Goal: Task Accomplishment & Management: Use online tool/utility

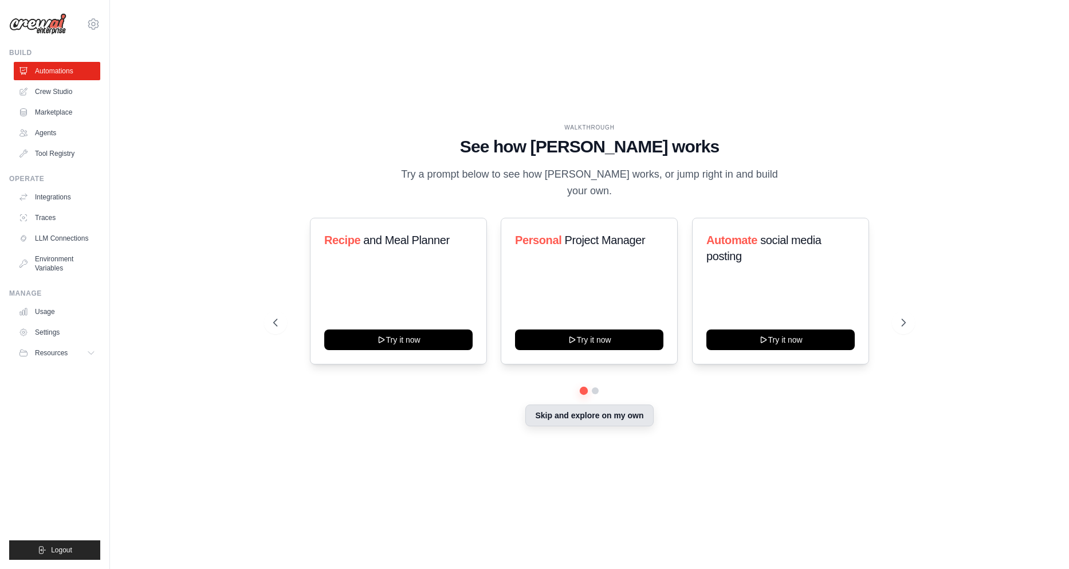
click at [575, 417] on button "Skip and explore on my own" at bounding box center [589, 415] width 128 height 22
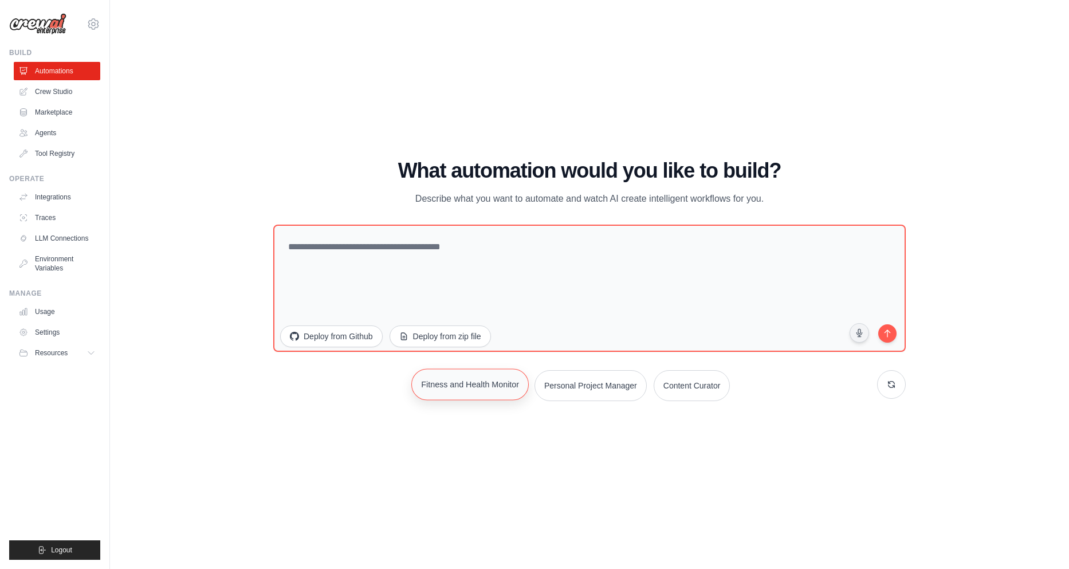
click at [440, 390] on button "Fitness and Health Monitor" at bounding box center [469, 384] width 117 height 32
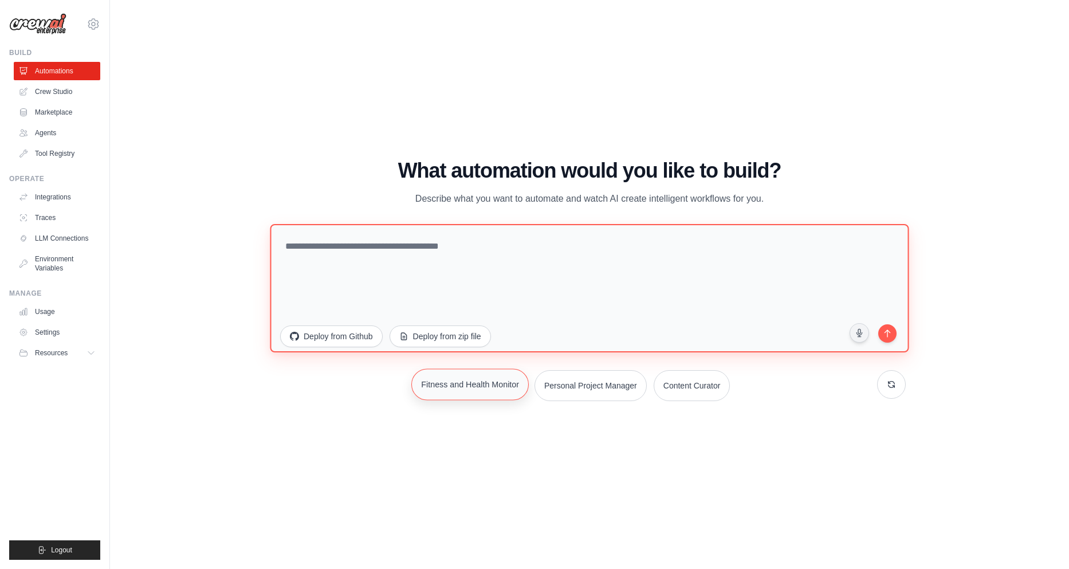
type textarea "**********"
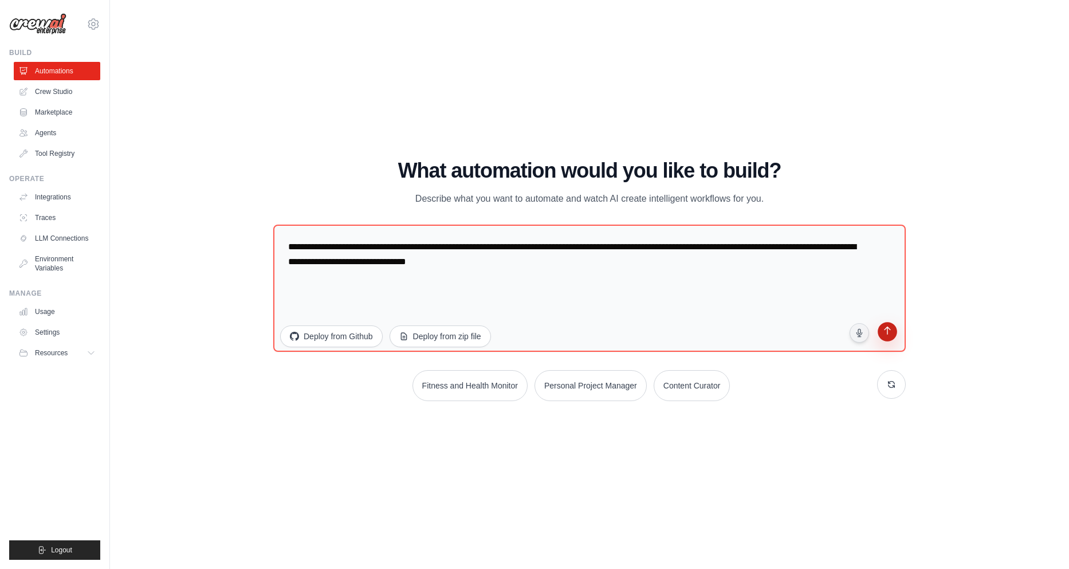
click at [896, 336] on button "submit" at bounding box center [888, 333] width 22 height 22
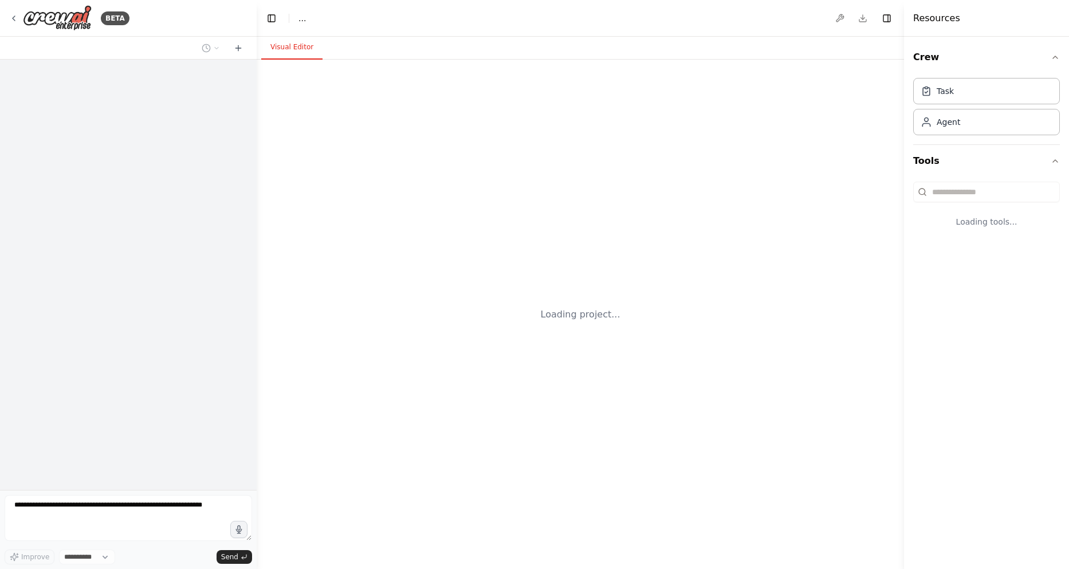
select select "****"
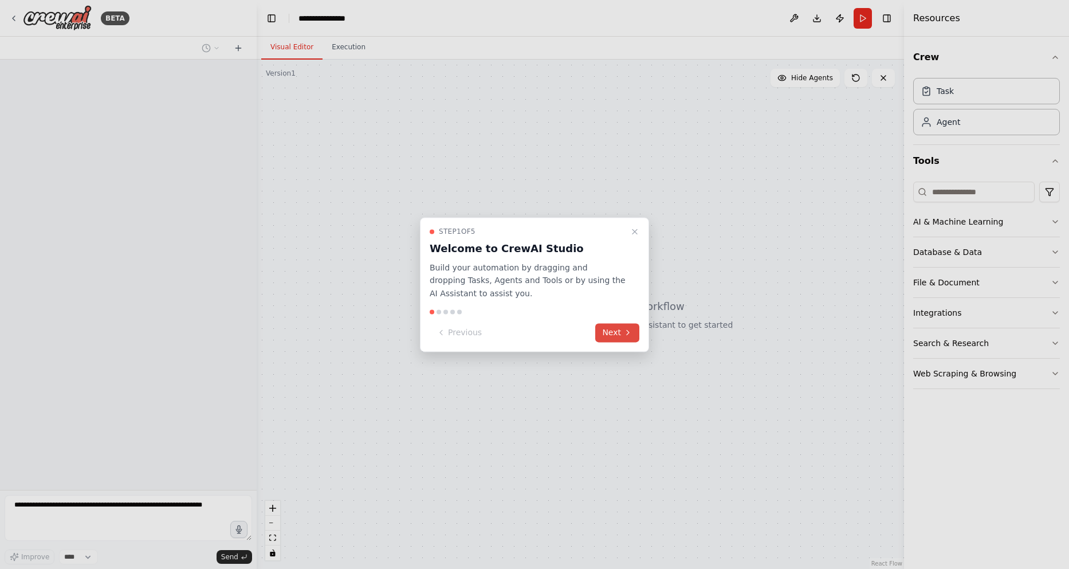
click at [615, 332] on button "Next" at bounding box center [617, 332] width 44 height 19
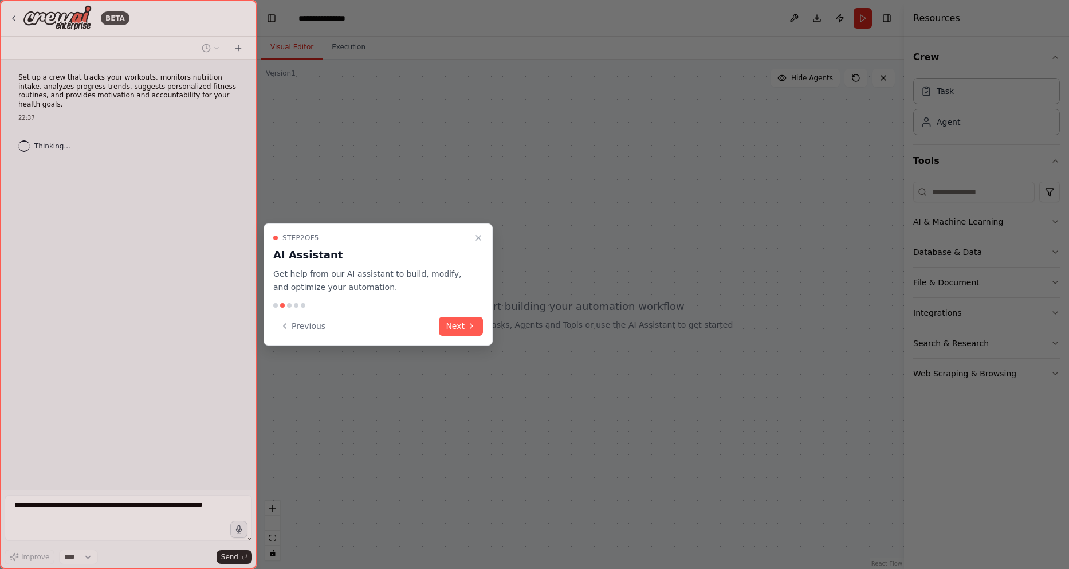
click at [470, 320] on button "Next" at bounding box center [461, 326] width 44 height 19
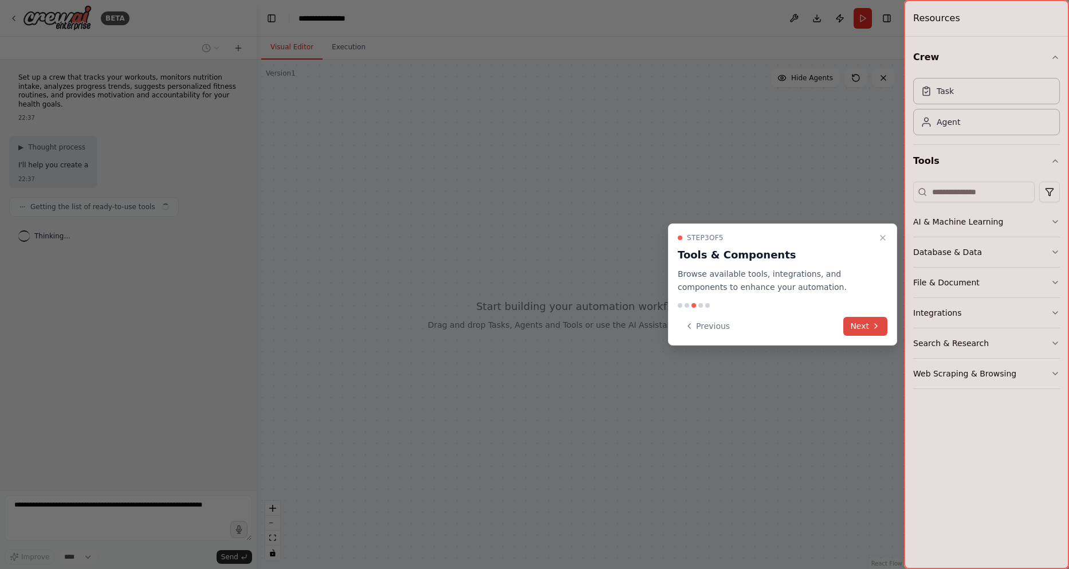
click at [874, 325] on icon at bounding box center [875, 325] width 9 height 9
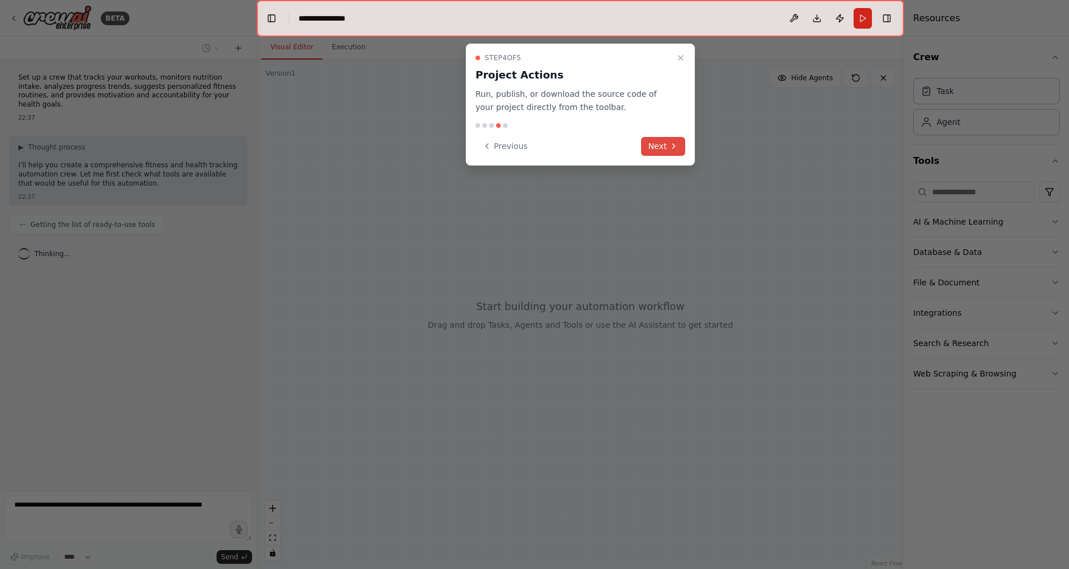
click at [657, 141] on button "Next" at bounding box center [663, 146] width 44 height 19
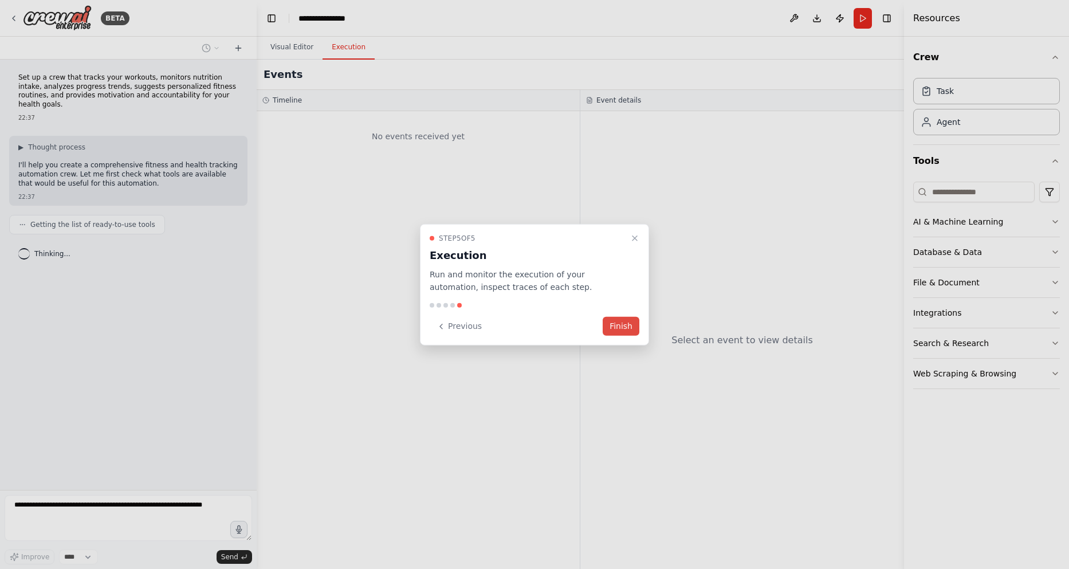
click at [628, 328] on button "Finish" at bounding box center [621, 326] width 37 height 19
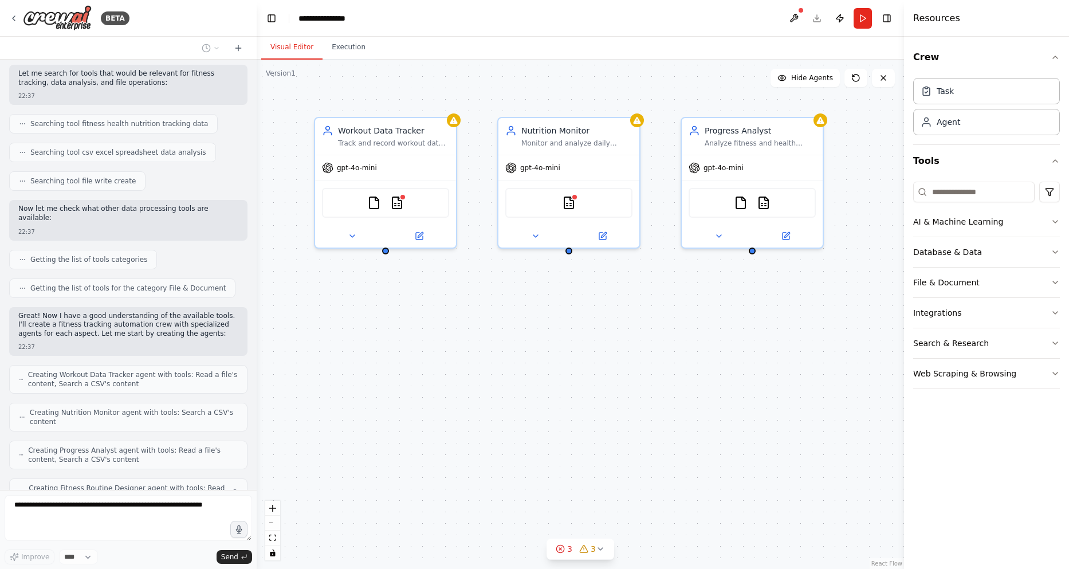
scroll to position [217, 0]
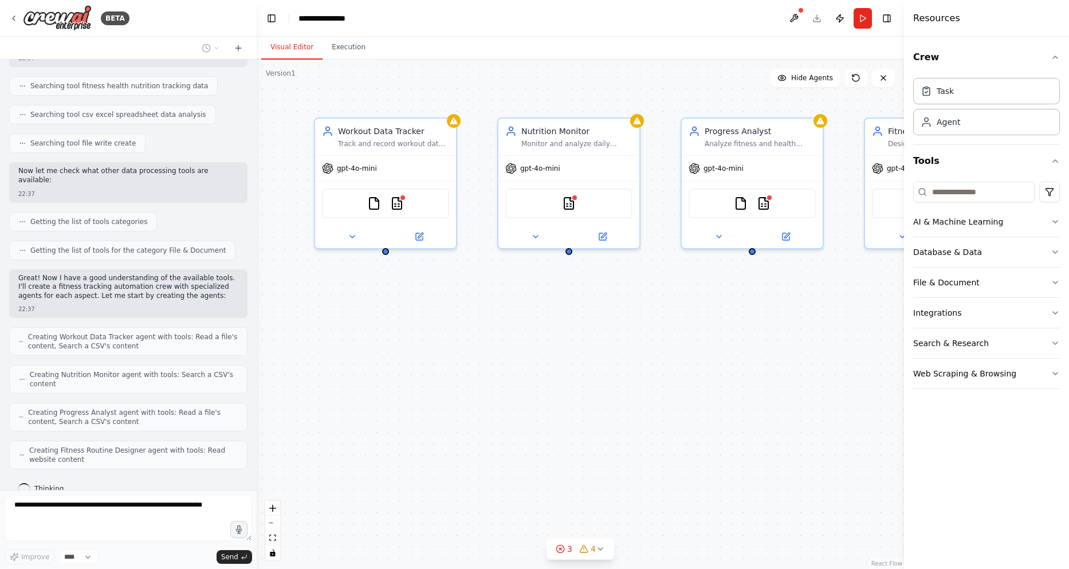
click at [569, 260] on div "Workout Data Tracker Track and record workout data including exercises performe…" at bounding box center [580, 314] width 647 height 509
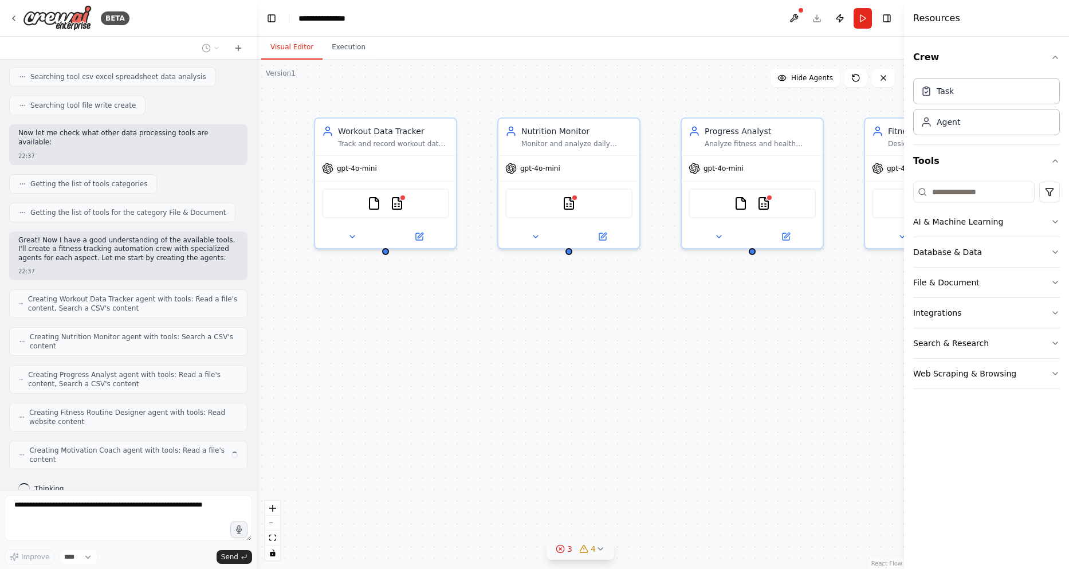
click at [598, 549] on icon at bounding box center [600, 548] width 9 height 9
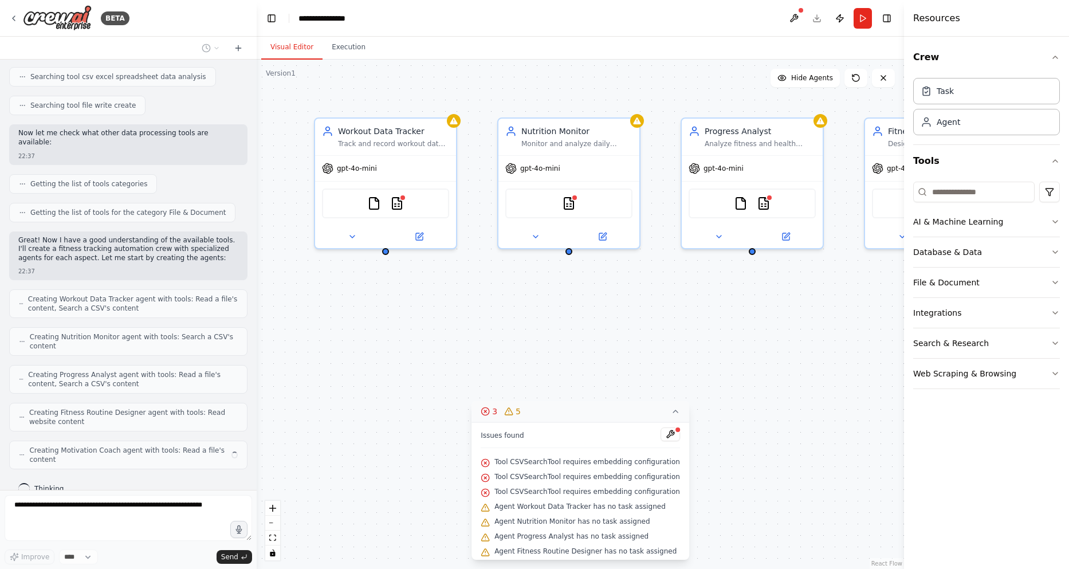
scroll to position [245, 0]
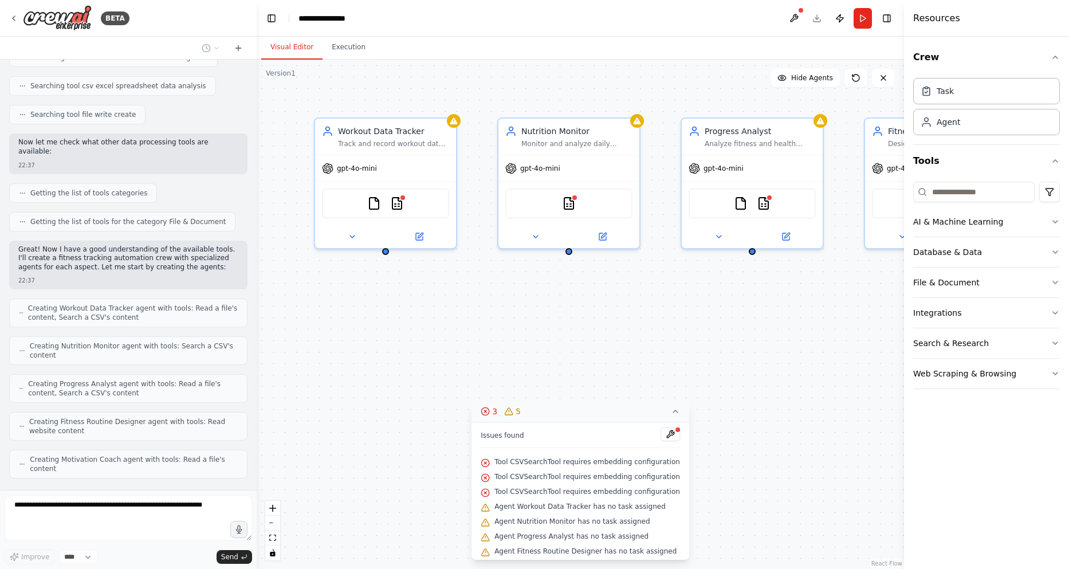
click at [603, 507] on span "Agent Workout Data Tracker has no task assigned" at bounding box center [579, 506] width 171 height 9
click at [661, 434] on button at bounding box center [670, 434] width 19 height 14
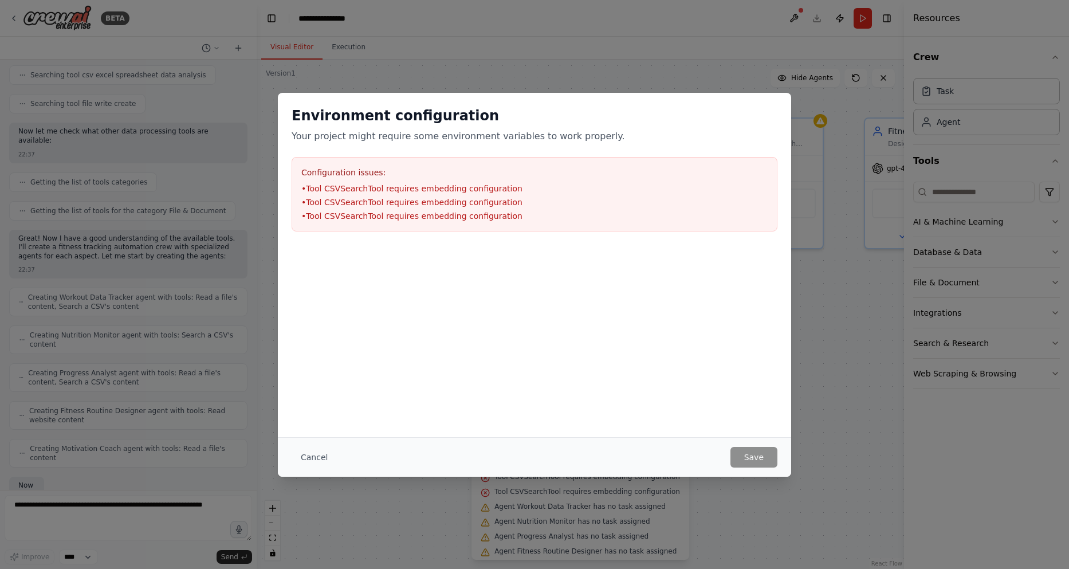
scroll to position [315, 0]
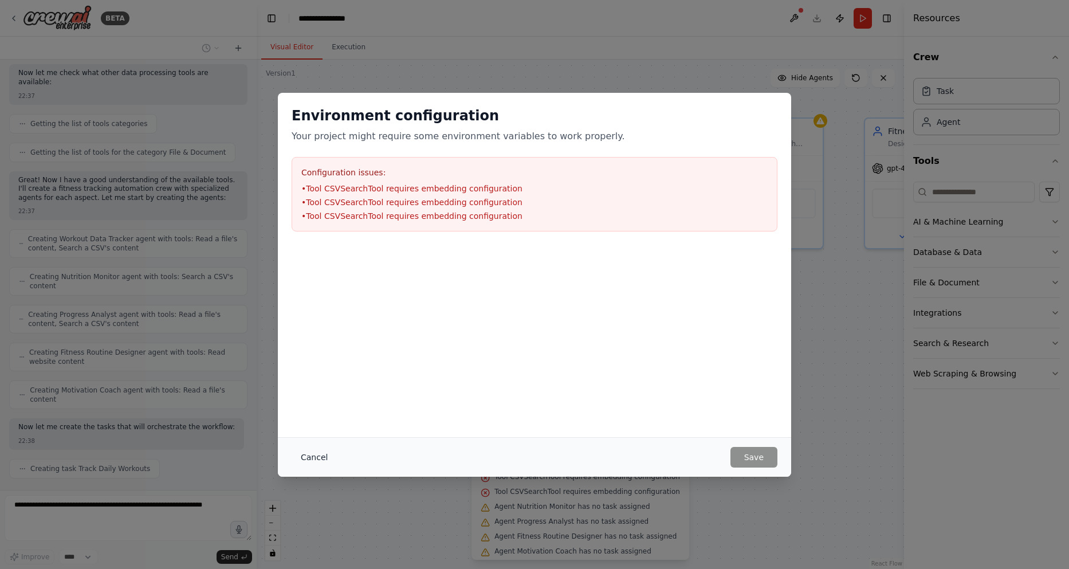
click at [309, 456] on button "Cancel" at bounding box center [314, 457] width 45 height 21
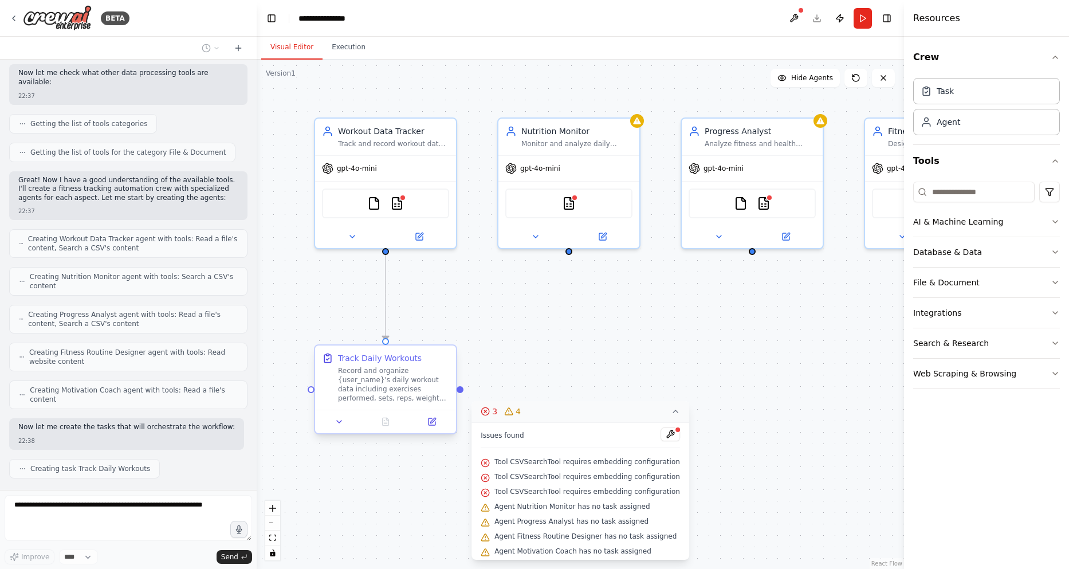
click at [408, 376] on div "Record and organize {user_name}'s daily workout data including exercises perfor…" at bounding box center [393, 384] width 111 height 37
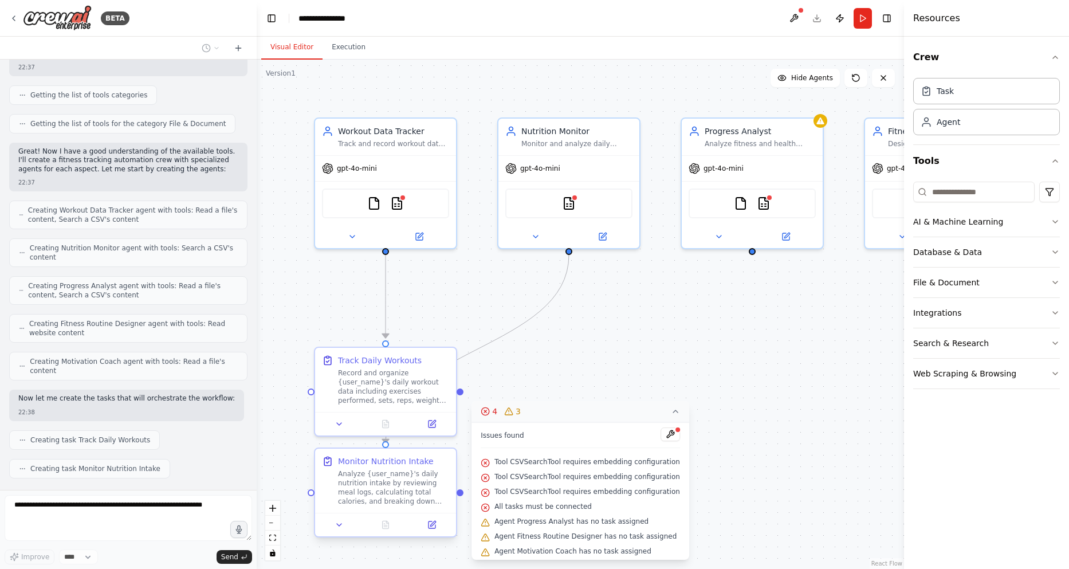
click at [423, 485] on div "Analyze {user_name}'s daily nutrition intake by reviewing meal logs, calculatin…" at bounding box center [393, 487] width 111 height 37
click at [424, 482] on div "Analyze {user_name}'s daily nutrition intake by reviewing meal logs, calculatin…" at bounding box center [393, 487] width 111 height 37
click at [348, 50] on button "Execution" at bounding box center [349, 48] width 52 height 24
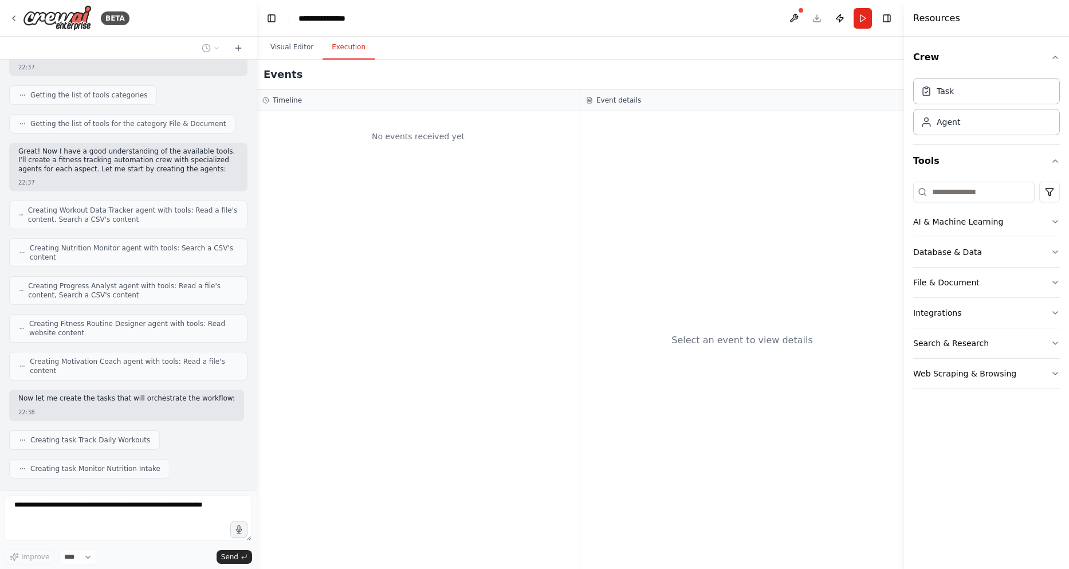
scroll to position [372, 0]
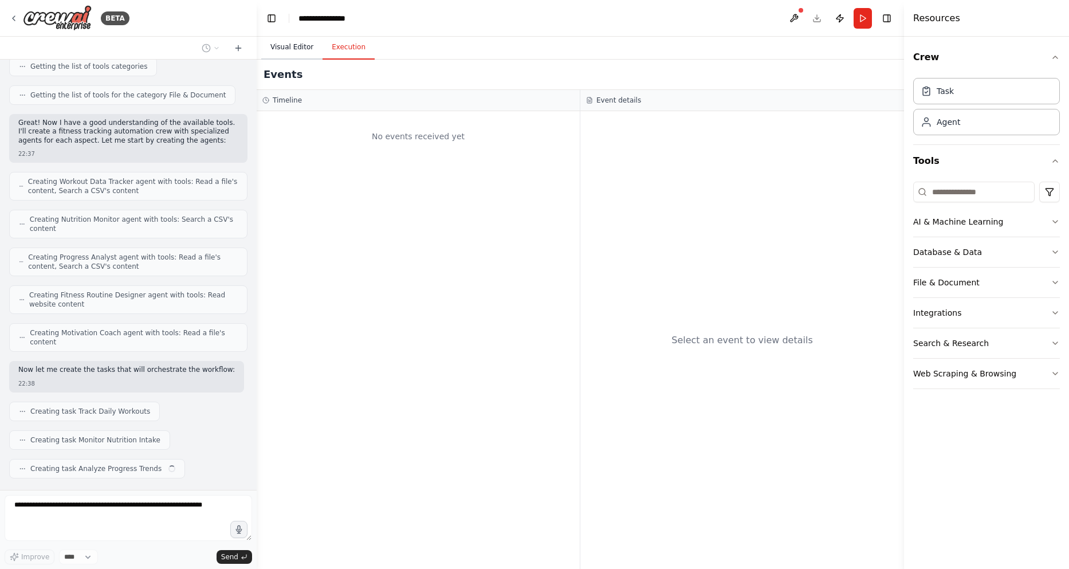
click at [297, 48] on button "Visual Editor" at bounding box center [291, 48] width 61 height 24
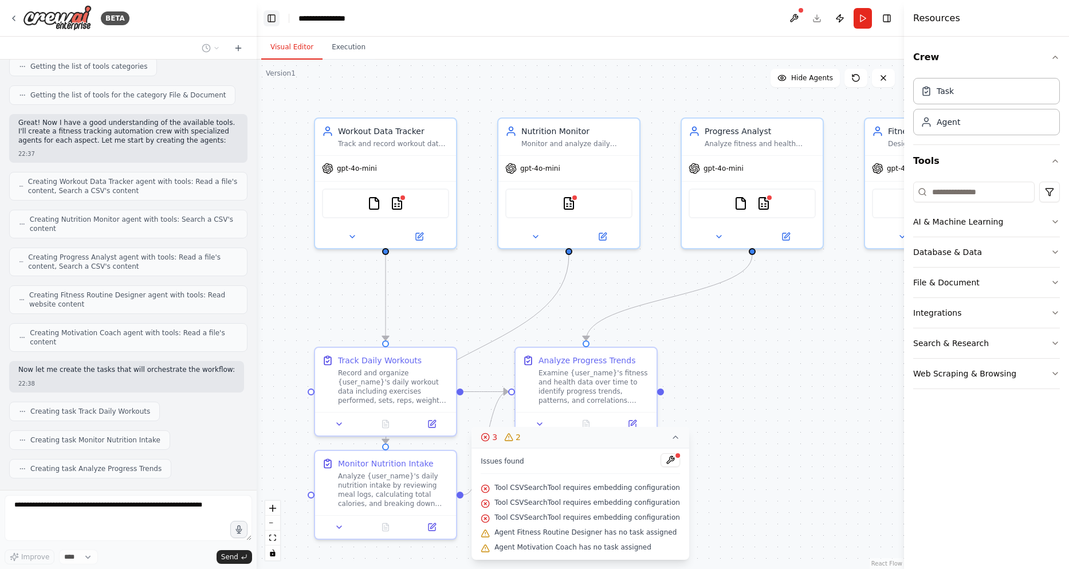
click at [264, 19] on button "Toggle Left Sidebar" at bounding box center [272, 18] width 16 height 16
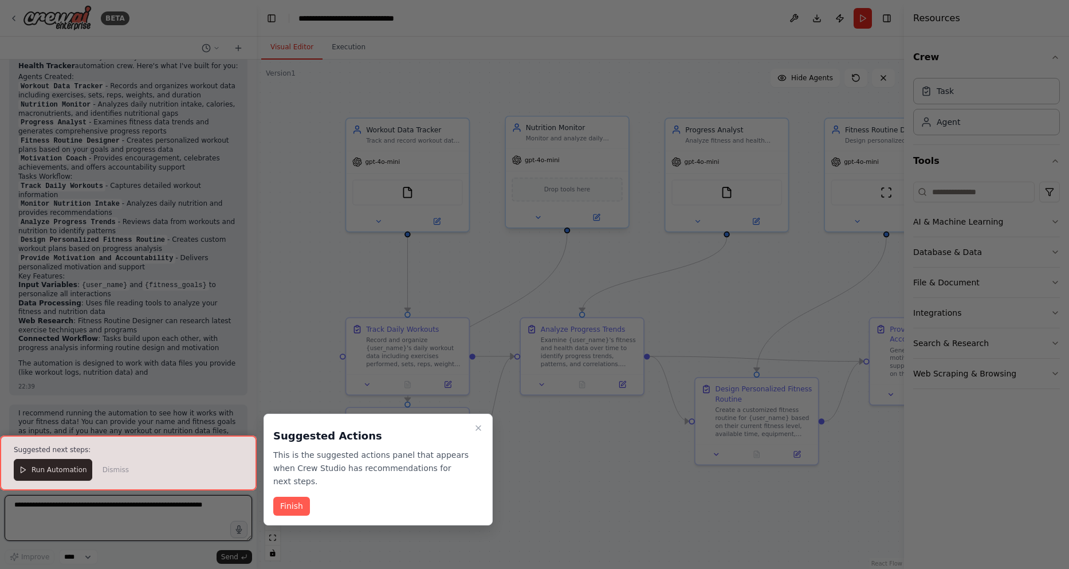
scroll to position [1316, 0]
click at [70, 473] on div at bounding box center [128, 462] width 257 height 55
click at [294, 497] on button "Finish" at bounding box center [291, 506] width 37 height 19
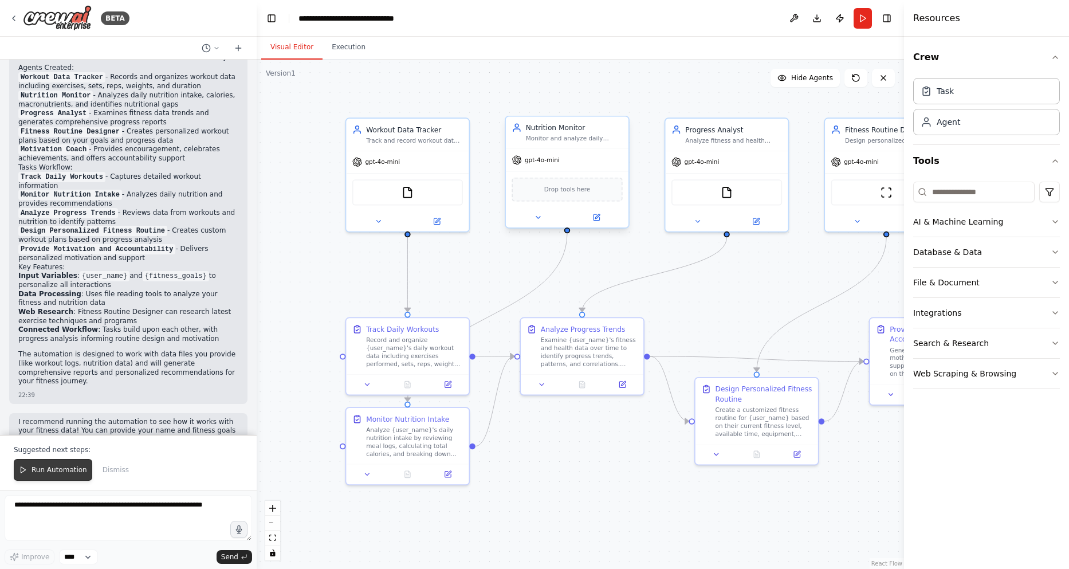
click at [60, 471] on span "Run Automation" at bounding box center [60, 469] width 56 height 9
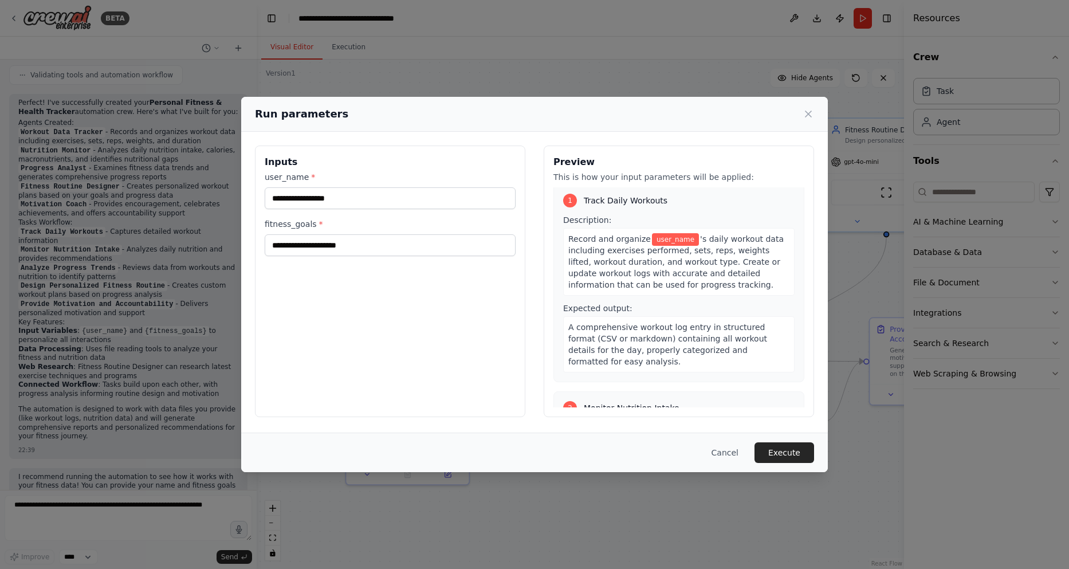
scroll to position [0, 0]
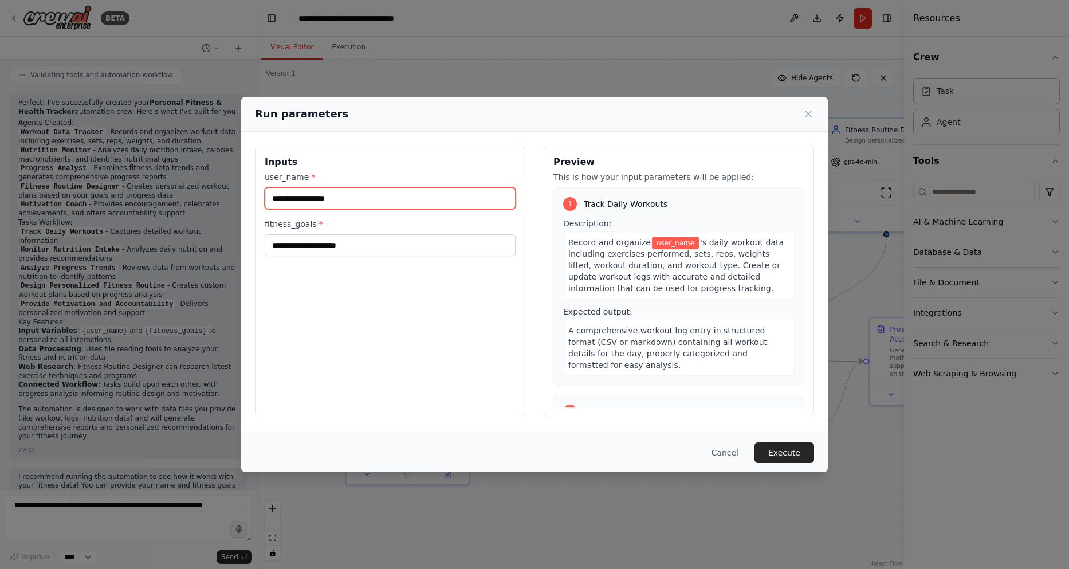
click at [378, 201] on input "user_name *" at bounding box center [390, 198] width 251 height 22
type input "********"
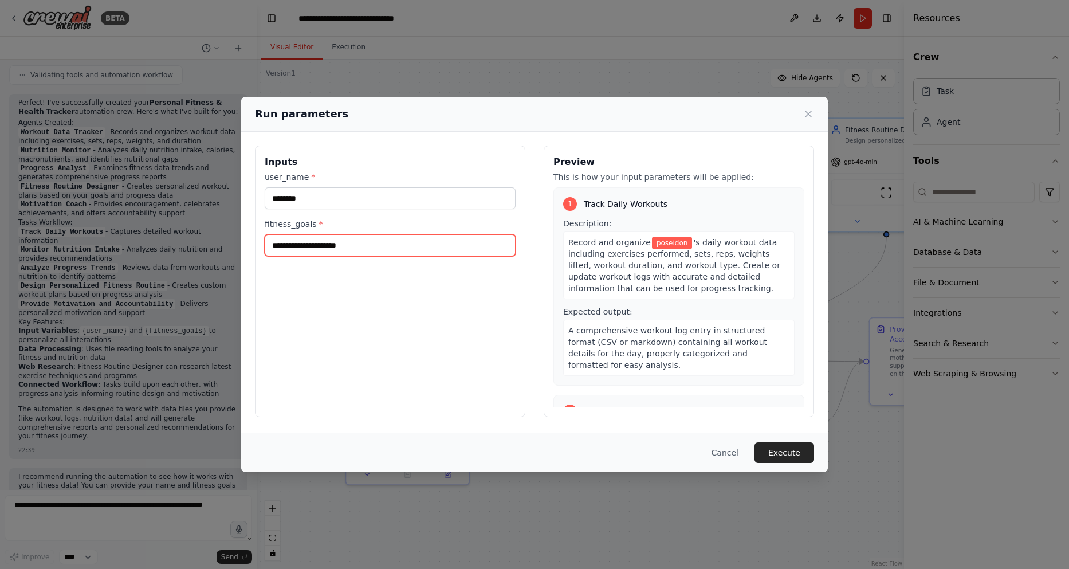
click at [407, 240] on input "fitness_goals *" at bounding box center [390, 245] width 251 height 22
type input "**********"
drag, startPoint x: 420, startPoint y: 243, endPoint x: 200, endPoint y: 241, distance: 220.0
click at [200, 241] on div "**********" at bounding box center [534, 284] width 1069 height 569
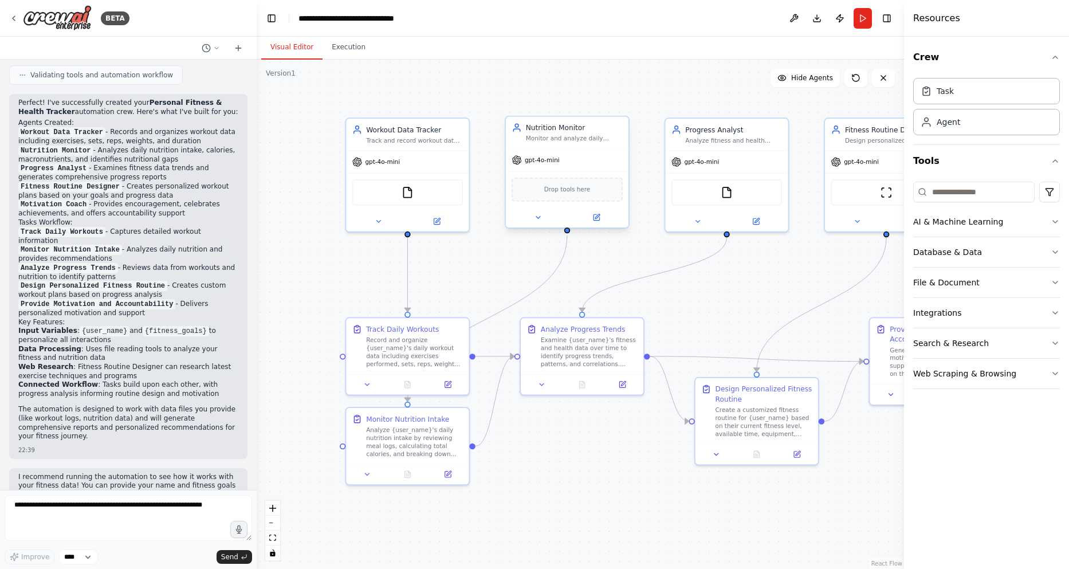
click at [569, 199] on div "Drop tools here" at bounding box center [567, 190] width 111 height 24
click at [861, 195] on div "ScrapeWebsiteTool" at bounding box center [886, 191] width 111 height 26
click at [890, 195] on img at bounding box center [887, 190] width 12 height 12
click at [859, 17] on button "Run" at bounding box center [863, 18] width 18 height 21
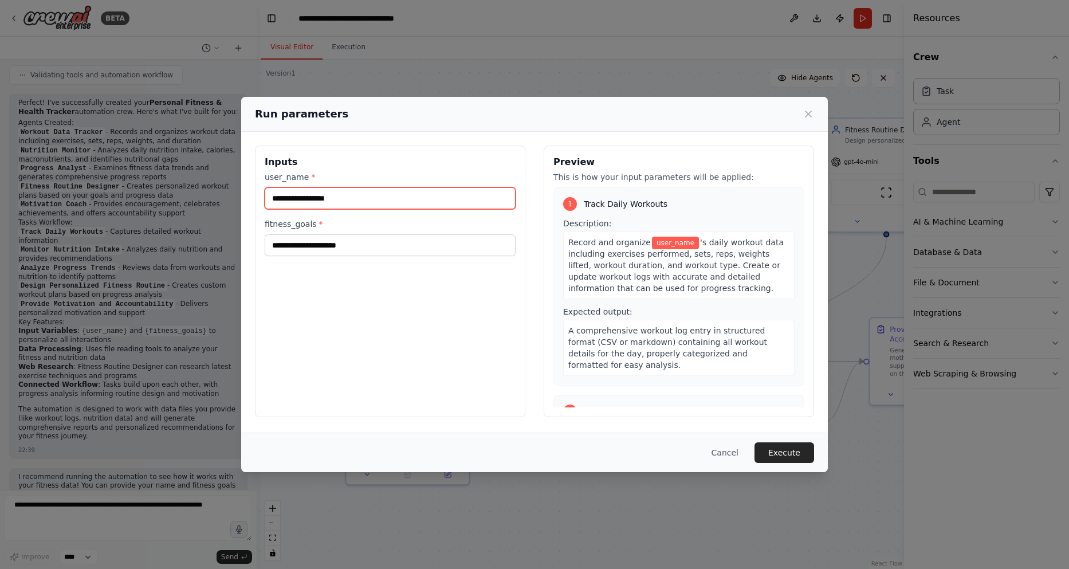
click at [359, 199] on input "user_name *" at bounding box center [390, 198] width 251 height 22
type input "********"
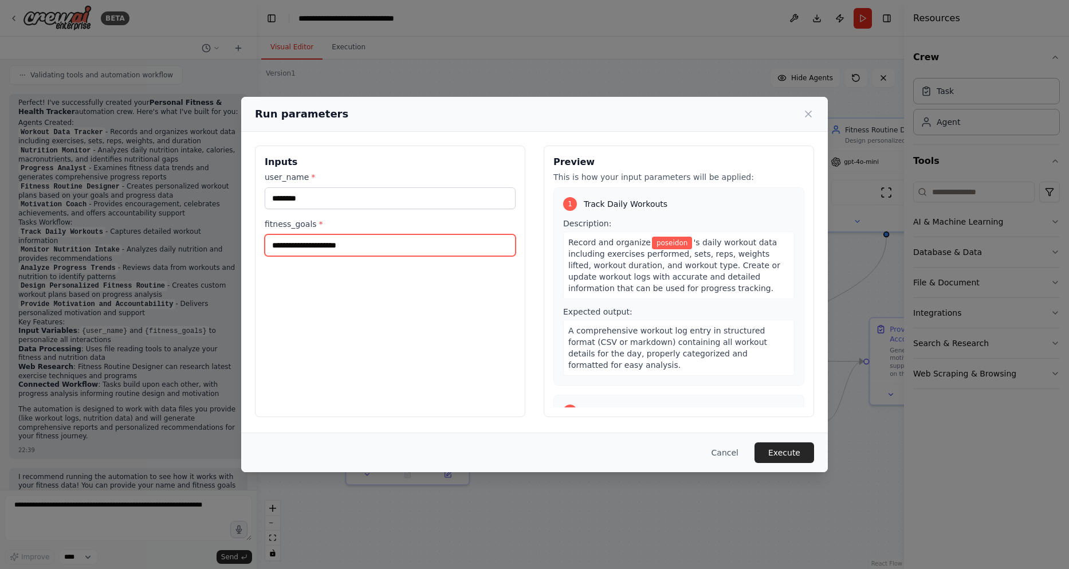
click at [383, 246] on input "fitness_goals *" at bounding box center [390, 245] width 251 height 22
type input "*******"
click at [791, 452] on button "Execute" at bounding box center [785, 452] width 60 height 21
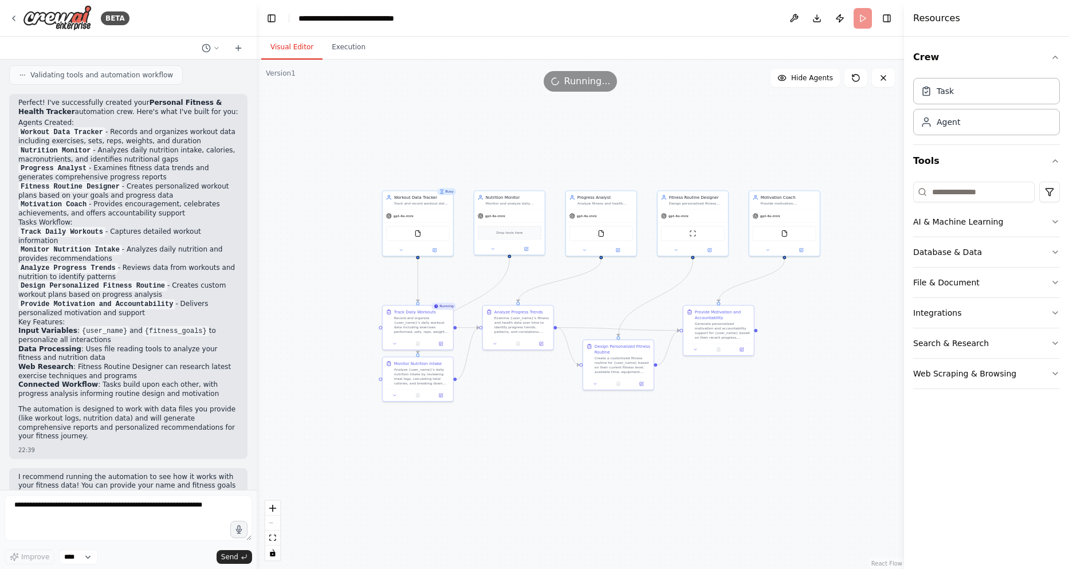
drag, startPoint x: 742, startPoint y: 341, endPoint x: 627, endPoint y: 303, distance: 121.7
click at [627, 303] on div ".deletable-edge-delete-btn { width: 20px; height: 20px; border: 0px solid #ffff…" at bounding box center [580, 314] width 647 height 509
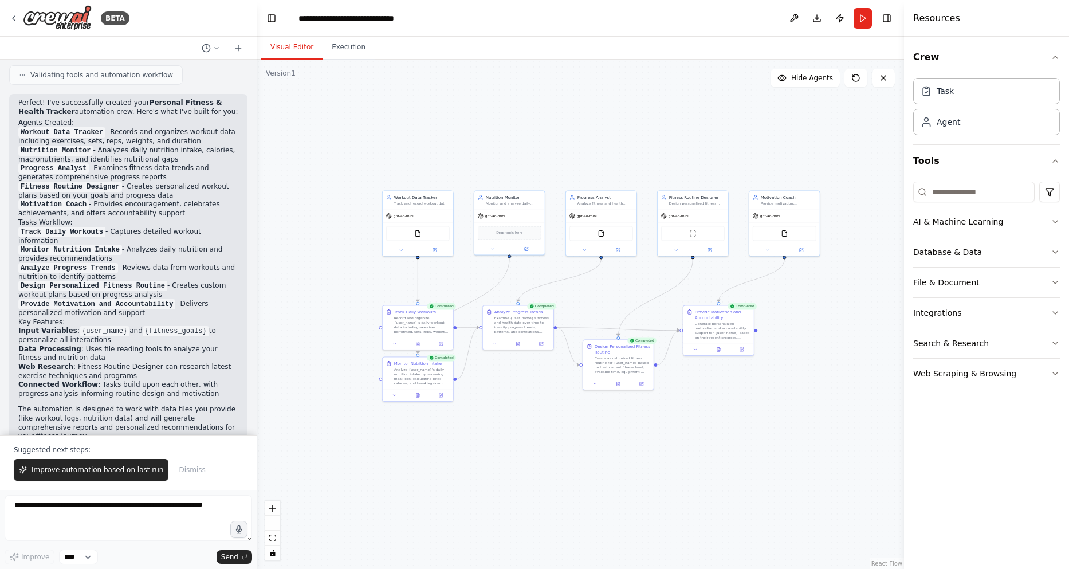
scroll to position [1316, 0]
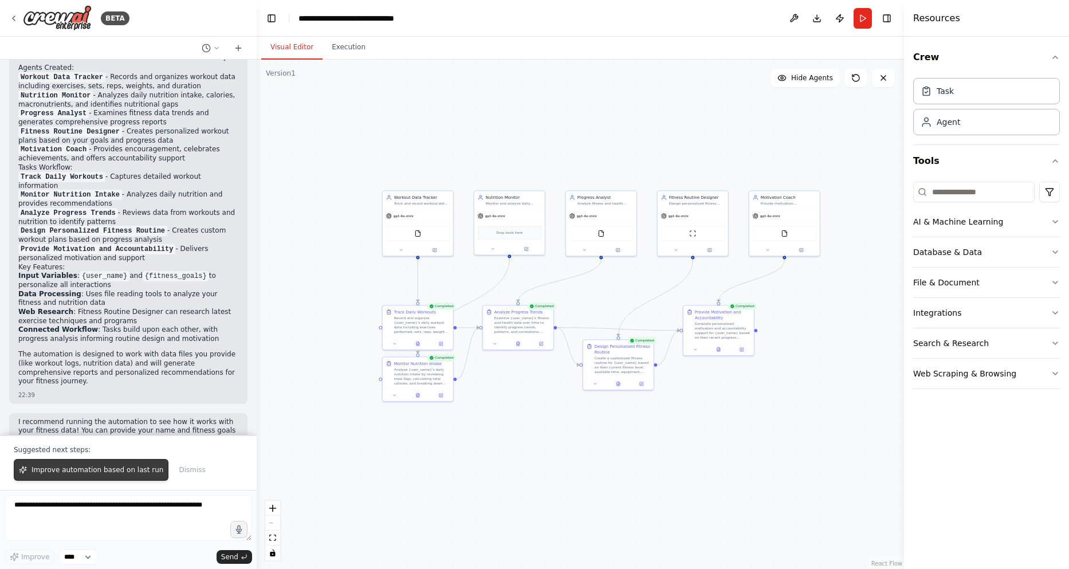
click at [116, 473] on span "Improve automation based on last run" at bounding box center [98, 469] width 132 height 9
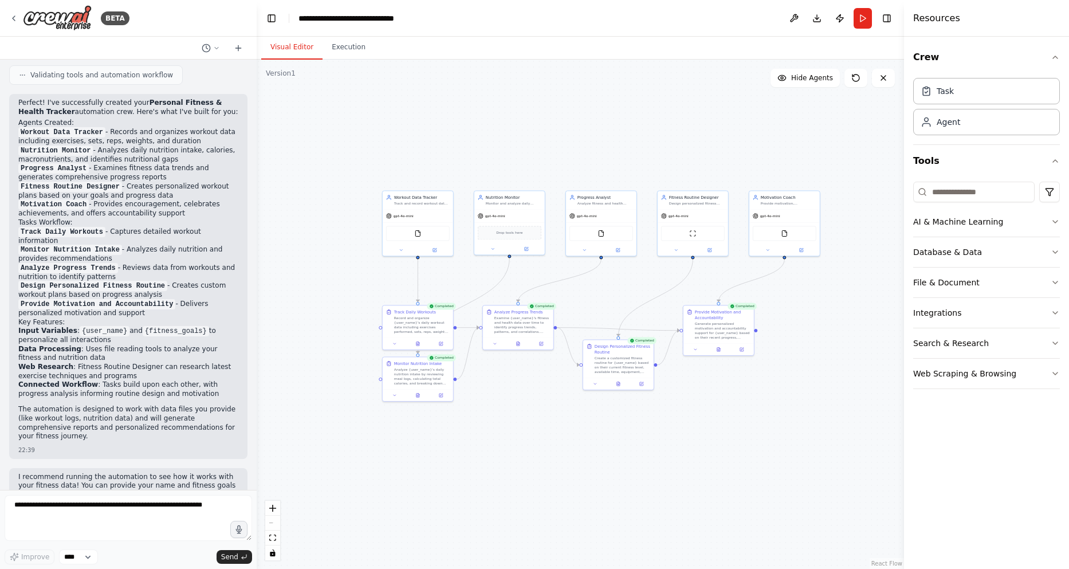
scroll to position [1291, 0]
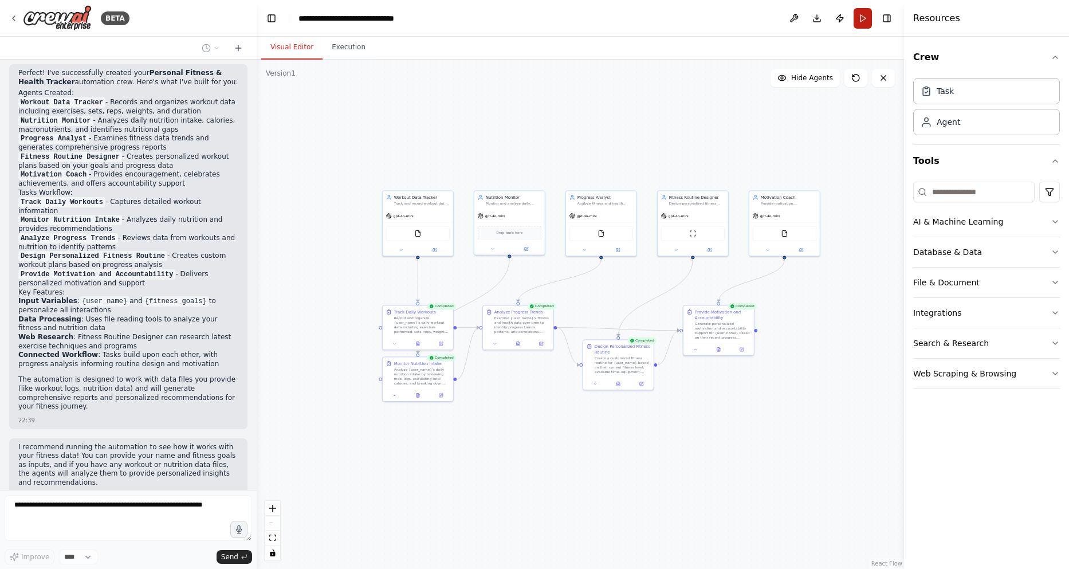
click at [860, 23] on button "Run" at bounding box center [863, 18] width 18 height 21
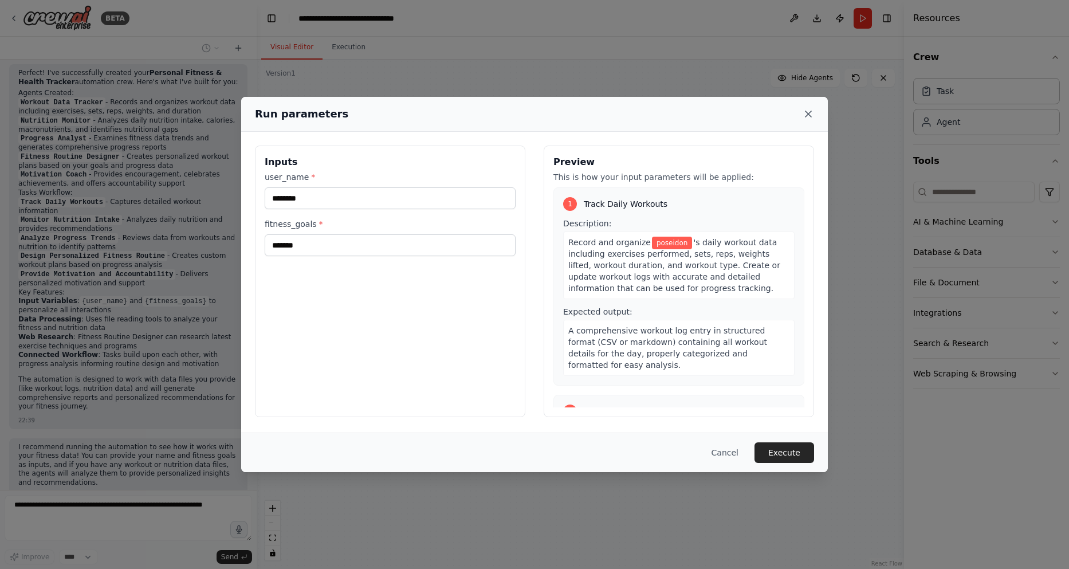
click at [807, 113] on icon at bounding box center [808, 113] width 11 height 11
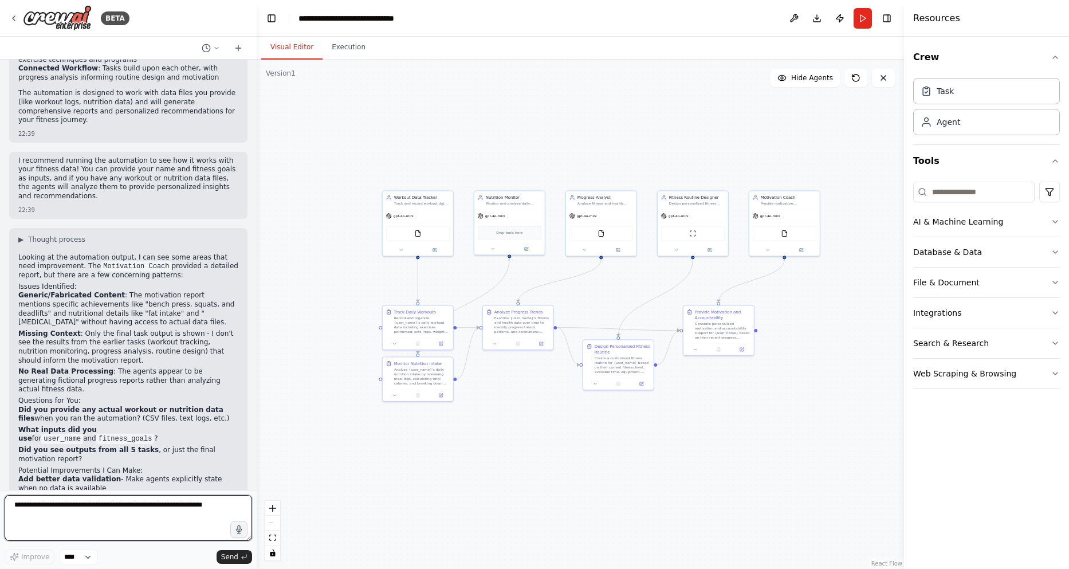
scroll to position [1624, 0]
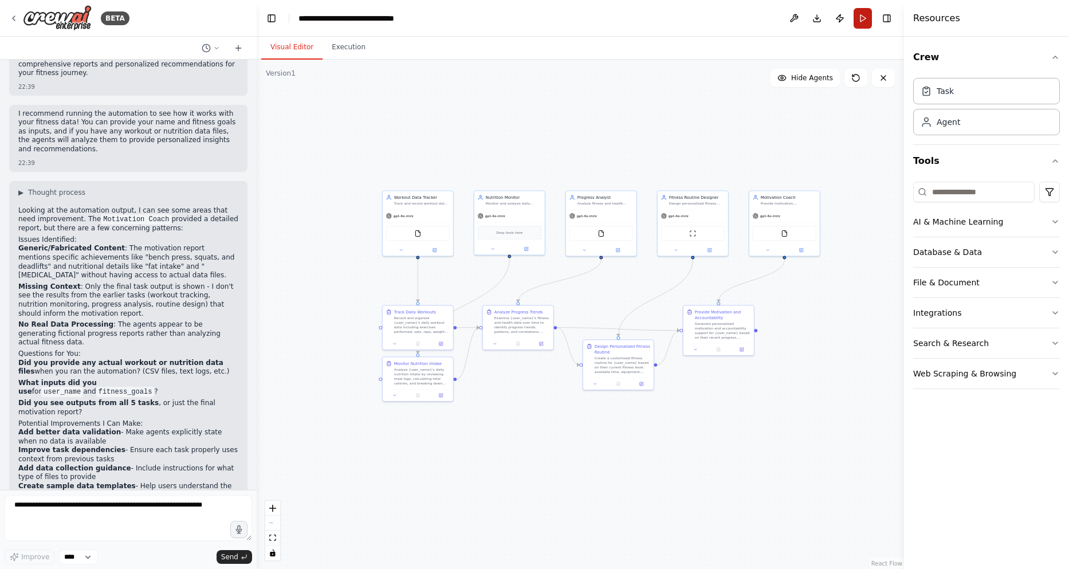
click at [868, 18] on button "Run" at bounding box center [863, 18] width 18 height 21
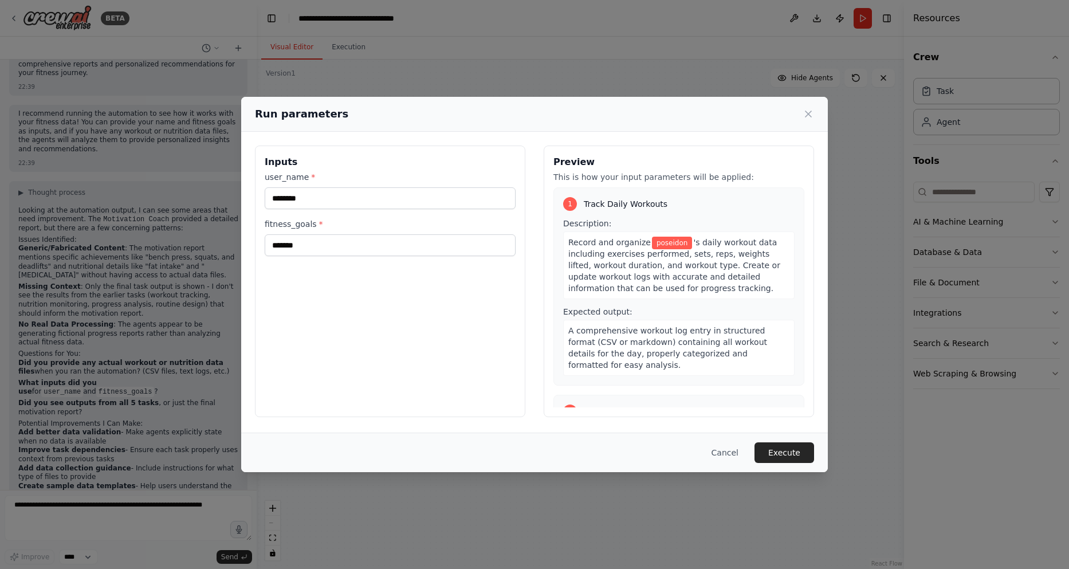
click at [755, 404] on div "2 Monitor Nutrition Intake" at bounding box center [678, 411] width 231 height 14
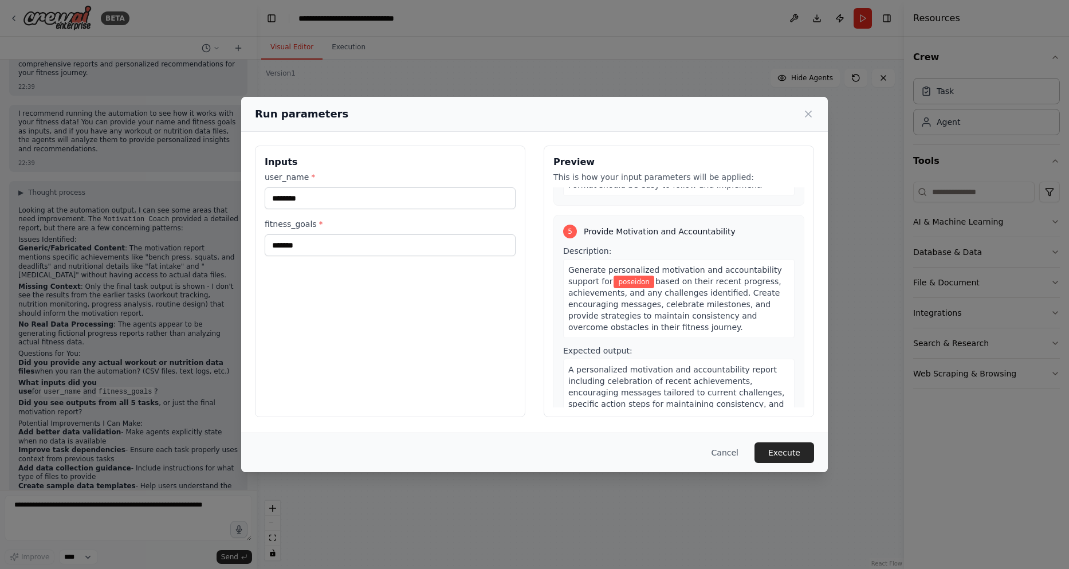
scroll to position [819, 0]
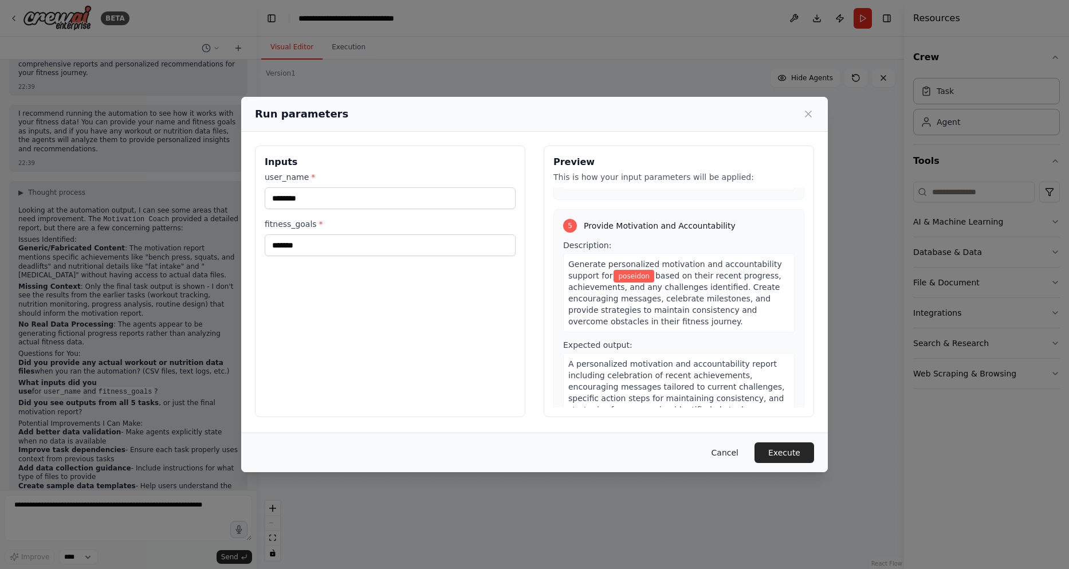
click at [738, 446] on button "Cancel" at bounding box center [724, 452] width 45 height 21
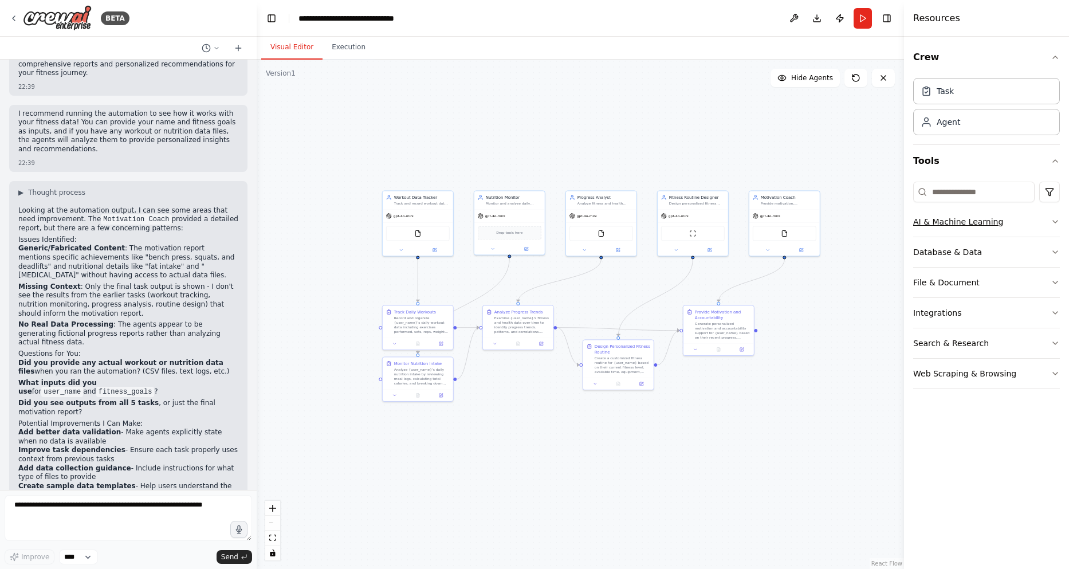
click at [966, 222] on div "AI & Machine Learning" at bounding box center [958, 221] width 90 height 11
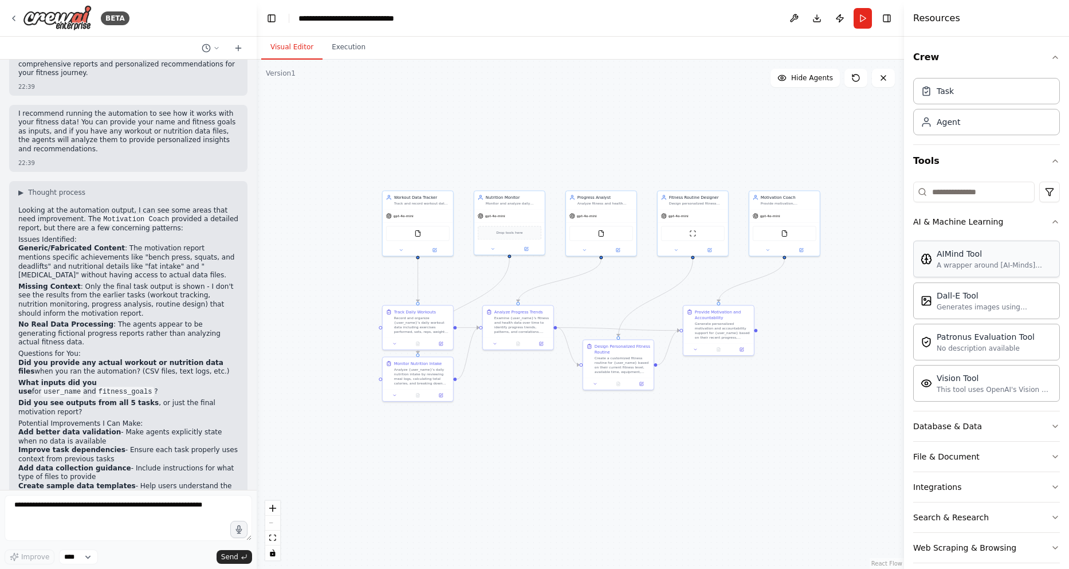
click at [973, 266] on div "A wrapper around [AI-Minds](https://mindsdb.com/minds). Useful for when you nee…" at bounding box center [995, 265] width 116 height 9
click at [978, 387] on div "This tool uses OpenAI's Vision API to describe the contents of an image." at bounding box center [995, 388] width 116 height 9
click at [1051, 218] on icon "button" at bounding box center [1055, 221] width 9 height 9
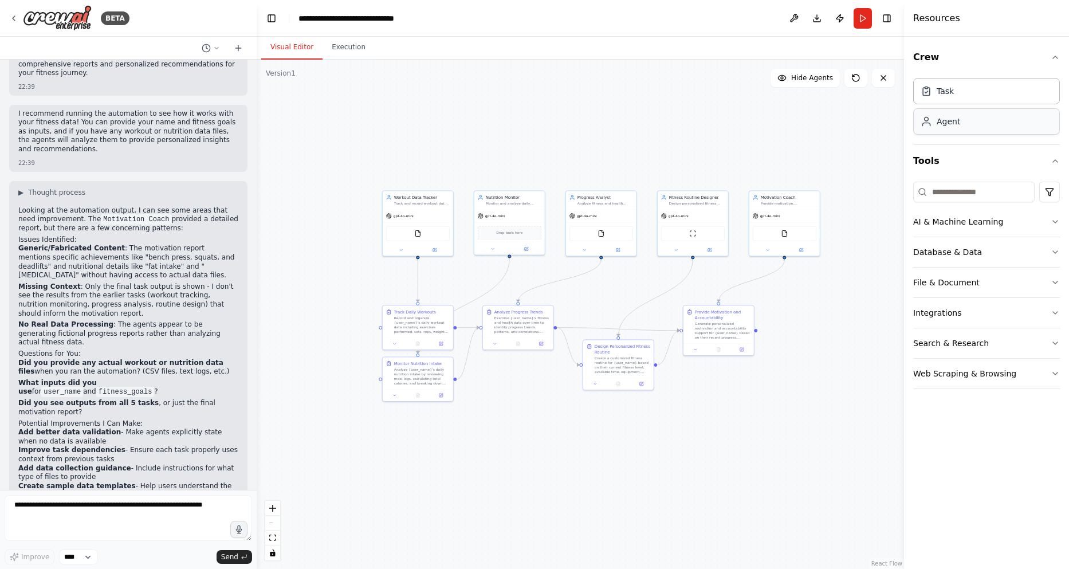
click at [957, 125] on div "Agent" at bounding box center [948, 121] width 23 height 11
click at [973, 93] on div "Task" at bounding box center [986, 90] width 147 height 26
click at [960, 286] on div "File & Document" at bounding box center [946, 282] width 66 height 11
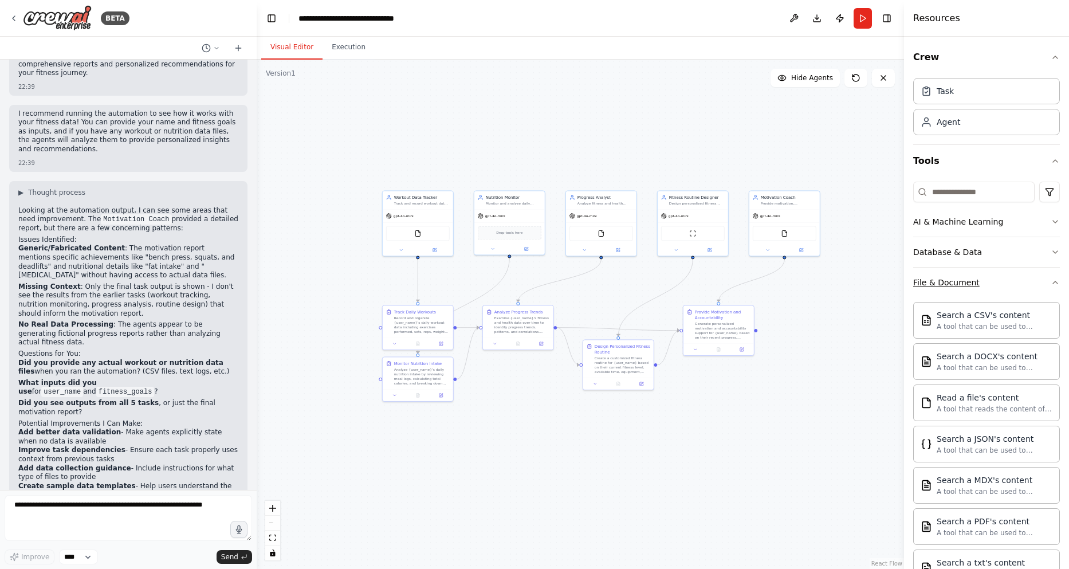
click at [962, 281] on div "File & Document" at bounding box center [946, 282] width 66 height 11
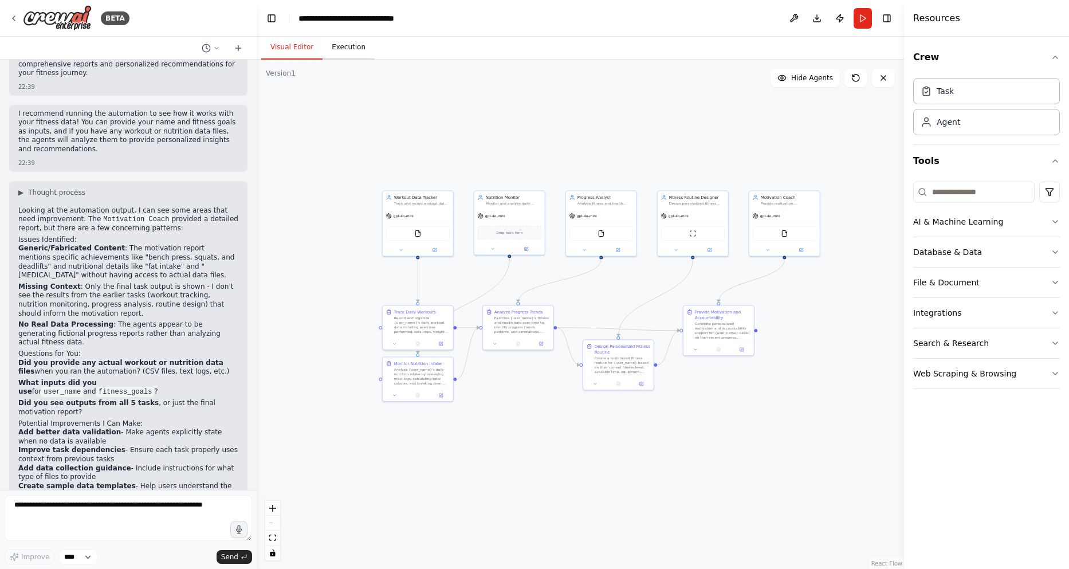
click at [324, 45] on button "Execution" at bounding box center [349, 48] width 52 height 24
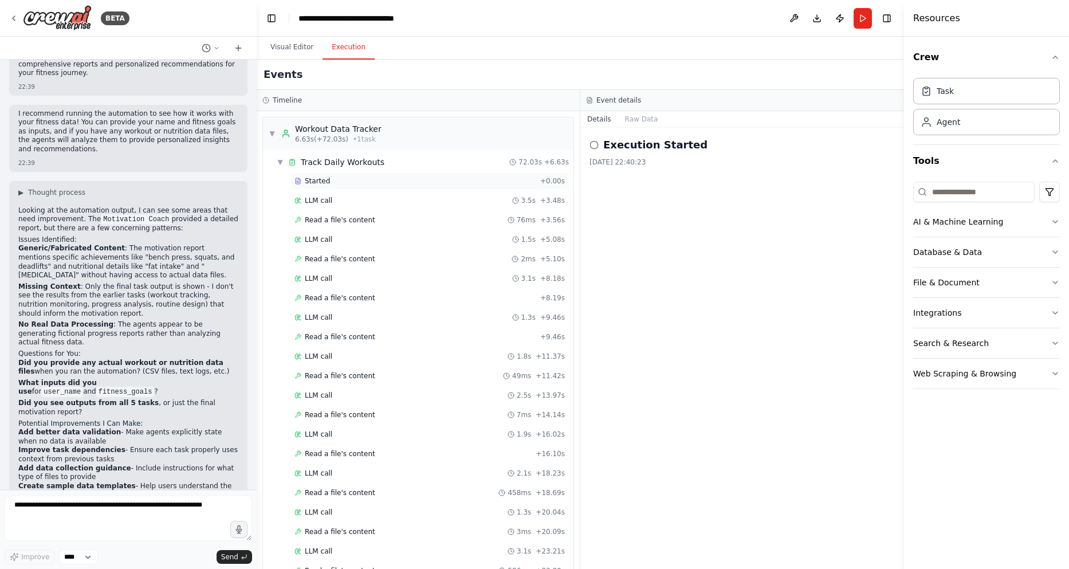
click at [305, 185] on span "Started" at bounding box center [317, 180] width 25 height 9
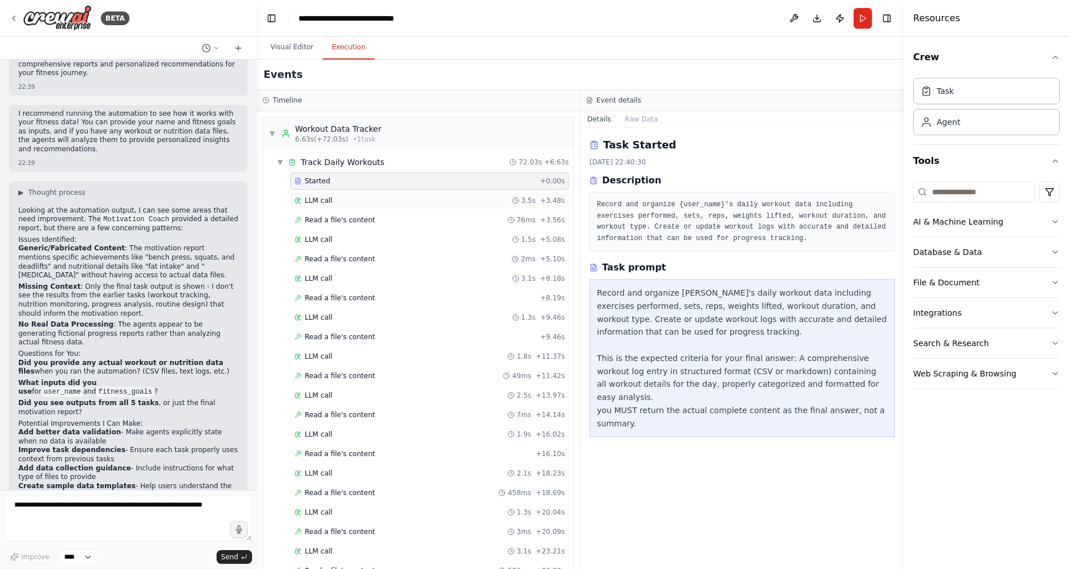
click at [307, 206] on div "LLM call 3.5s + 3.48s" at bounding box center [429, 200] width 278 height 17
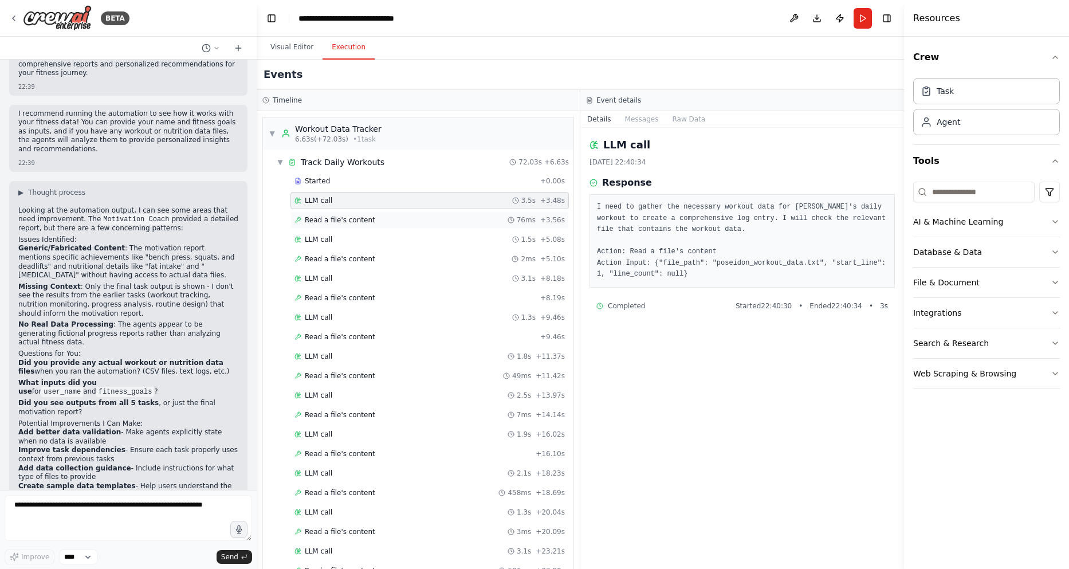
click at [327, 223] on span "Read a file's content" at bounding box center [340, 219] width 70 height 9
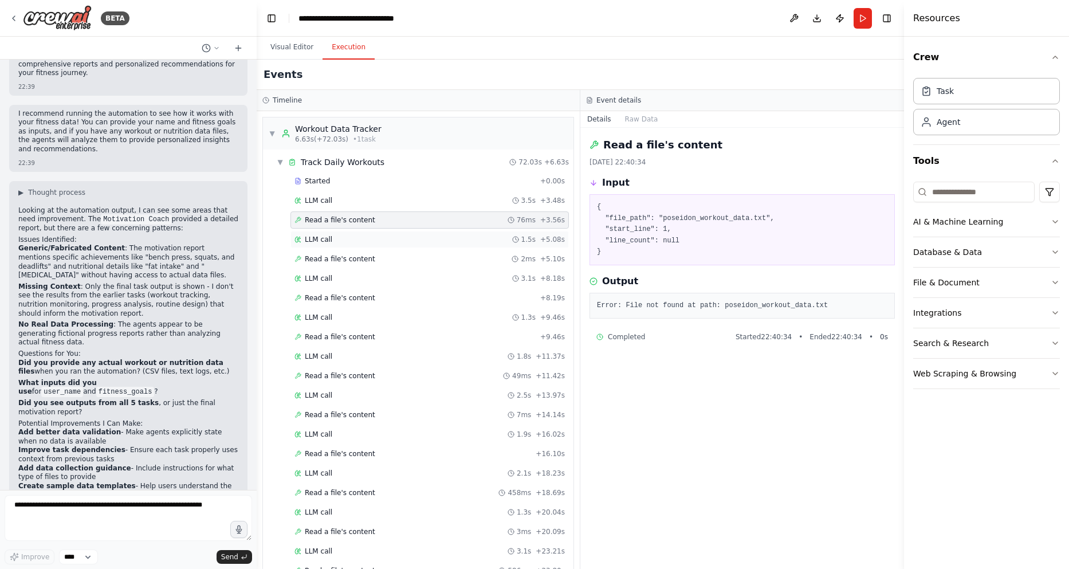
click at [377, 236] on div "LLM call 1.5s + 5.08s" at bounding box center [429, 239] width 270 height 9
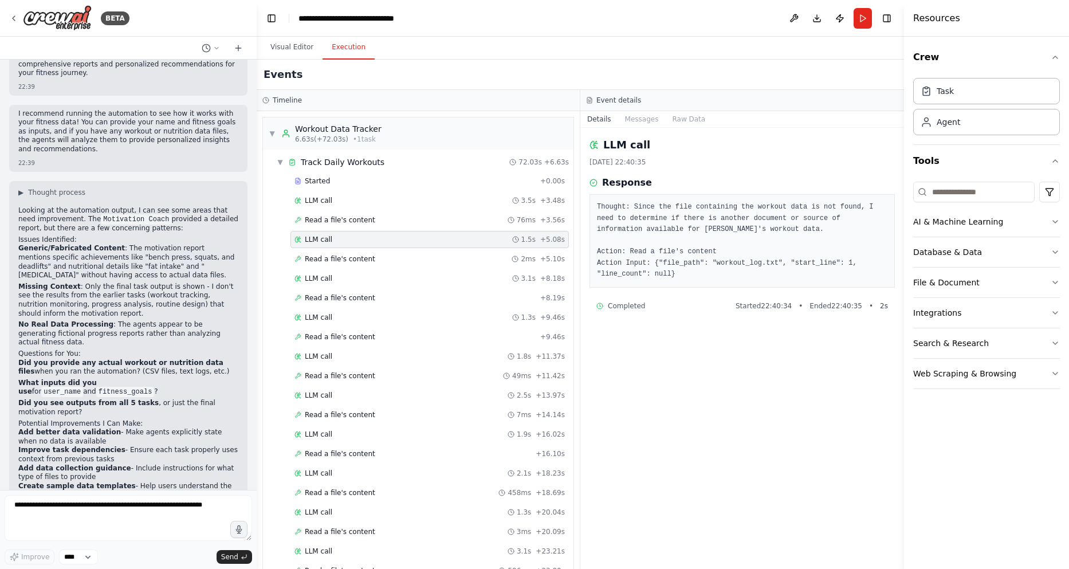
click at [278, 102] on h3 "Timeline" at bounding box center [287, 100] width 29 height 9
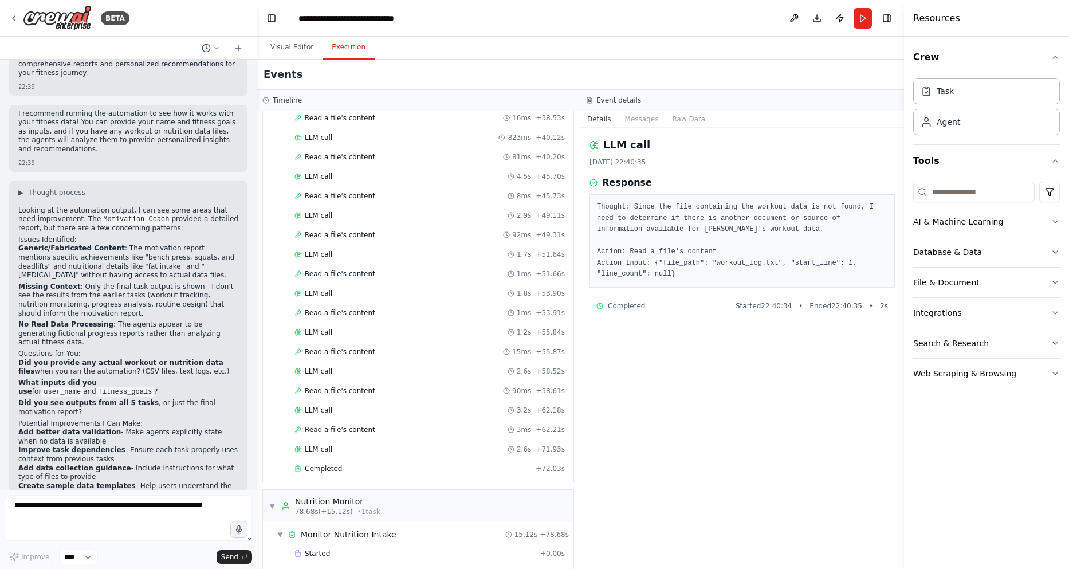
scroll to position [1146, 0]
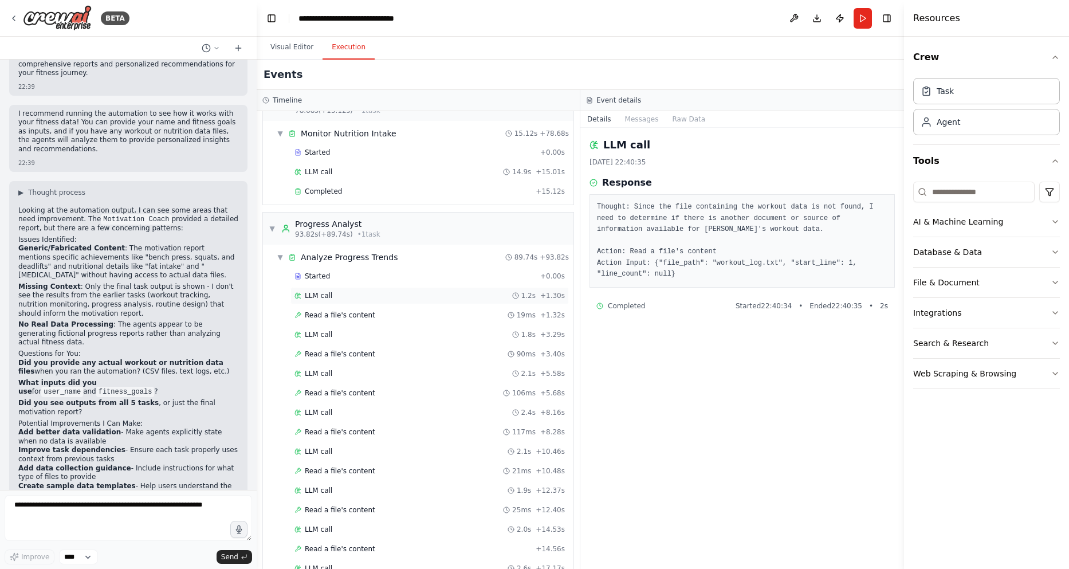
click at [352, 289] on div "LLM call 1.2s + 1.30s" at bounding box center [429, 295] width 278 height 17
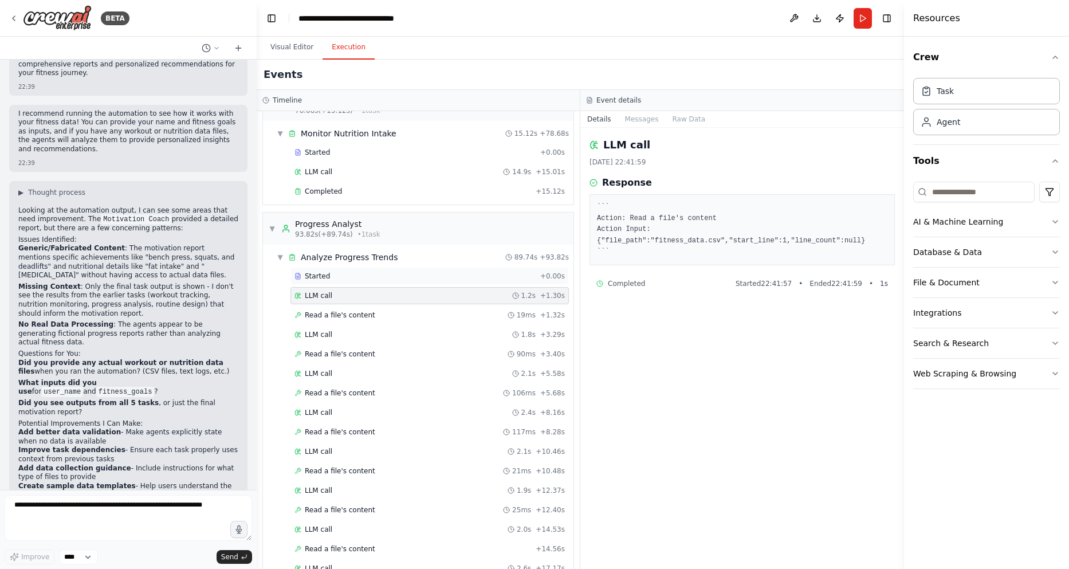
click at [353, 281] on div "Started + 0.00s" at bounding box center [429, 276] width 278 height 17
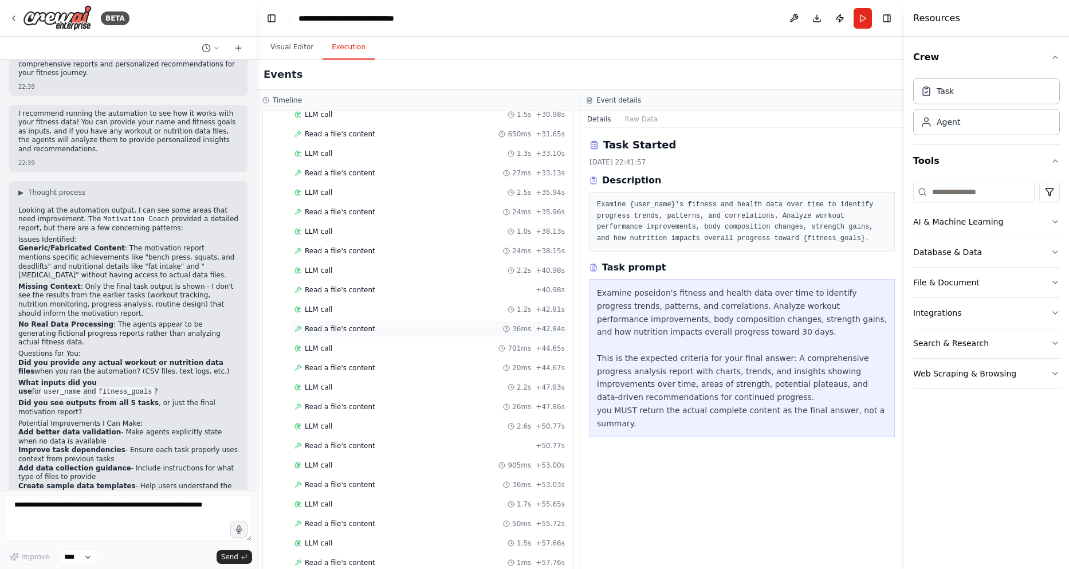
scroll to position [2218, 0]
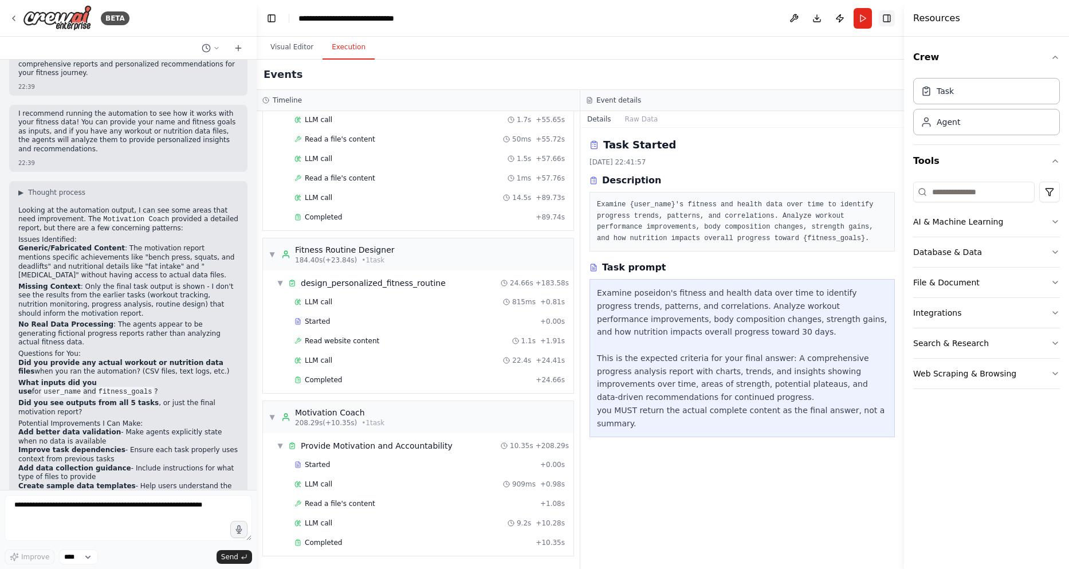
click at [887, 21] on button "Toggle Right Sidebar" at bounding box center [887, 18] width 16 height 16
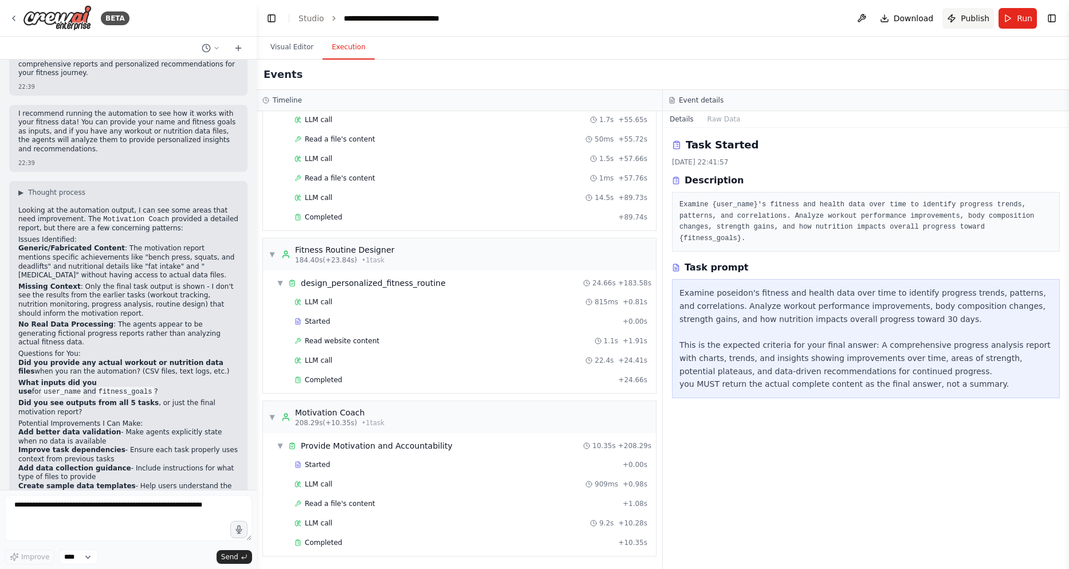
click at [980, 20] on span "Publish" at bounding box center [975, 18] width 29 height 11
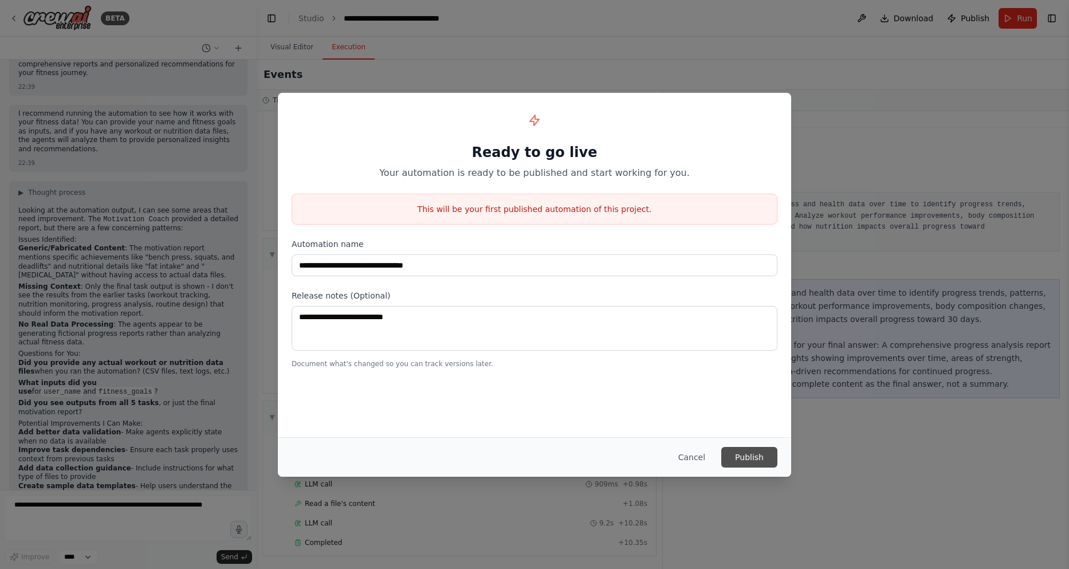
click at [764, 458] on button "Publish" at bounding box center [749, 457] width 56 height 21
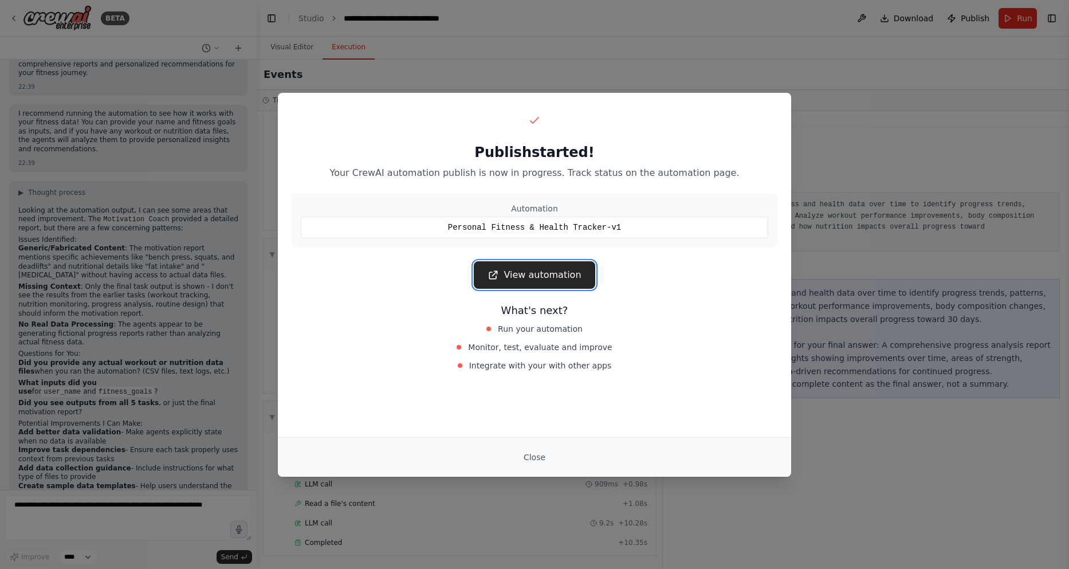
click at [568, 275] on link "View automation" at bounding box center [534, 274] width 121 height 27
click at [547, 277] on link "View automation" at bounding box center [534, 274] width 121 height 27
click at [531, 455] on button "Close" at bounding box center [534, 457] width 40 height 21
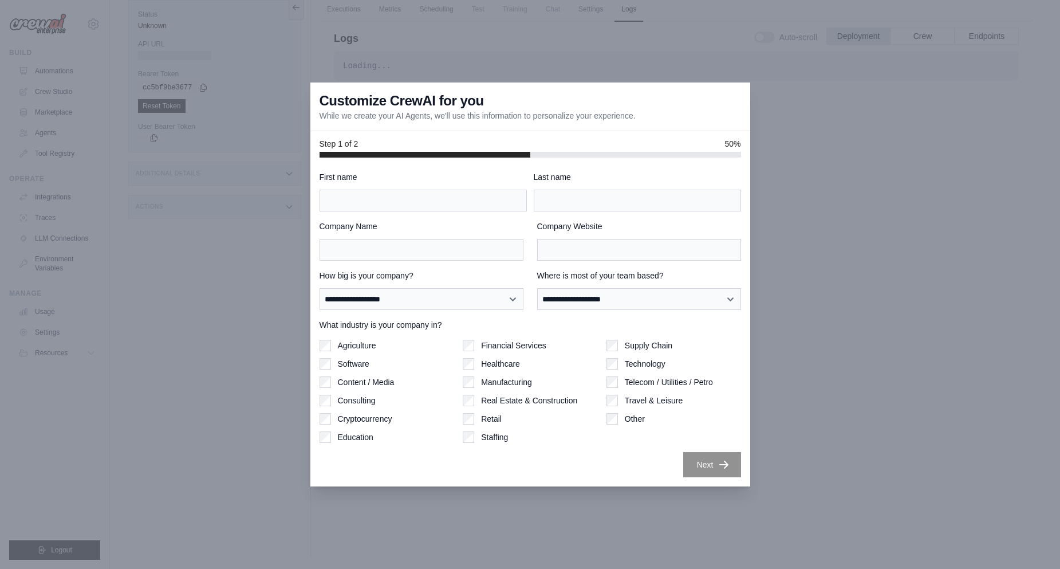
click at [204, 175] on div at bounding box center [530, 284] width 1060 height 569
click at [451, 197] on input "First name" at bounding box center [423, 201] width 207 height 22
click at [585, 221] on label "Company Website" at bounding box center [639, 226] width 204 height 11
click at [585, 239] on input "Company Website" at bounding box center [639, 250] width 204 height 22
click at [425, 188] on div "First name" at bounding box center [423, 191] width 207 height 40
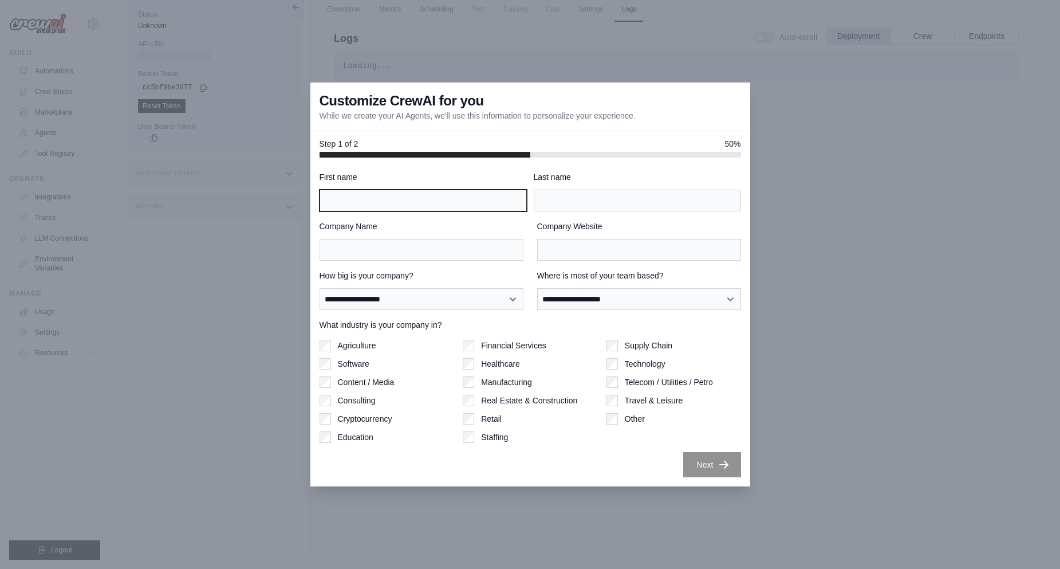
click at [424, 206] on input "First name" at bounding box center [423, 201] width 207 height 22
type input "*"
type input "******"
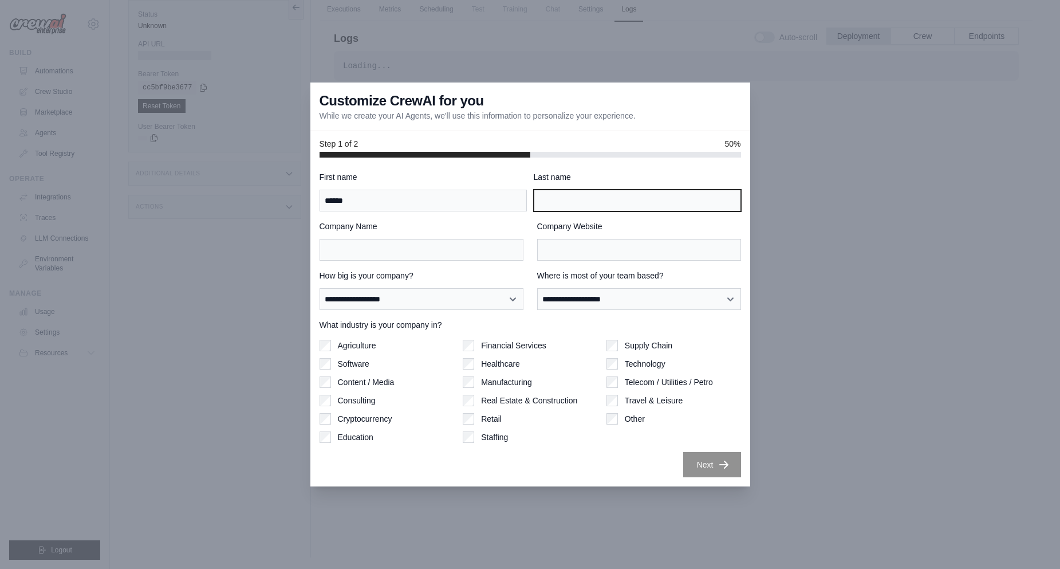
drag, startPoint x: 565, startPoint y: 202, endPoint x: 565, endPoint y: 196, distance: 6.3
click at [565, 202] on input "Last name" at bounding box center [637, 201] width 207 height 22
type input "*******"
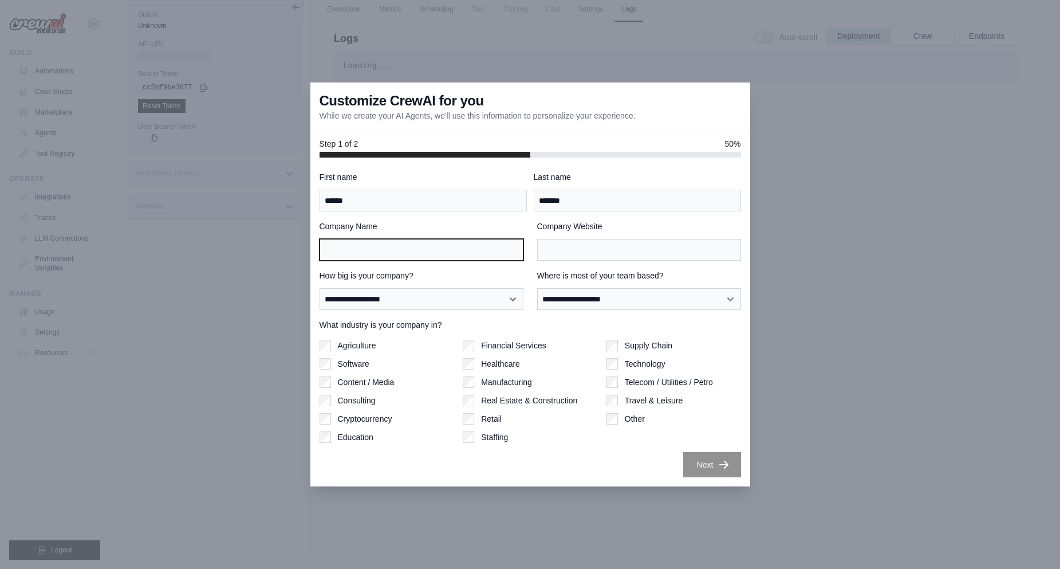
click at [369, 246] on input "Company Name" at bounding box center [422, 250] width 204 height 22
click at [325, 249] on input "********" at bounding box center [422, 250] width 204 height 22
type input "*********"
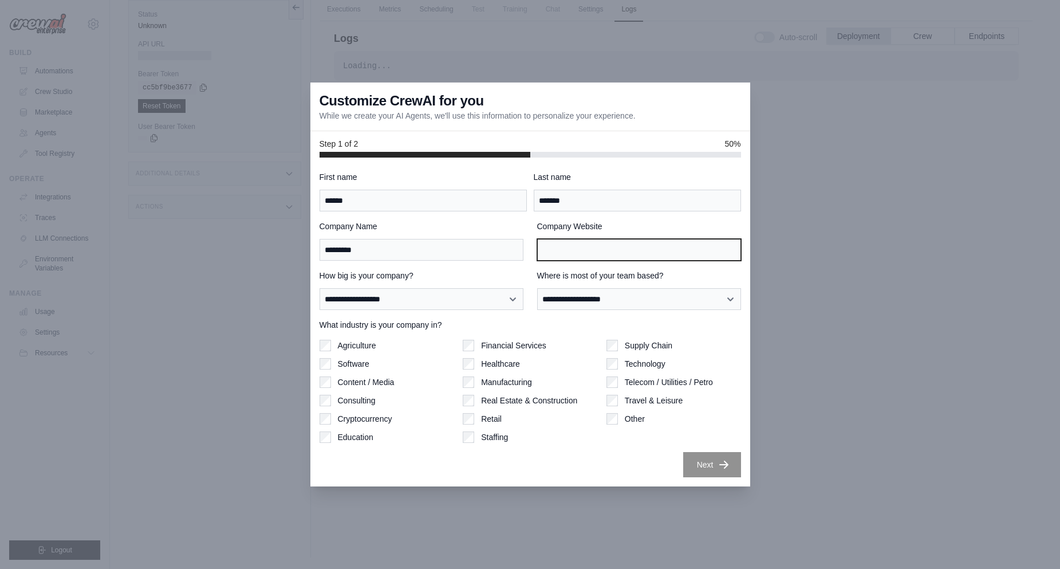
click at [563, 246] on input "Company Website" at bounding box center [639, 250] width 204 height 22
type input "**********"
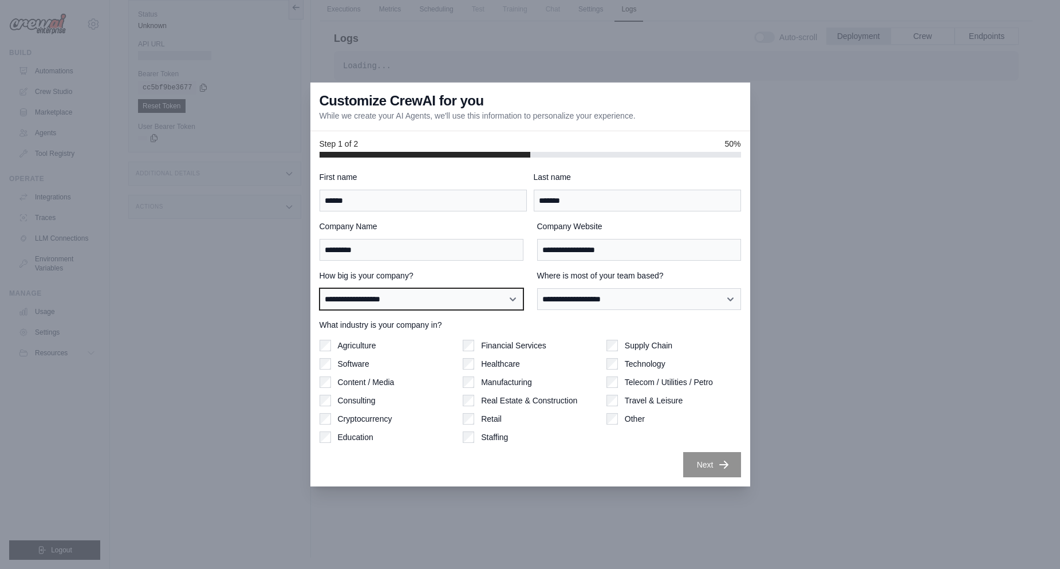
click at [445, 301] on select "**********" at bounding box center [422, 299] width 204 height 22
select select "**********"
click at [320, 288] on select "**********" at bounding box center [422, 299] width 204 height 22
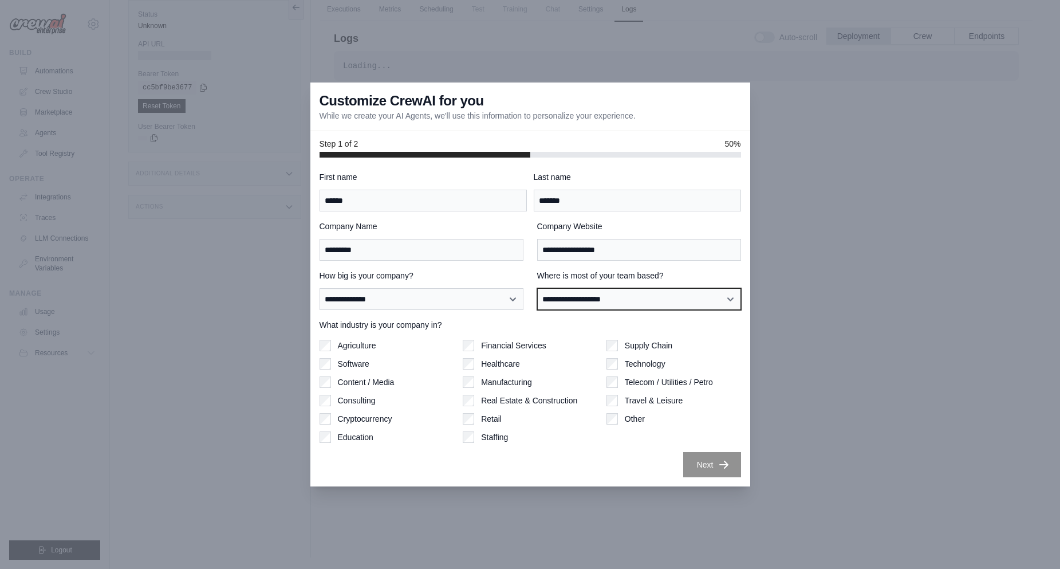
click at [575, 297] on select "**********" at bounding box center [639, 299] width 204 height 22
select select "******"
click at [537, 288] on select "**********" at bounding box center [639, 299] width 204 height 22
click at [630, 361] on label "Technology" at bounding box center [645, 363] width 41 height 11
click at [708, 469] on button "Next" at bounding box center [712, 464] width 58 height 25
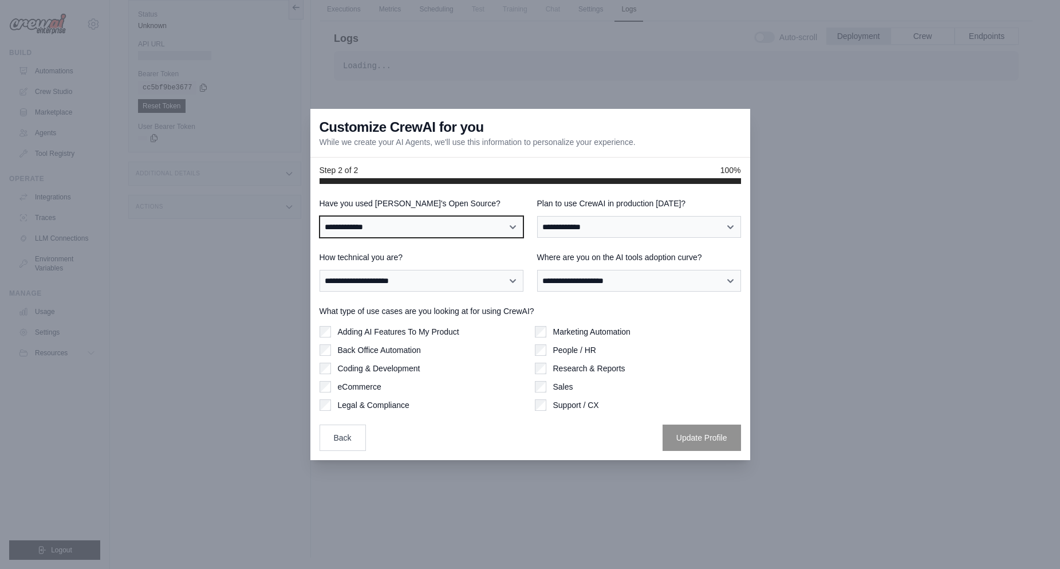
click at [490, 218] on select "**********" at bounding box center [422, 227] width 204 height 22
click at [320, 216] on select "**********" at bounding box center [422, 227] width 204 height 22
click at [386, 226] on select "**********" at bounding box center [422, 227] width 204 height 22
select select "**********"
click at [320, 216] on select "**********" at bounding box center [422, 227] width 204 height 22
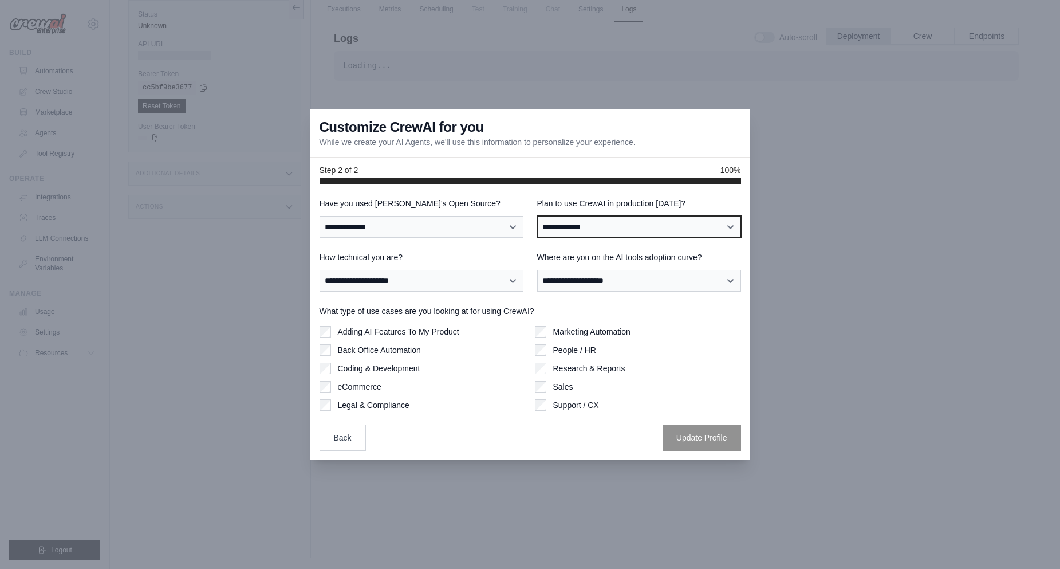
click at [605, 233] on select "**********" at bounding box center [639, 227] width 204 height 22
select select "****"
click at [537, 216] on select "**********" at bounding box center [639, 227] width 204 height 22
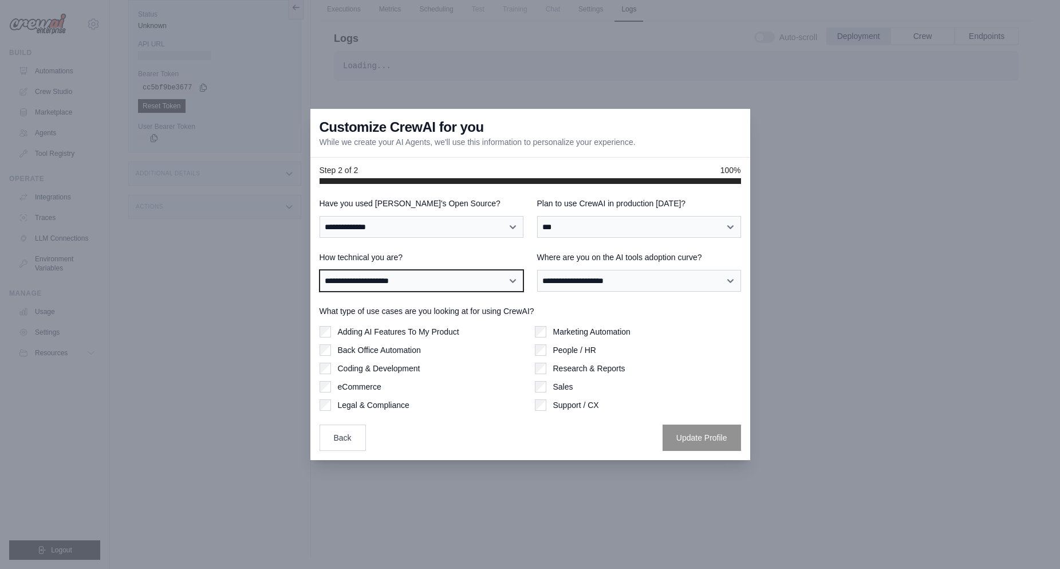
click at [418, 278] on select "**********" at bounding box center [422, 281] width 204 height 22
select select "**********"
click at [320, 270] on select "**********" at bounding box center [422, 281] width 204 height 22
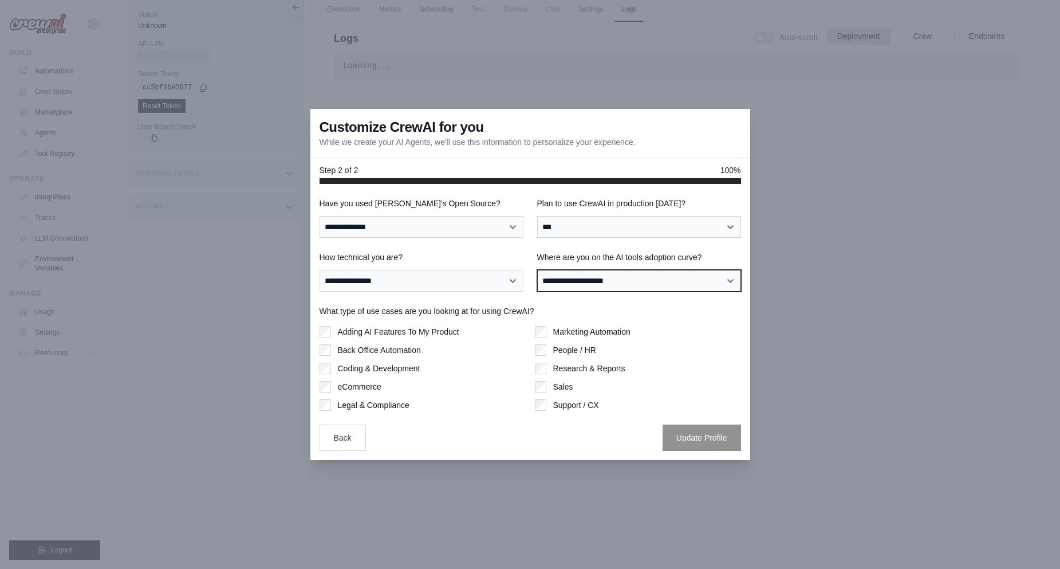
click at [555, 279] on select "**********" at bounding box center [639, 281] width 204 height 22
select select "**********"
click at [537, 270] on select "**********" at bounding box center [639, 281] width 204 height 22
click at [439, 332] on label "Adding AI Features To My Product" at bounding box center [398, 331] width 121 height 11
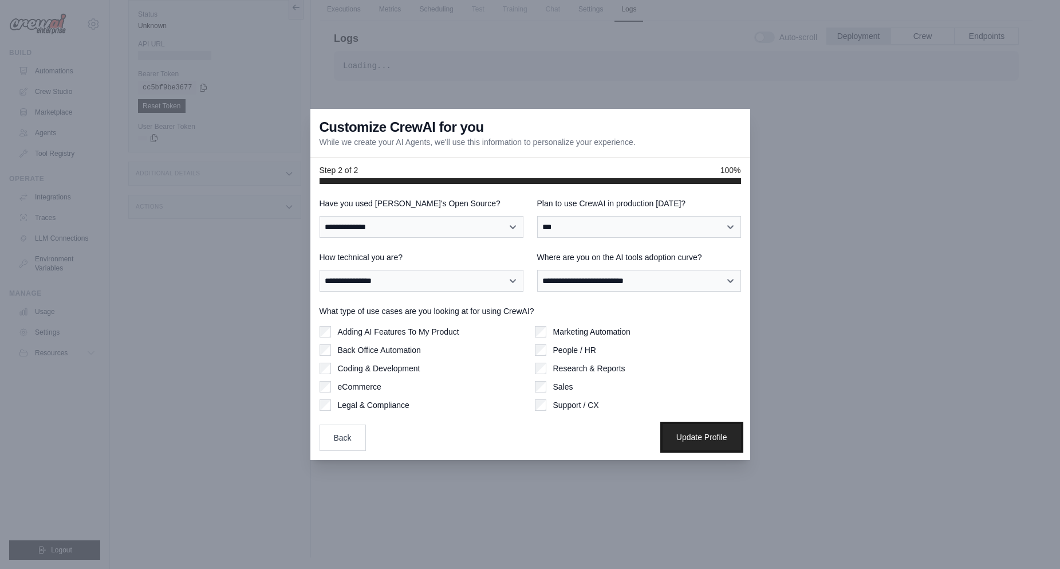
click at [710, 443] on button "Update Profile" at bounding box center [702, 437] width 78 height 26
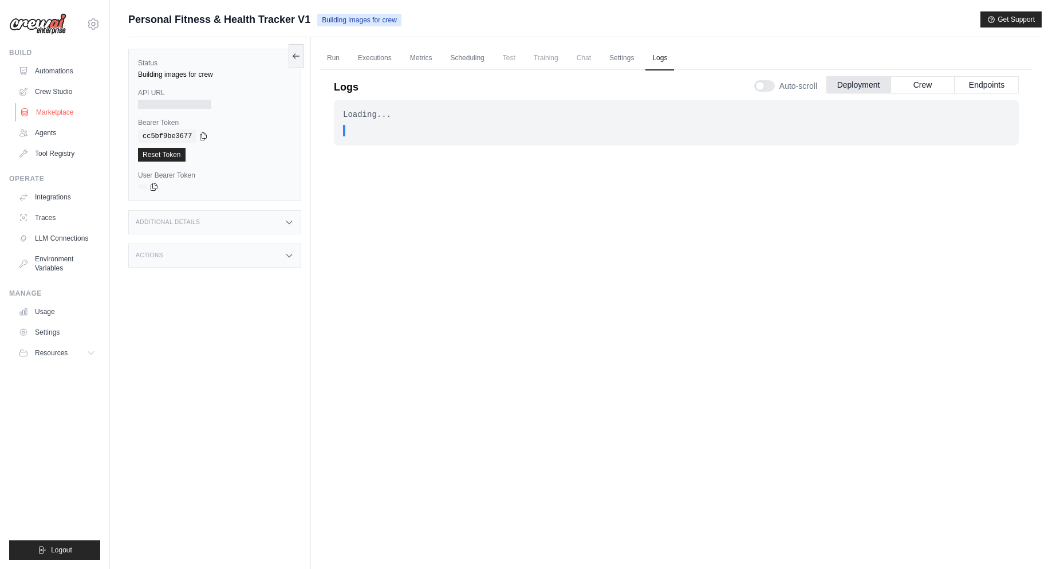
click at [69, 114] on link "Marketplace" at bounding box center [58, 112] width 87 height 18
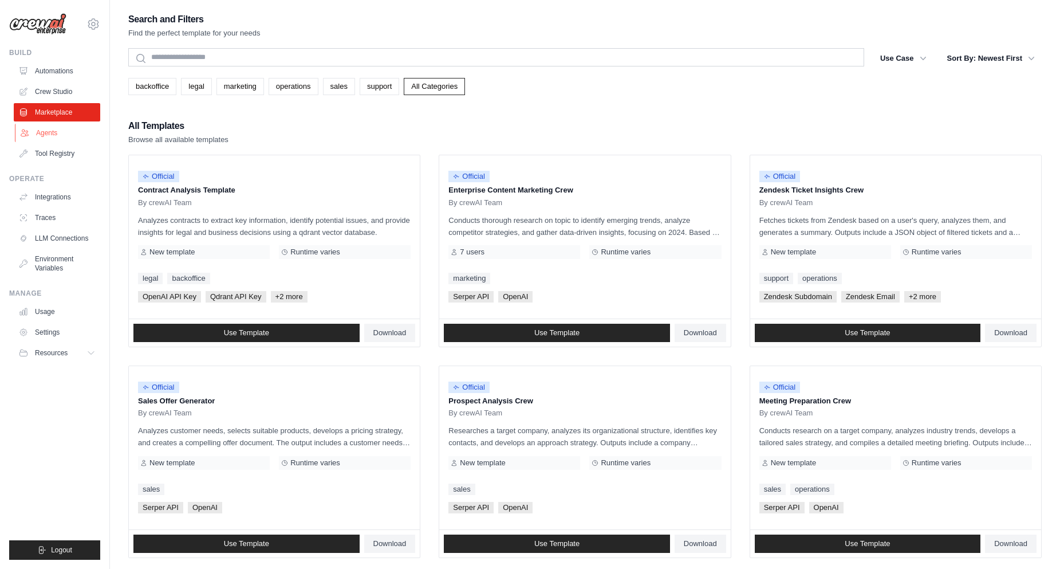
click at [36, 133] on link "Agents" at bounding box center [58, 133] width 87 height 18
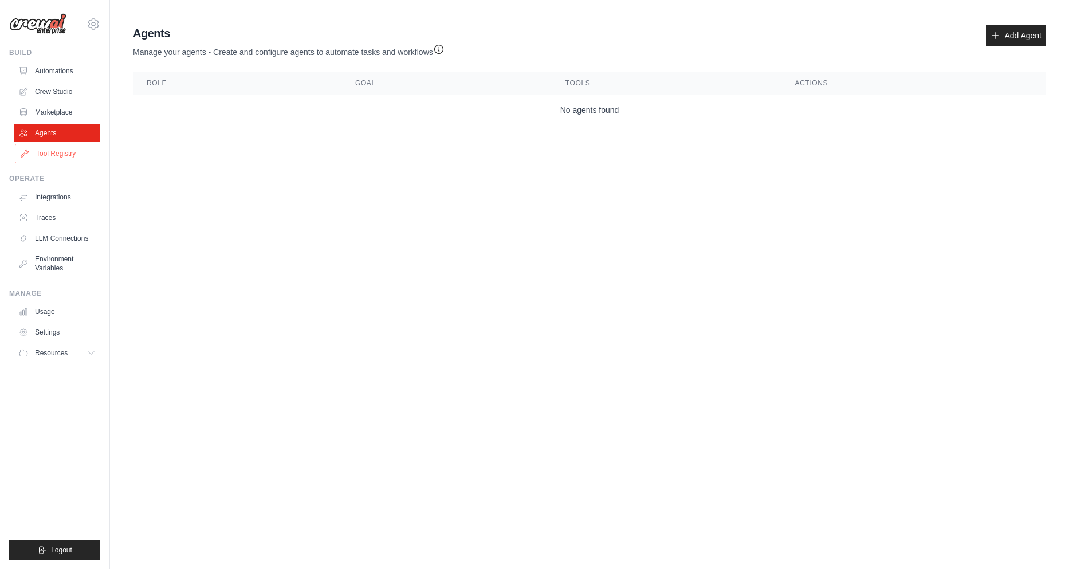
click at [59, 145] on link "Tool Registry" at bounding box center [58, 153] width 87 height 18
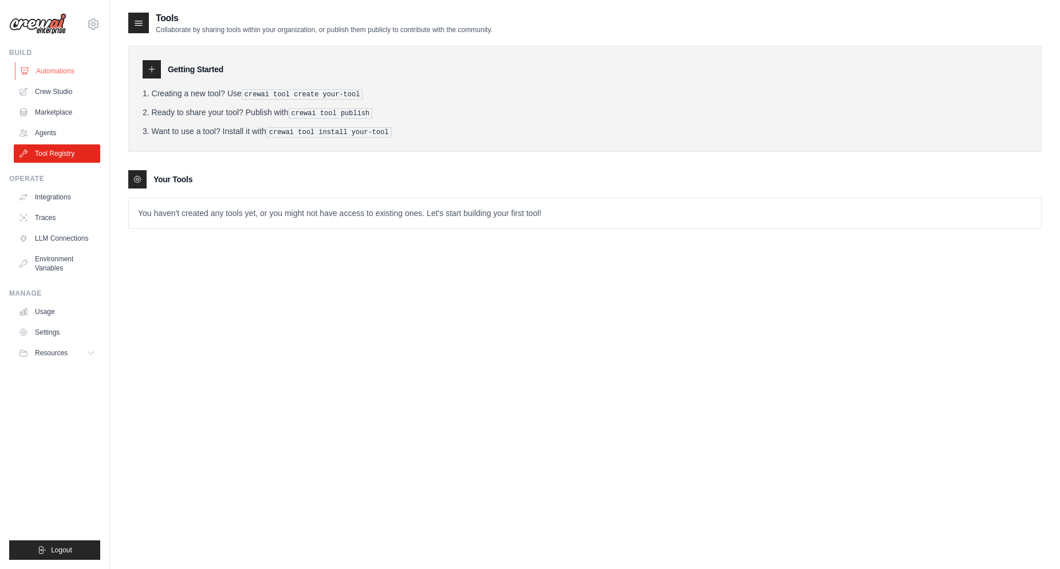
click at [49, 72] on link "Automations" at bounding box center [58, 71] width 87 height 18
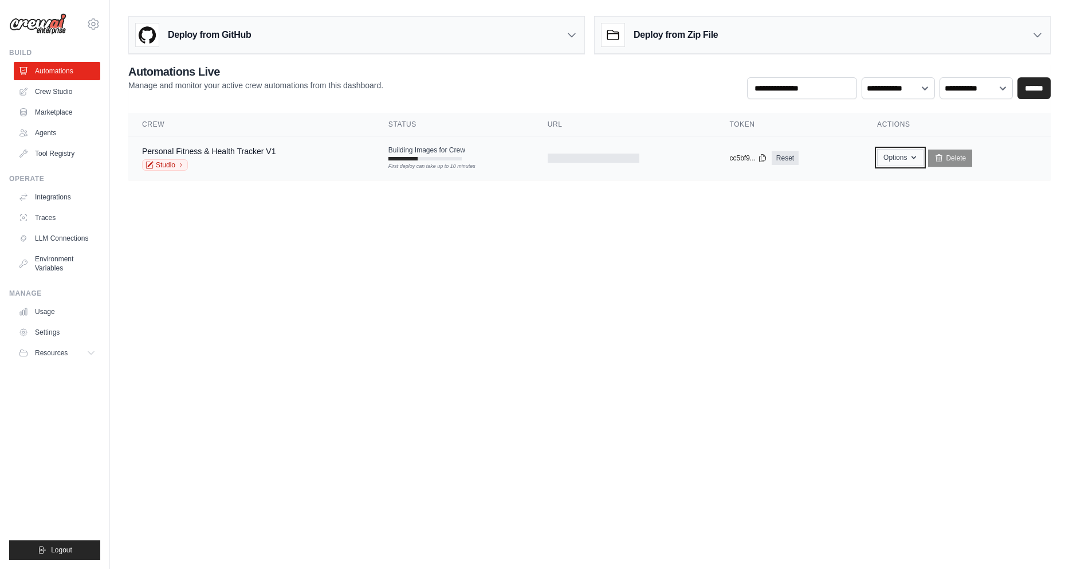
click at [907, 158] on button "Options" at bounding box center [900, 157] width 46 height 17
click at [384, 166] on td "Building Images for Crew First deploy can take up to 10 minutes" at bounding box center [454, 152] width 159 height 33
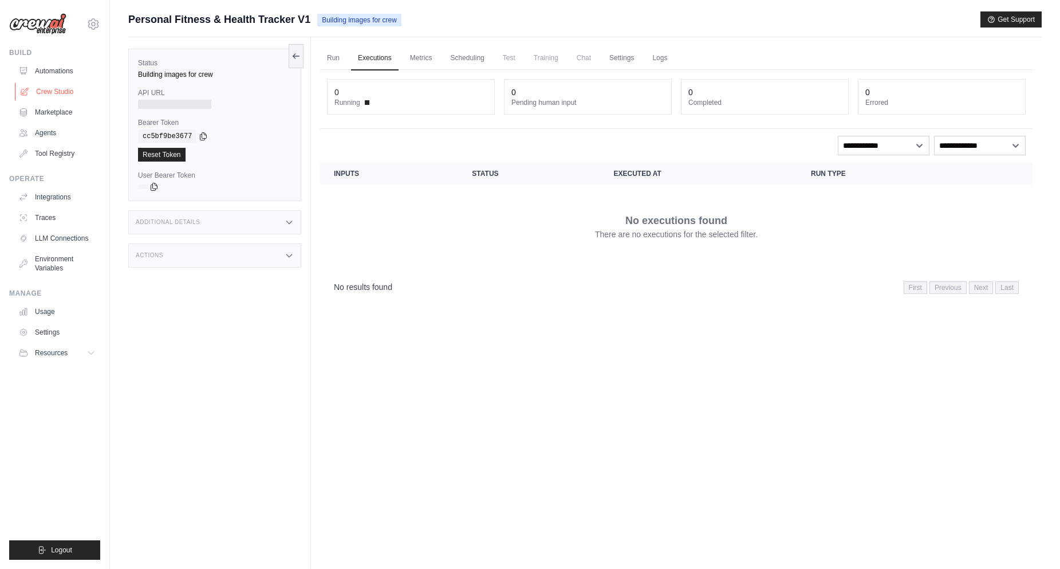
click at [58, 89] on link "Crew Studio" at bounding box center [58, 91] width 87 height 18
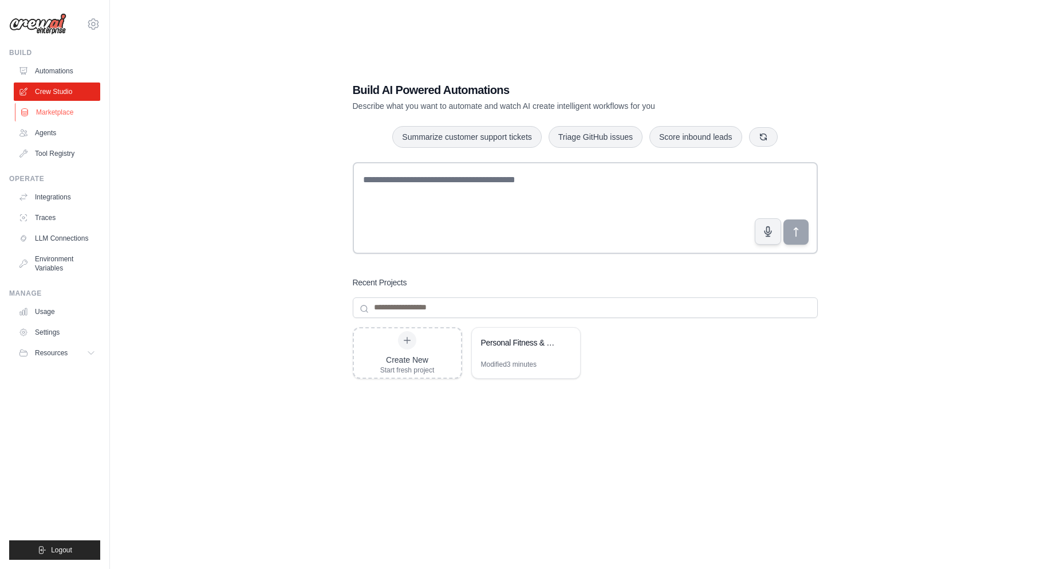
click at [55, 107] on link "Marketplace" at bounding box center [58, 112] width 87 height 18
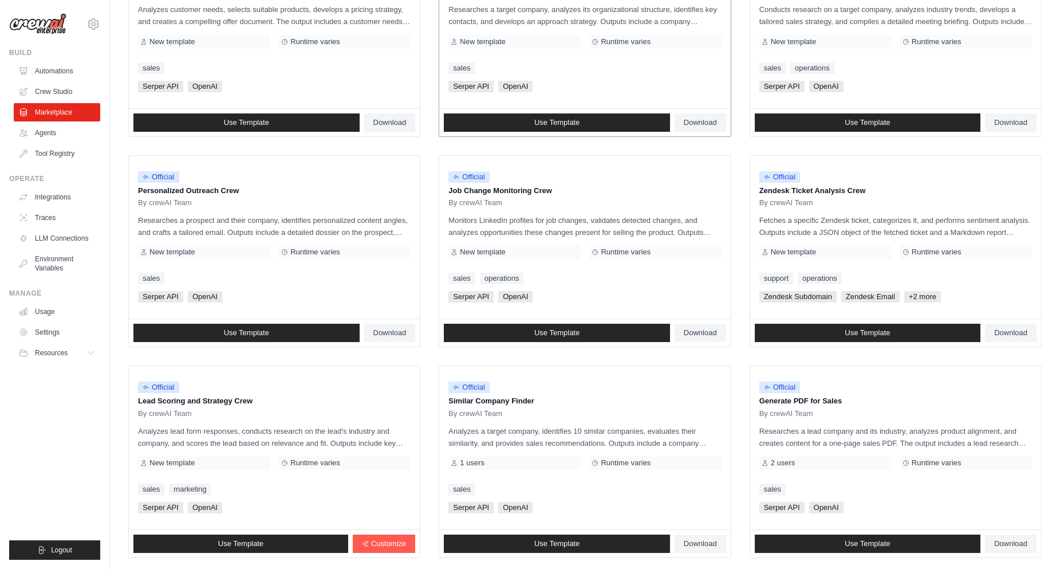
scroll to position [458, 0]
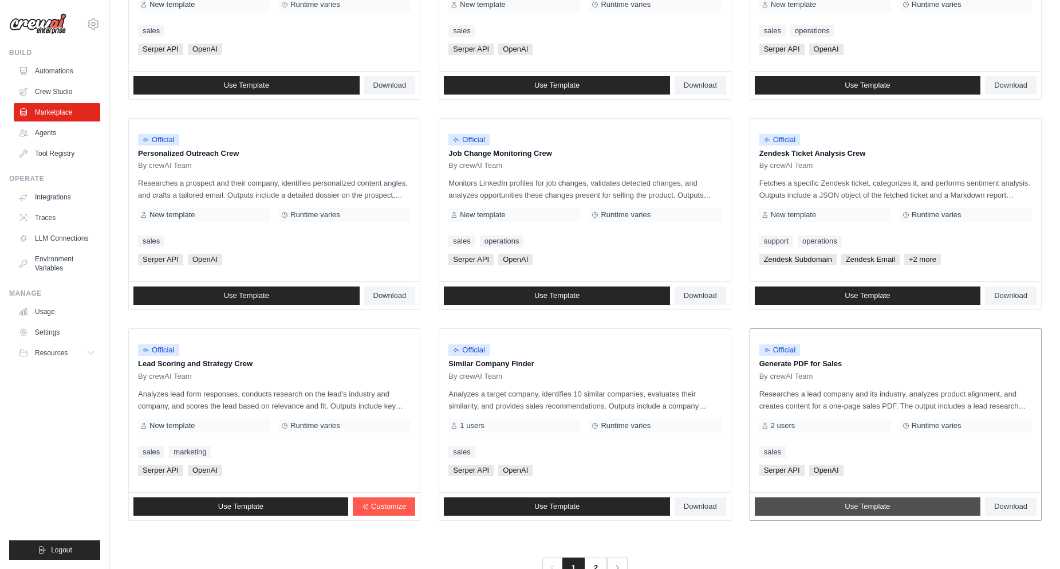
click at [865, 501] on link "Use Template" at bounding box center [868, 506] width 226 height 18
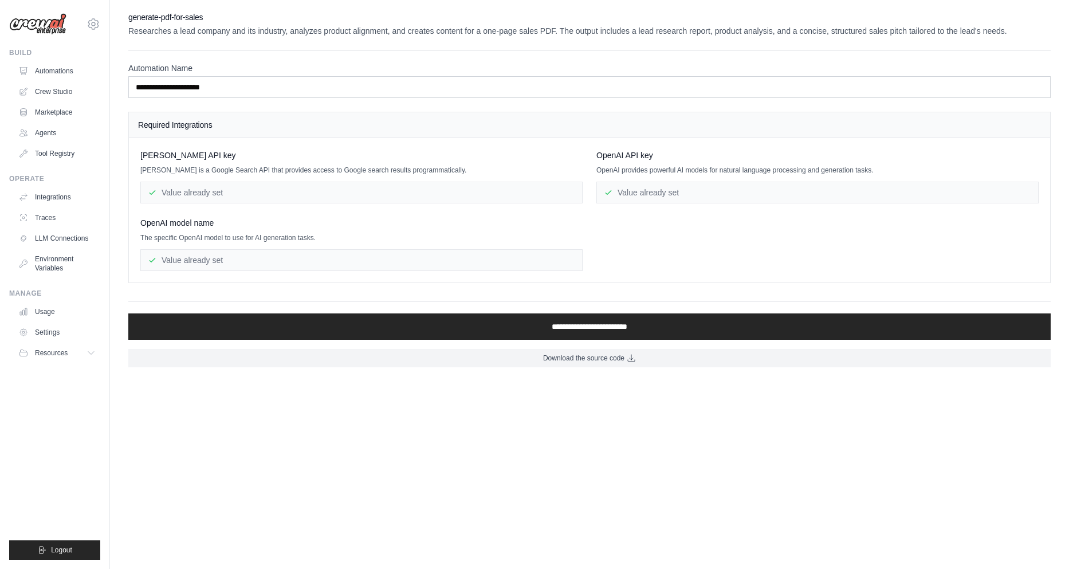
click at [636, 189] on div "Value already set" at bounding box center [817, 193] width 442 height 22
click at [47, 68] on link "Automations" at bounding box center [58, 71] width 87 height 18
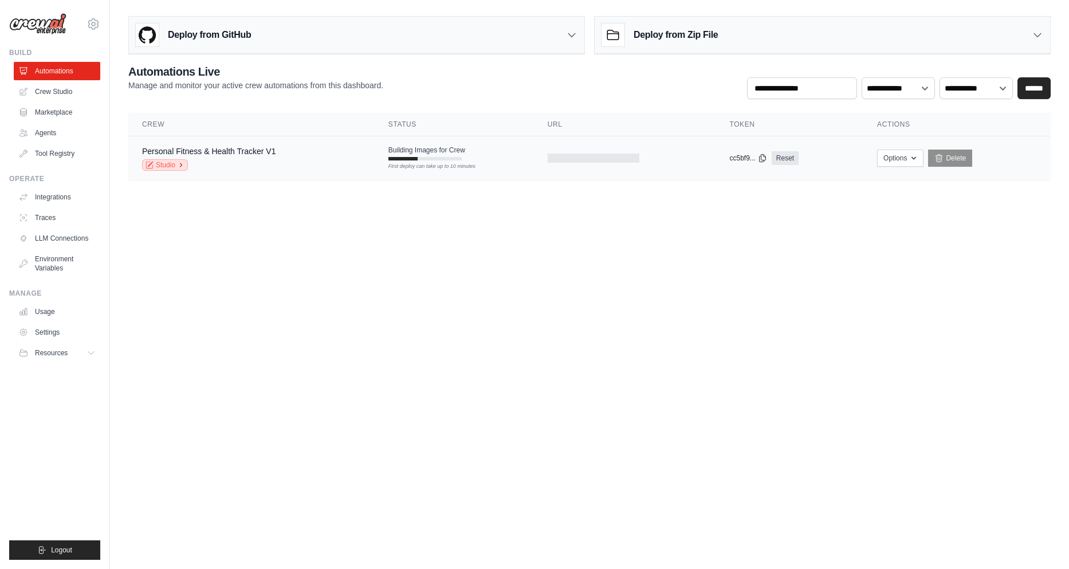
click at [172, 164] on link "Studio" at bounding box center [165, 164] width 46 height 11
click at [911, 158] on icon "button" at bounding box center [913, 157] width 9 height 9
click at [713, 270] on body "[EMAIL_ADDRESS][DOMAIN_NAME] Settings Build Automations Crew Studio" at bounding box center [534, 284] width 1069 height 569
click at [89, 28] on icon at bounding box center [94, 24] width 14 height 14
click at [84, 80] on link "Settings" at bounding box center [93, 77] width 101 height 21
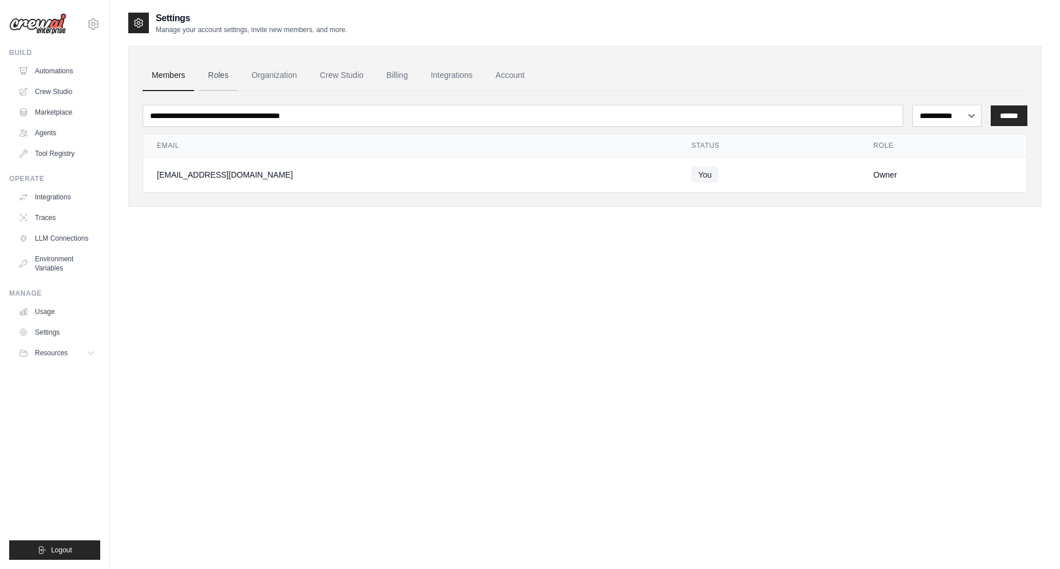
click at [212, 74] on link "Roles" at bounding box center [218, 75] width 39 height 31
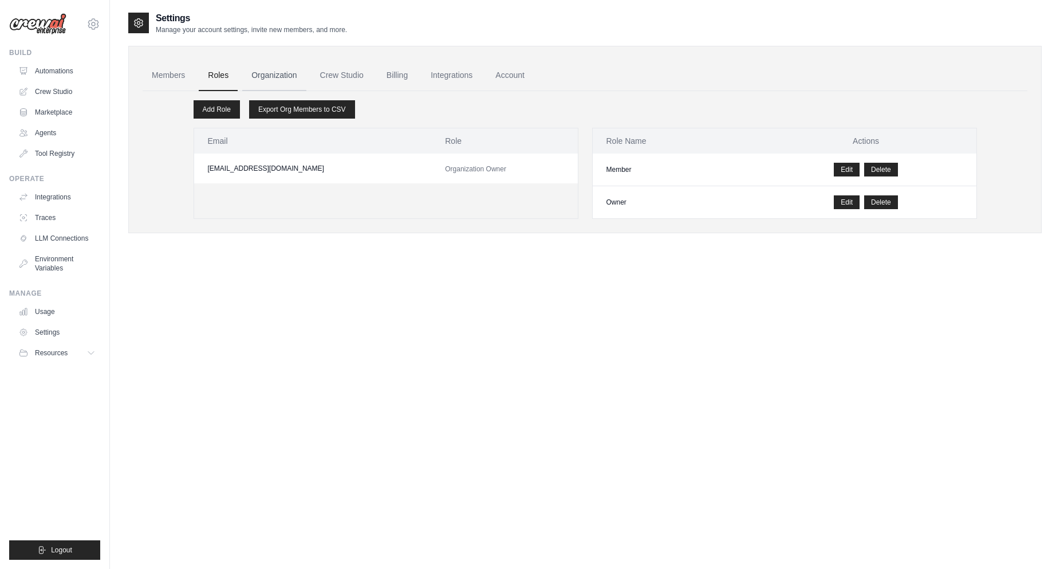
click at [275, 76] on link "Organization" at bounding box center [274, 75] width 64 height 31
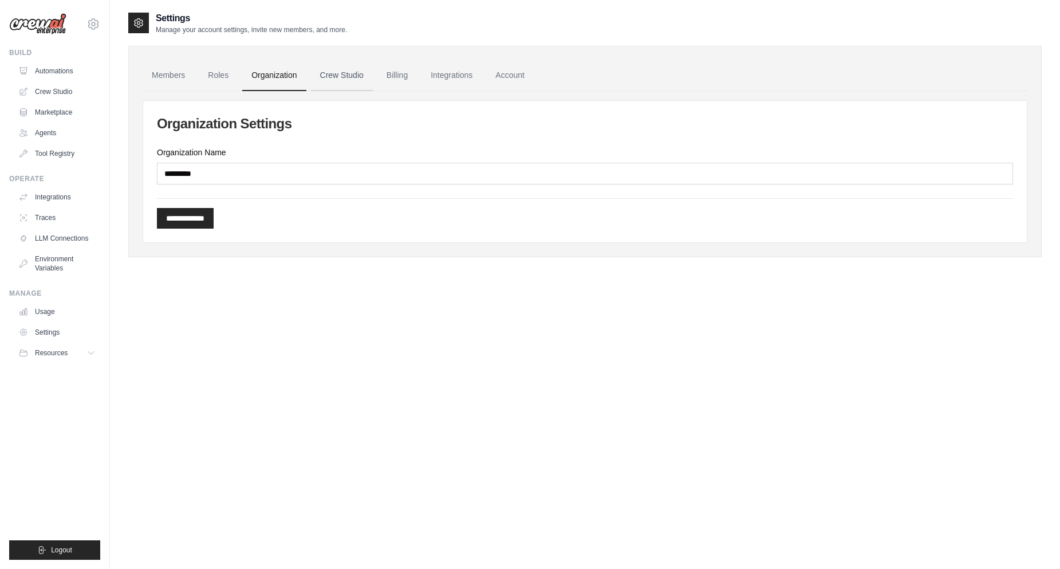
click at [353, 83] on link "Crew Studio" at bounding box center [342, 75] width 62 height 31
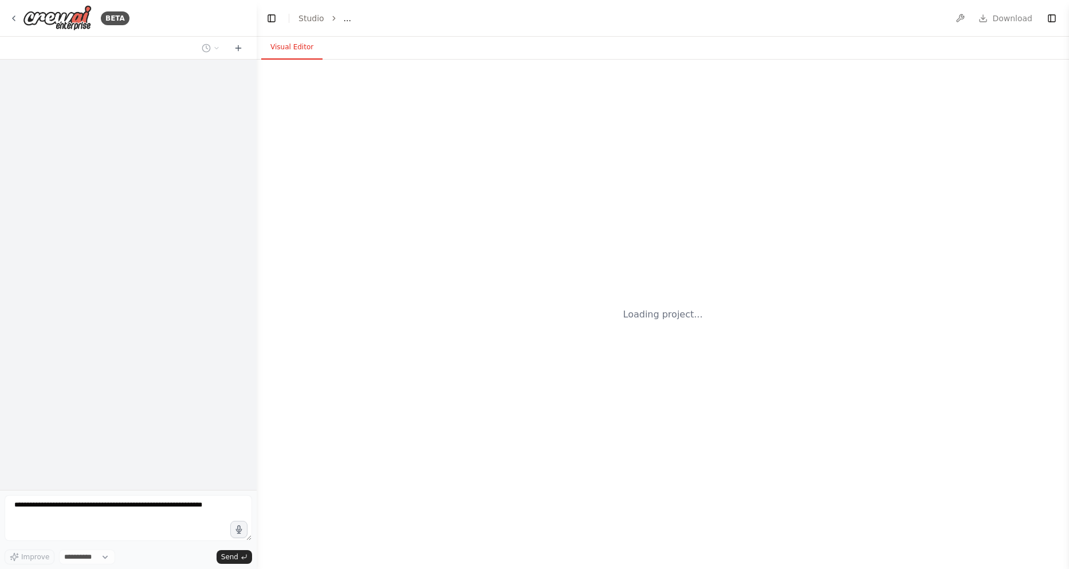
select select "****"
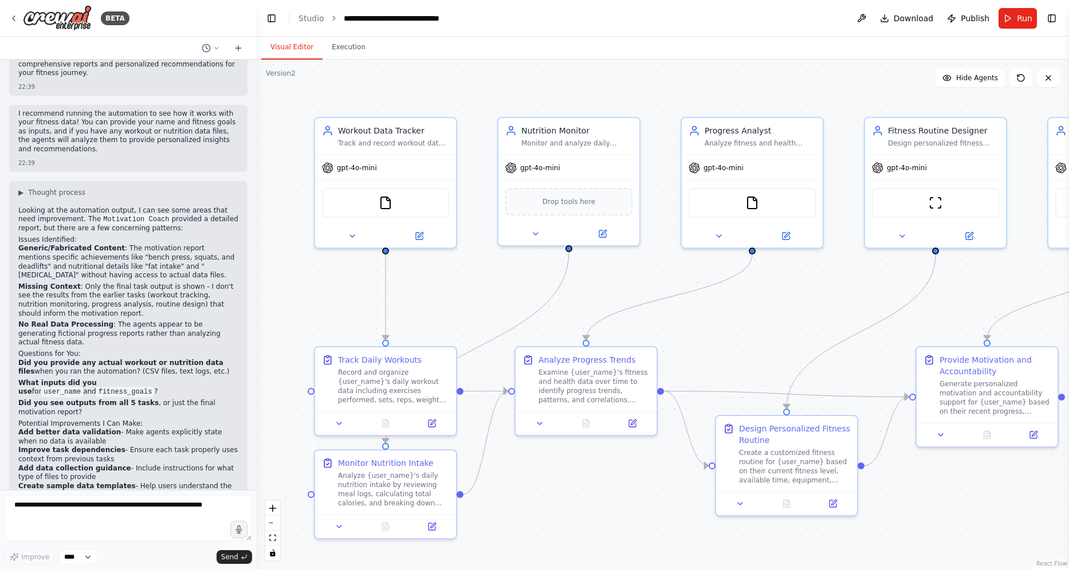
scroll to position [1624, 0]
click at [559, 203] on span "Drop tools here" at bounding box center [570, 200] width 53 height 11
click at [560, 201] on span "Drop tools here" at bounding box center [570, 200] width 53 height 11
click at [388, 202] on img at bounding box center [387, 202] width 14 height 14
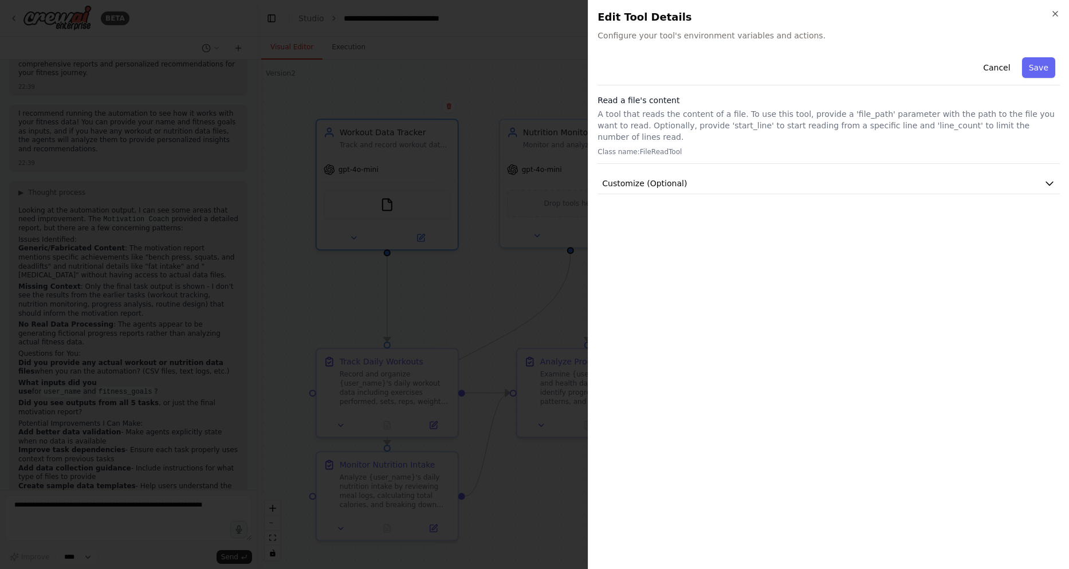
click at [467, 258] on div at bounding box center [534, 284] width 1069 height 569
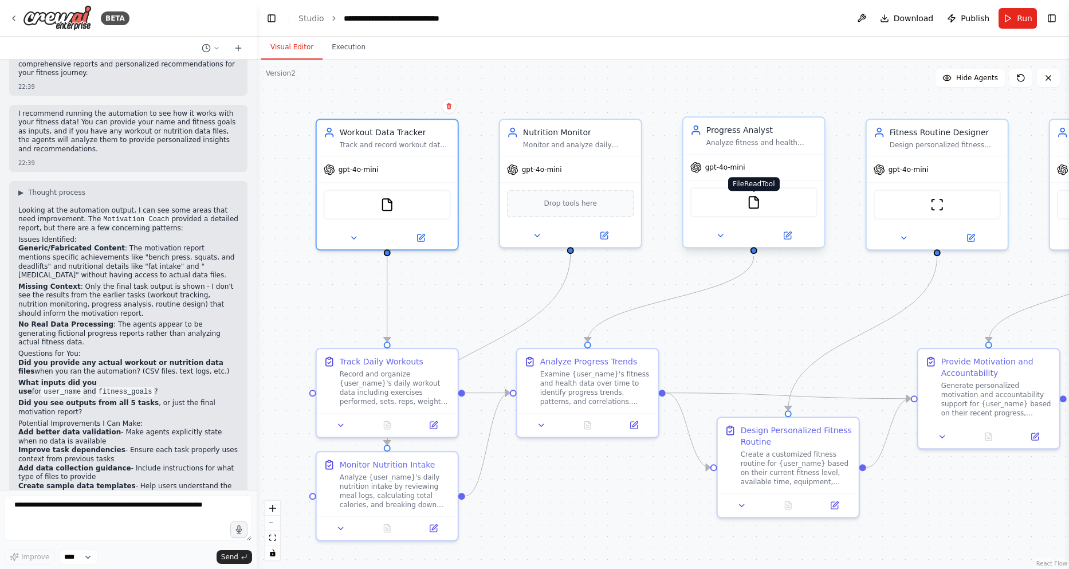
click at [751, 202] on img at bounding box center [754, 202] width 14 height 14
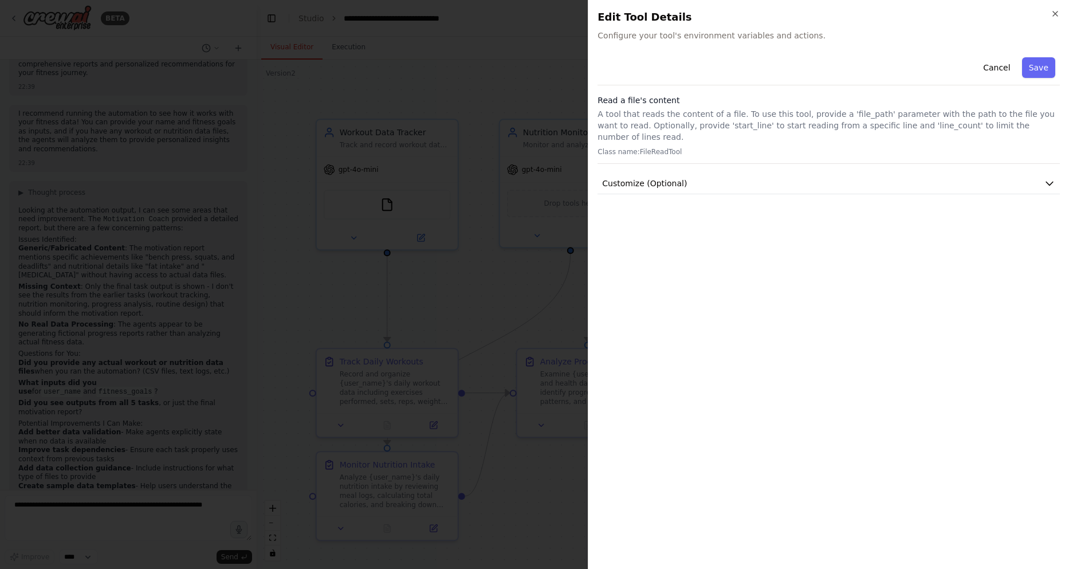
click at [485, 254] on div at bounding box center [534, 284] width 1069 height 569
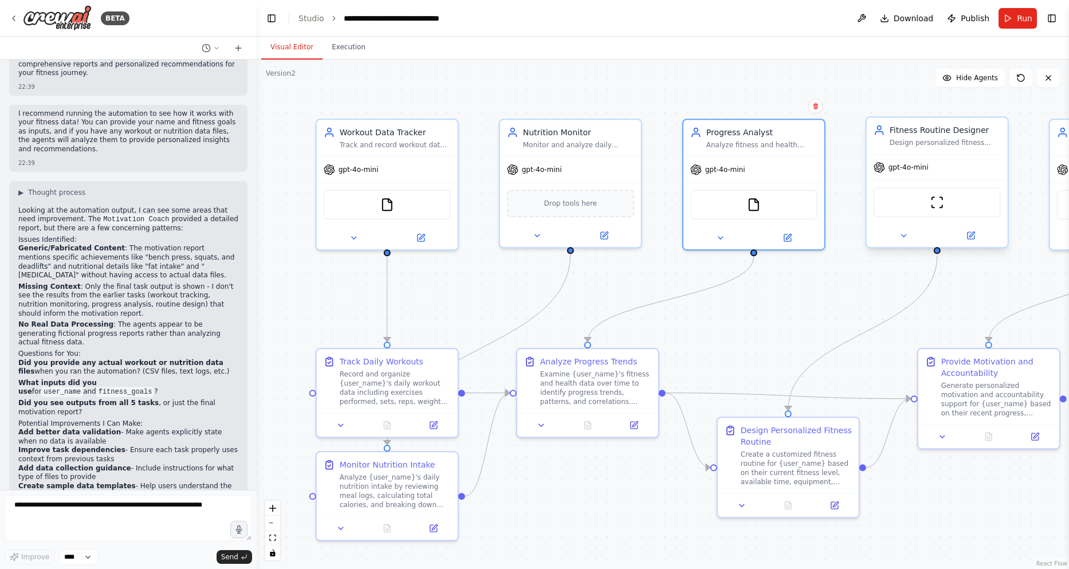
click at [940, 210] on div "ScrapeWebsiteTool" at bounding box center [937, 202] width 127 height 30
click at [934, 204] on img at bounding box center [937, 202] width 14 height 14
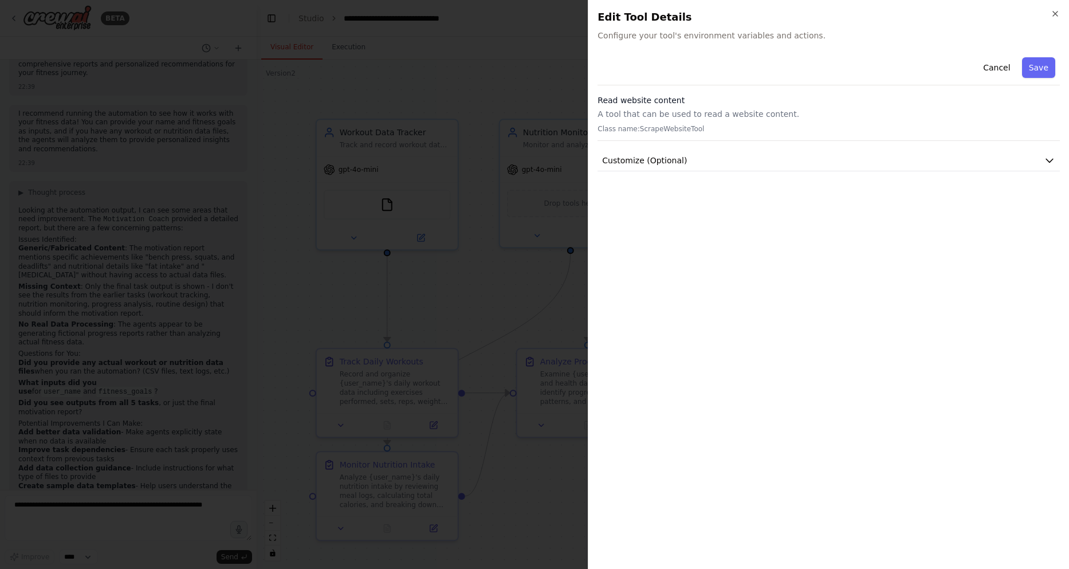
click at [471, 203] on div at bounding box center [534, 284] width 1069 height 569
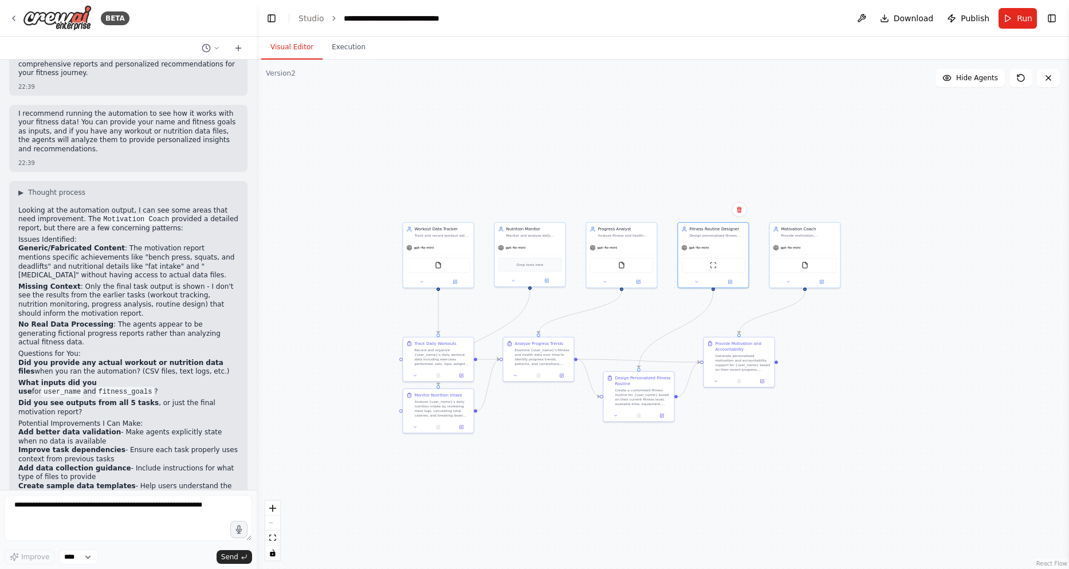
drag, startPoint x: 619, startPoint y: 258, endPoint x: 352, endPoint y: 178, distance: 279.5
click at [394, 314] on div ".deletable-edge-delete-btn { width: 20px; height: 20px; border: 0px solid #ffff…" at bounding box center [663, 314] width 812 height 509
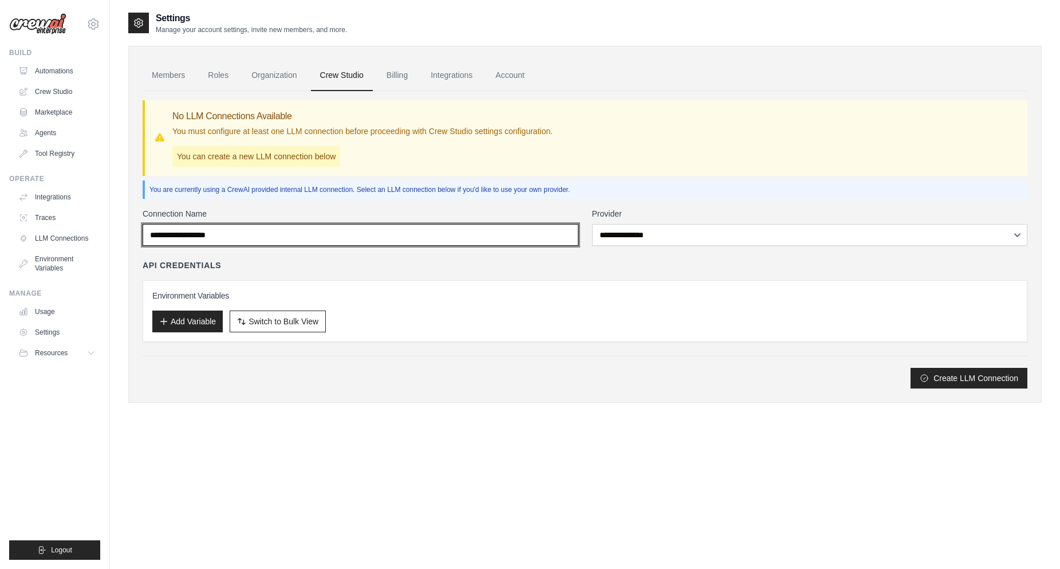
click at [296, 228] on input "Connection Name" at bounding box center [361, 235] width 436 height 22
type input "********"
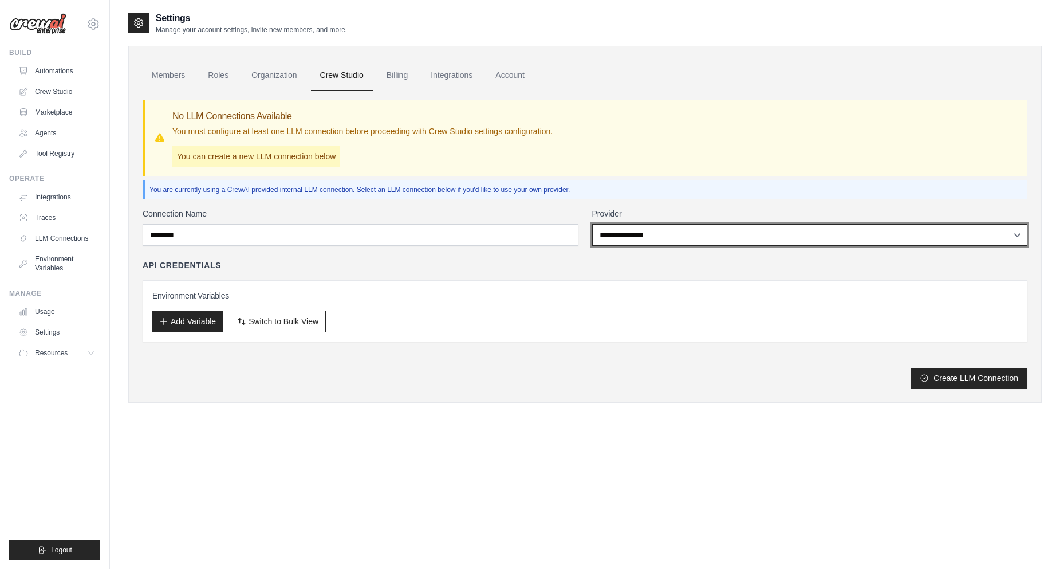
click at [694, 235] on select "**********" at bounding box center [810, 235] width 436 height 22
select select "******"
click at [592, 224] on select "**********" at bounding box center [810, 235] width 436 height 22
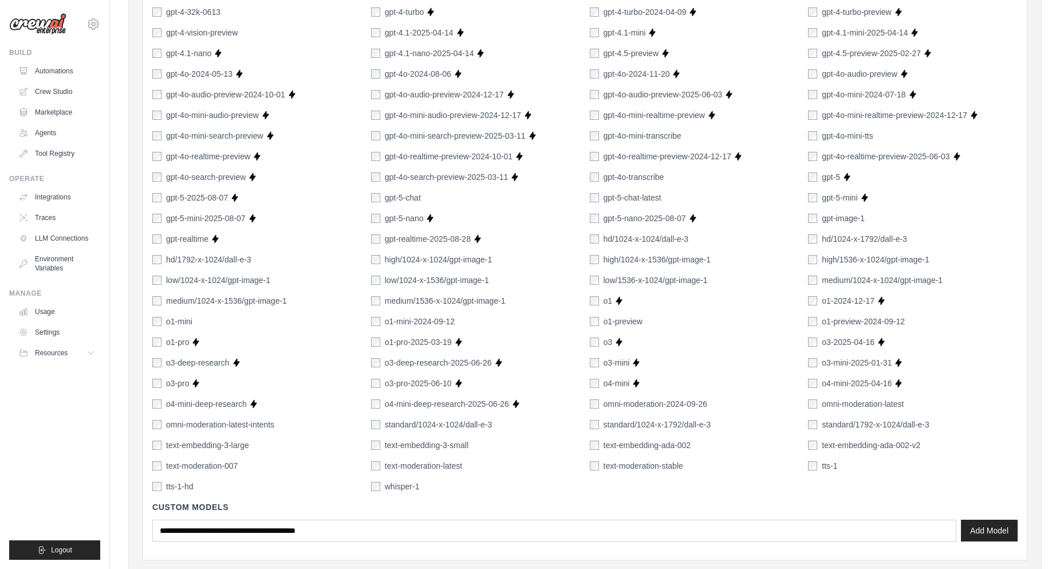
scroll to position [667, 0]
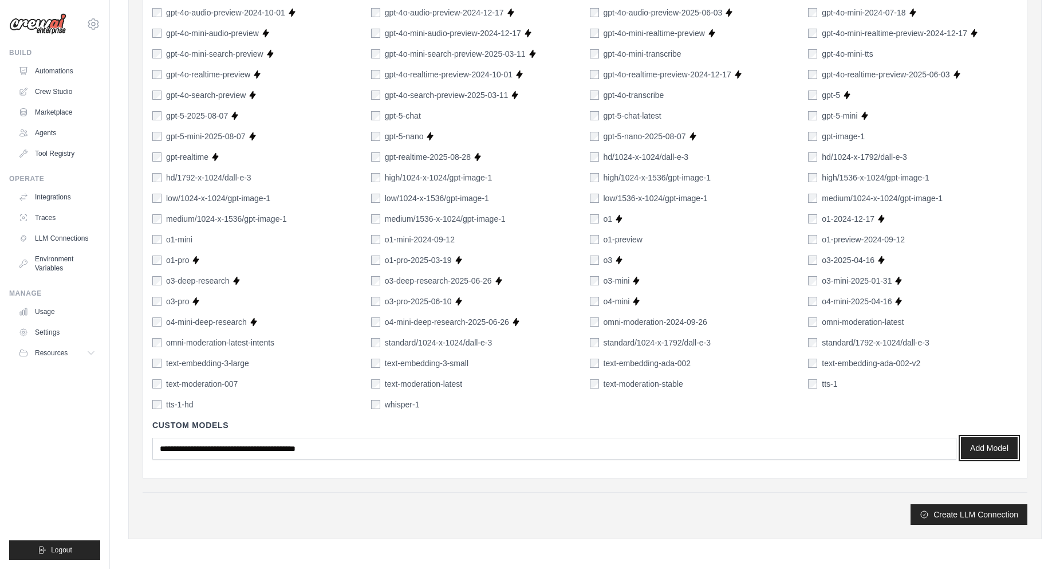
click at [1002, 449] on button "Add Model" at bounding box center [989, 448] width 57 height 22
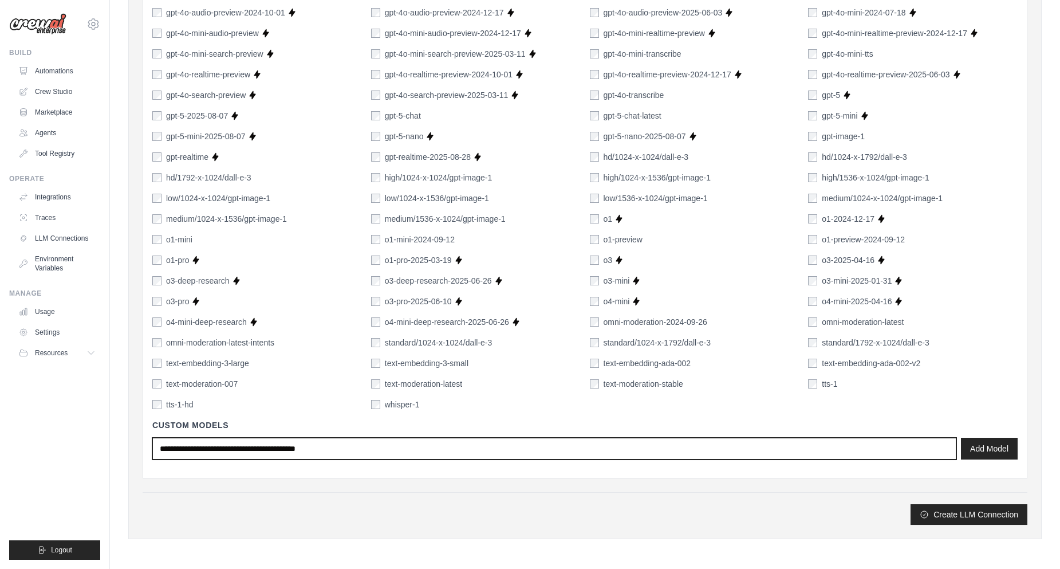
click at [332, 450] on input "text" at bounding box center [554, 449] width 804 height 22
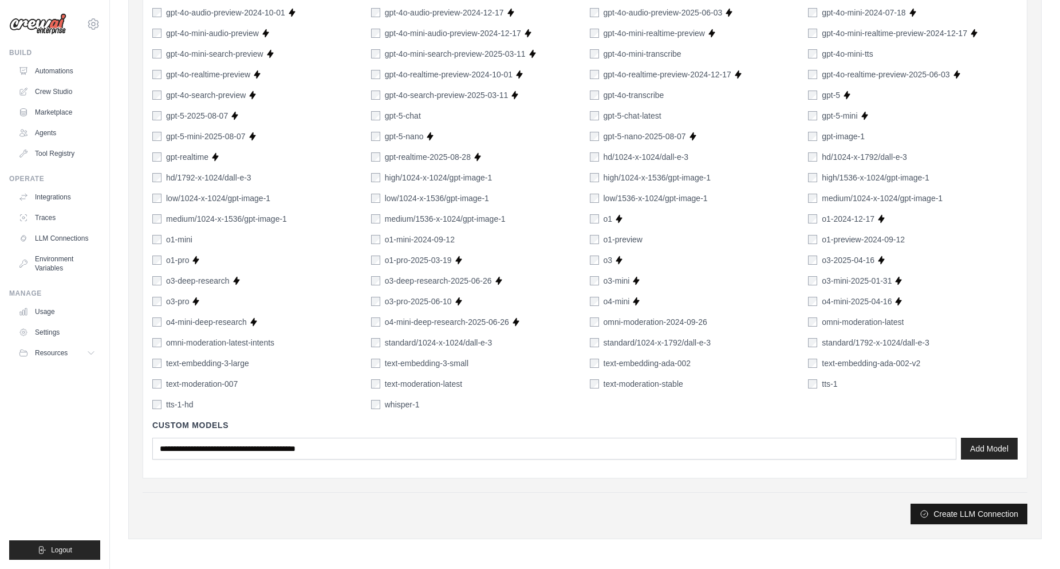
click at [971, 512] on button "Create LLM Connection" at bounding box center [969, 514] width 117 height 21
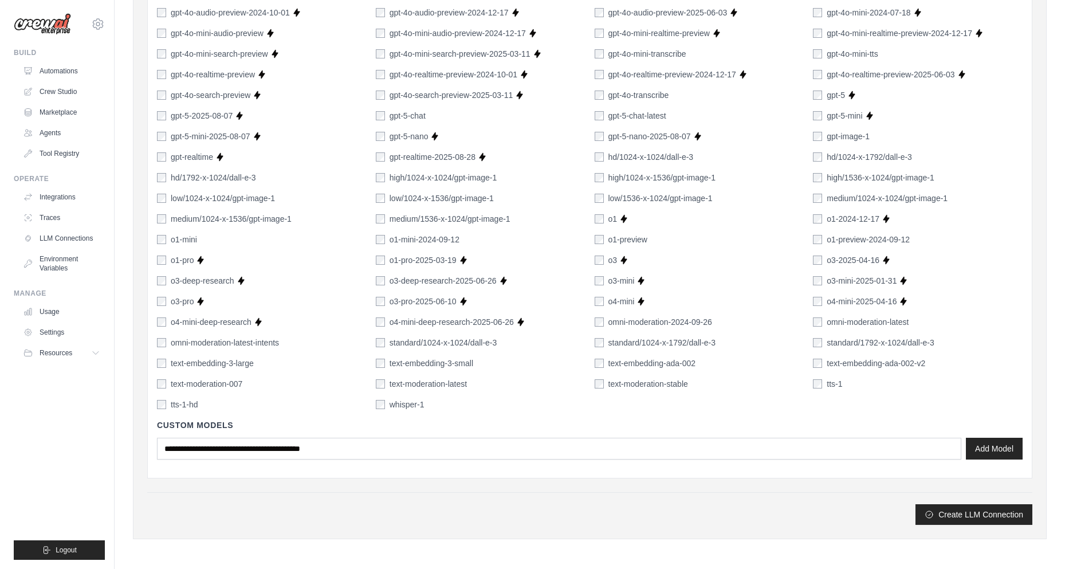
scroll to position [0, 0]
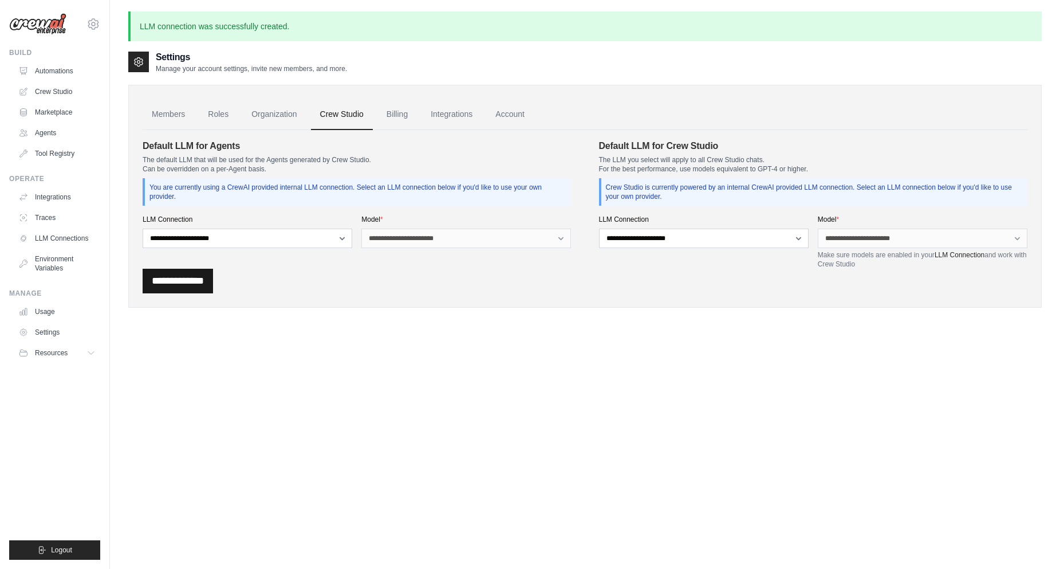
click at [190, 286] on input "**********" at bounding box center [178, 281] width 70 height 25
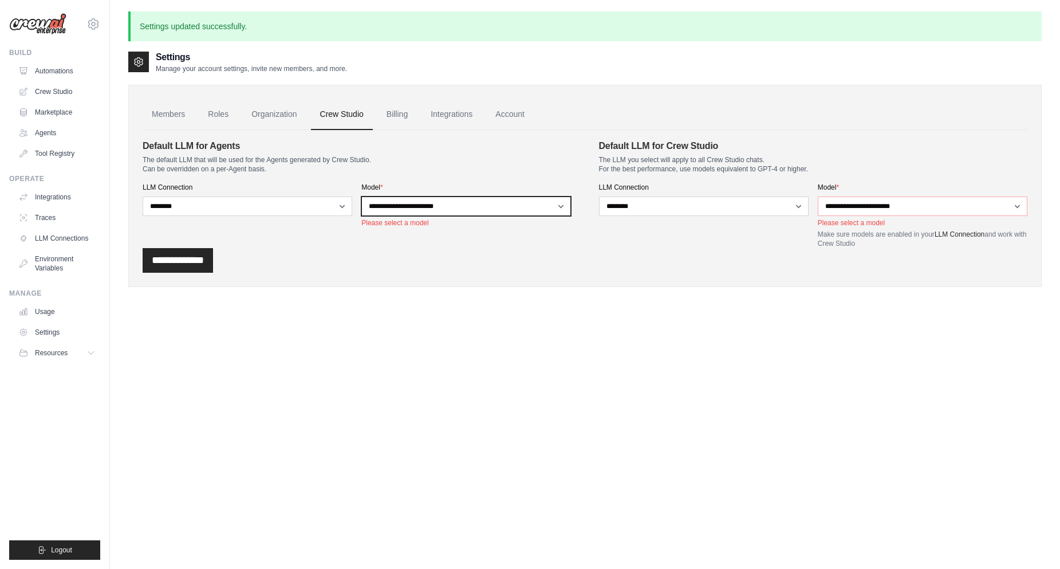
click at [473, 205] on select "**********" at bounding box center [467, 206] width 210 height 19
select select "*******"
click at [362, 197] on select "**********" at bounding box center [467, 206] width 210 height 19
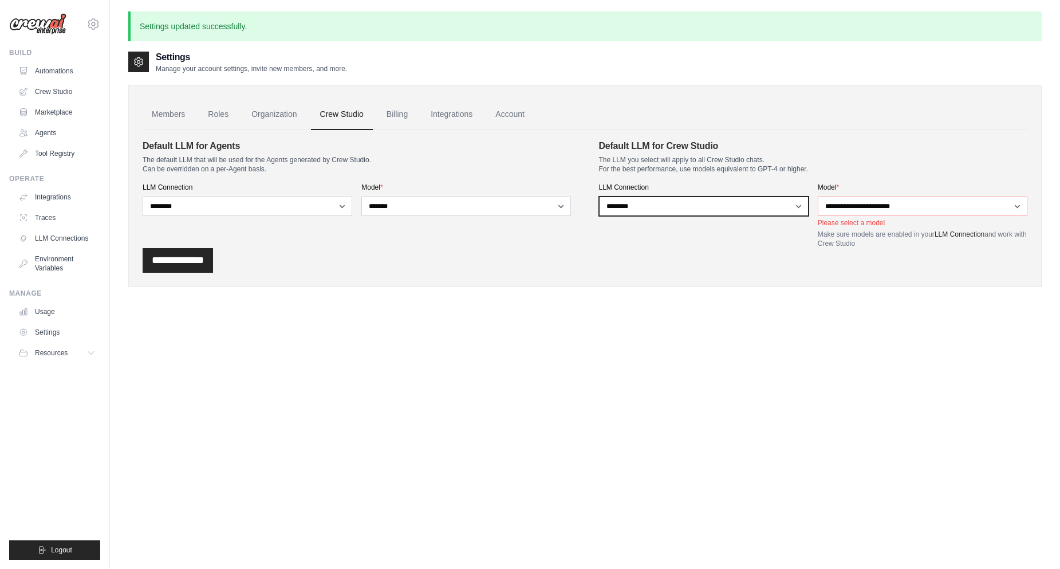
click at [650, 207] on select "**********" at bounding box center [704, 206] width 210 height 19
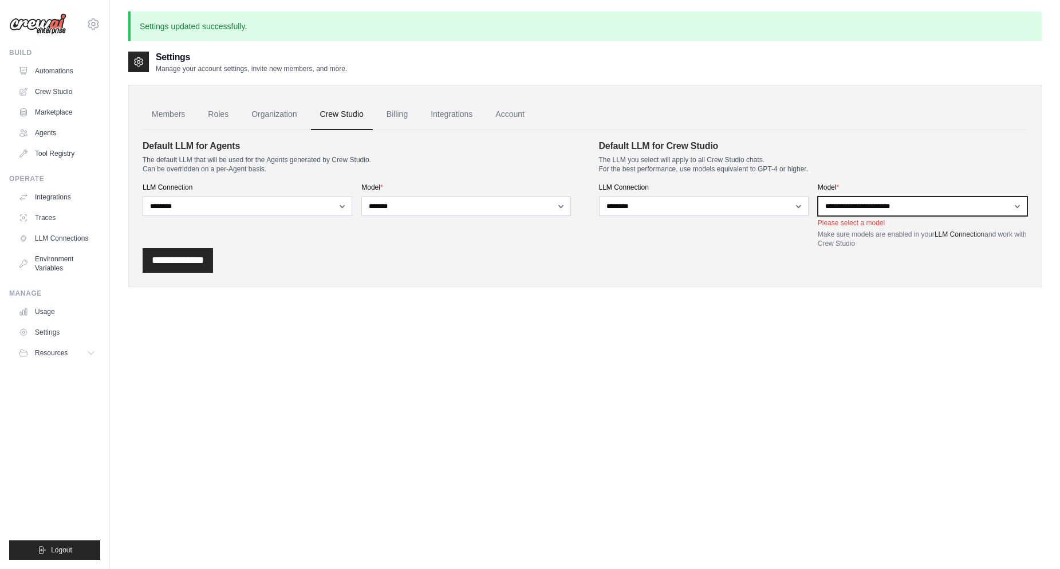
click at [881, 202] on select "**********" at bounding box center [923, 206] width 210 height 19
select select "*******"
click at [818, 197] on select "**********" at bounding box center [923, 206] width 210 height 19
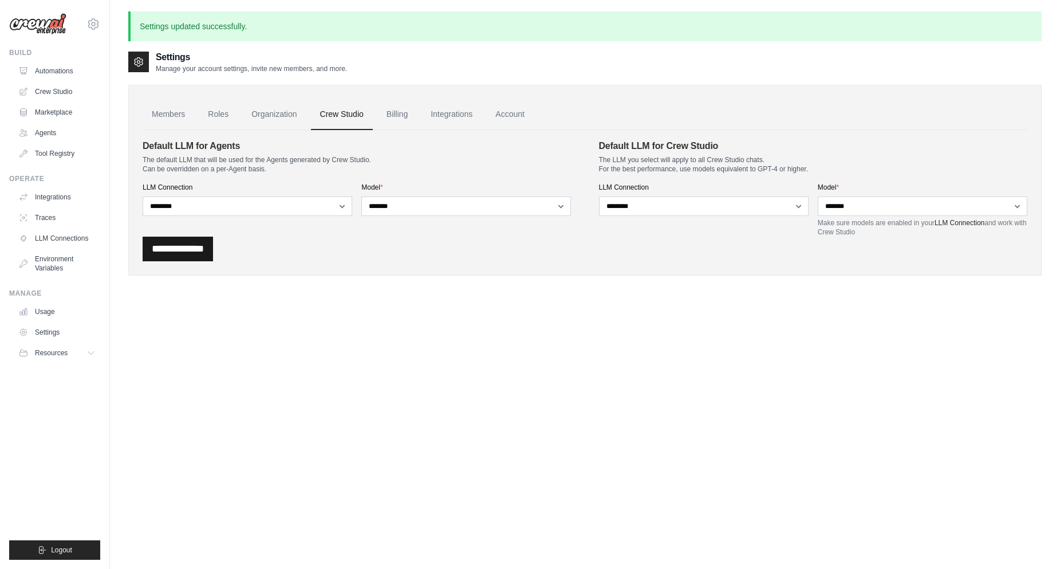
click at [213, 245] on input "**********" at bounding box center [178, 249] width 70 height 25
click at [65, 108] on link "Marketplace" at bounding box center [58, 112] width 87 height 18
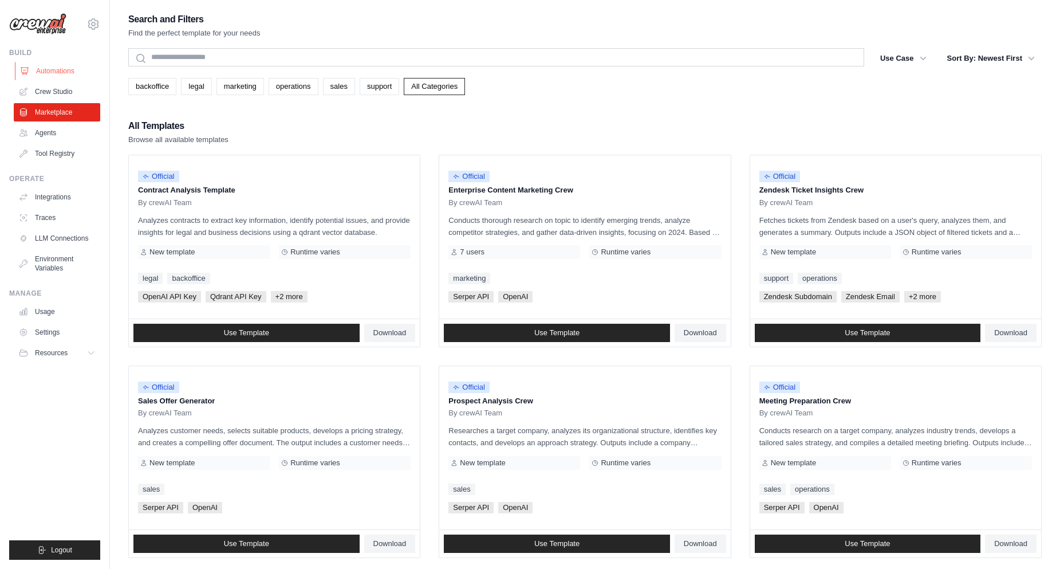
click at [58, 73] on link "Automations" at bounding box center [58, 71] width 87 height 18
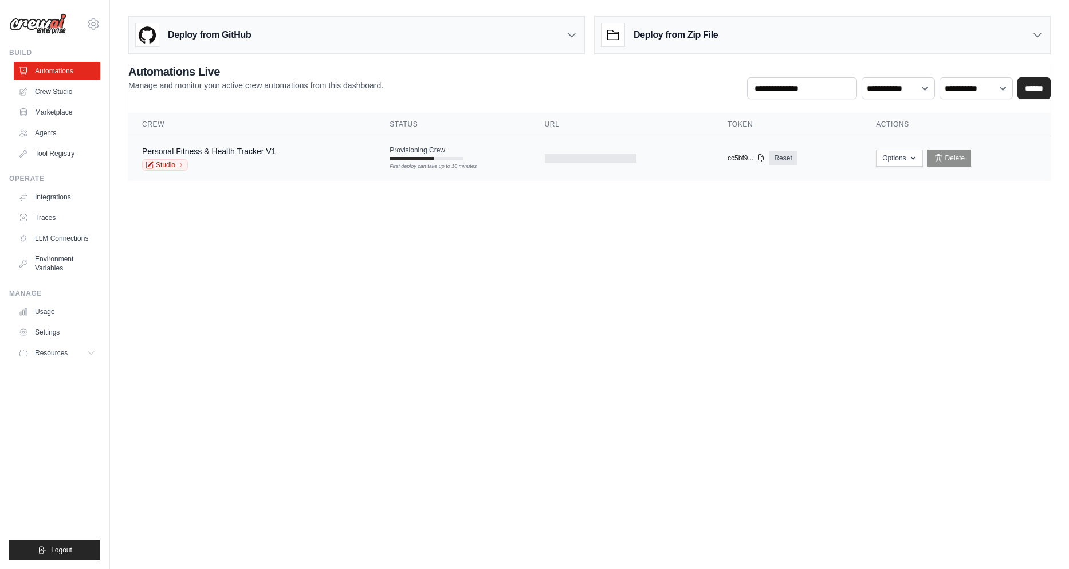
click at [489, 159] on td "Provisioning Crew First deploy can take up to 10 minutes" at bounding box center [453, 152] width 155 height 33
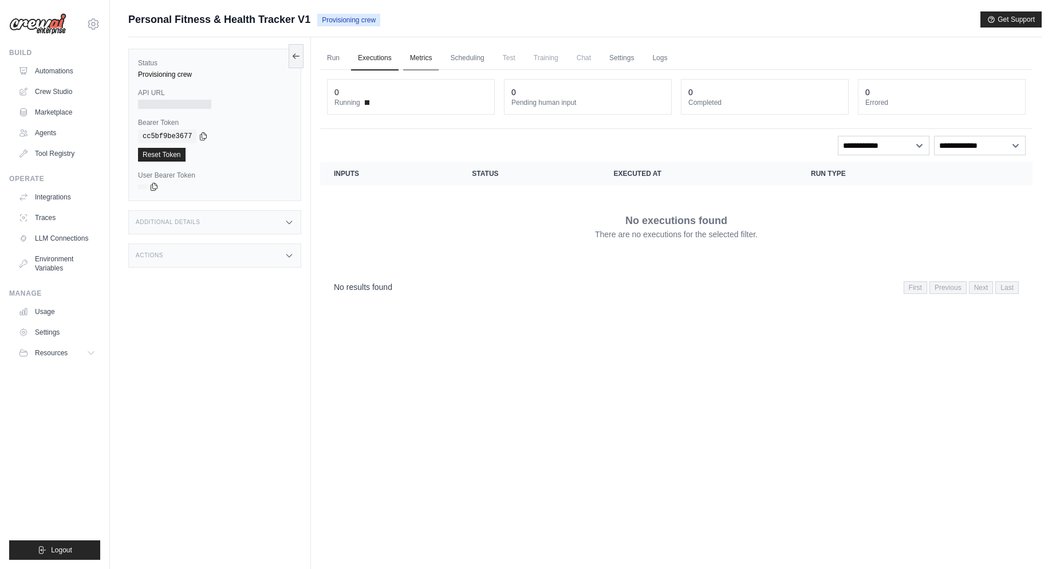
click at [414, 54] on link "Metrics" at bounding box center [421, 58] width 36 height 24
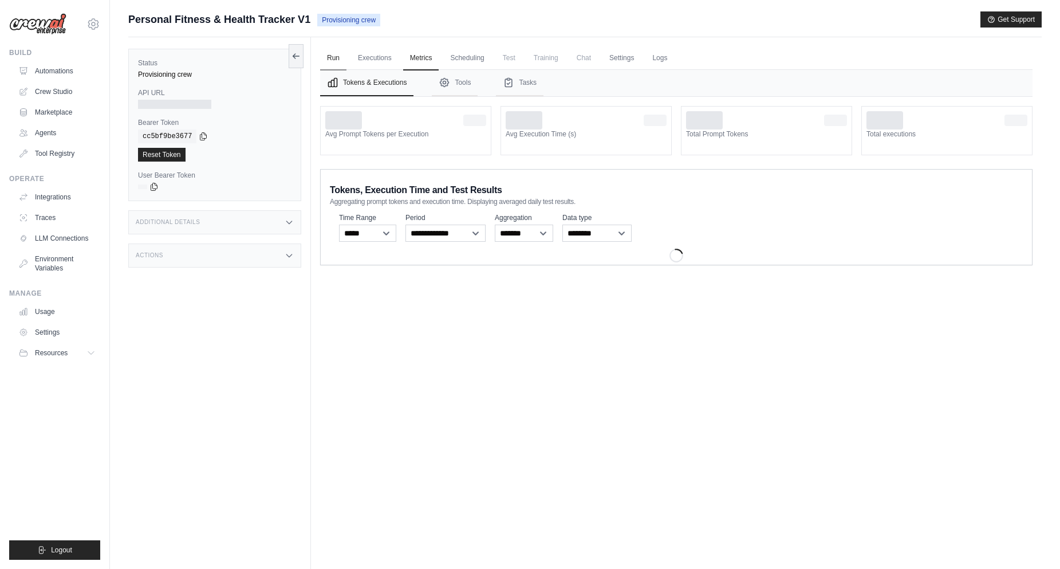
click at [337, 61] on link "Run" at bounding box center [333, 58] width 26 height 24
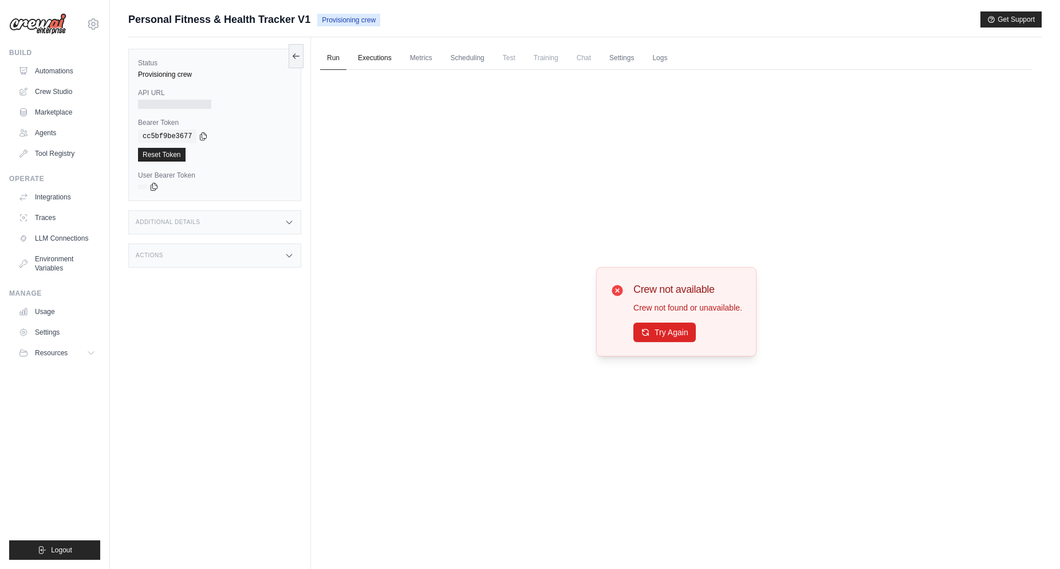
click at [366, 58] on link "Executions" at bounding box center [375, 58] width 48 height 24
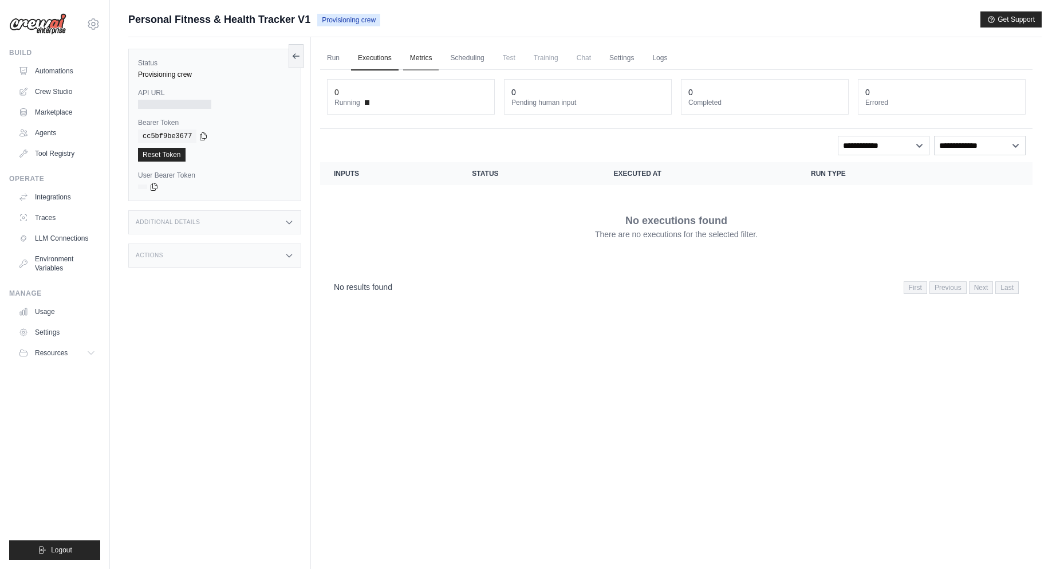
click at [429, 60] on link "Metrics" at bounding box center [421, 58] width 36 height 24
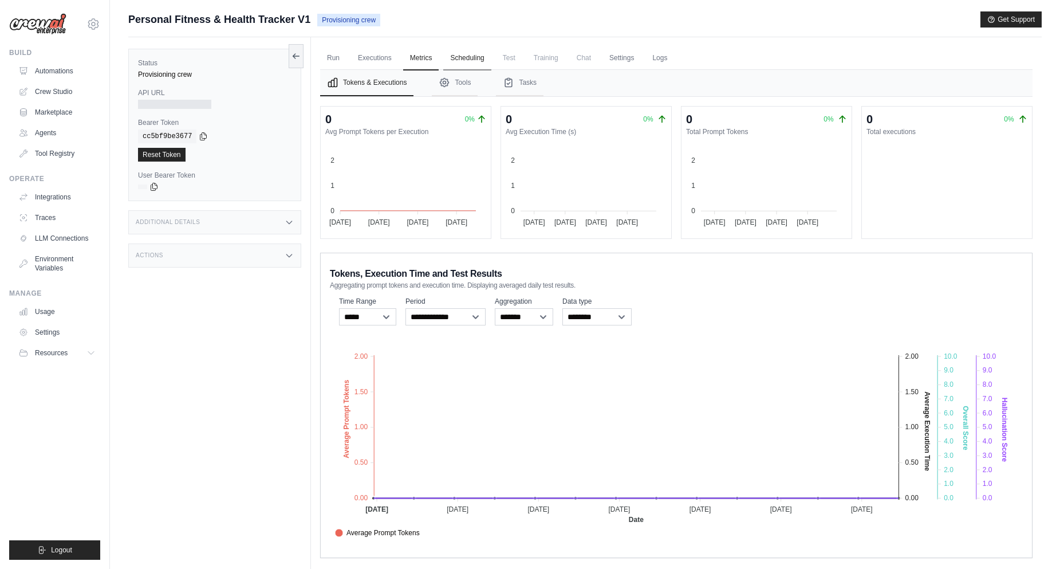
click at [482, 65] on link "Scheduling" at bounding box center [467, 58] width 48 height 24
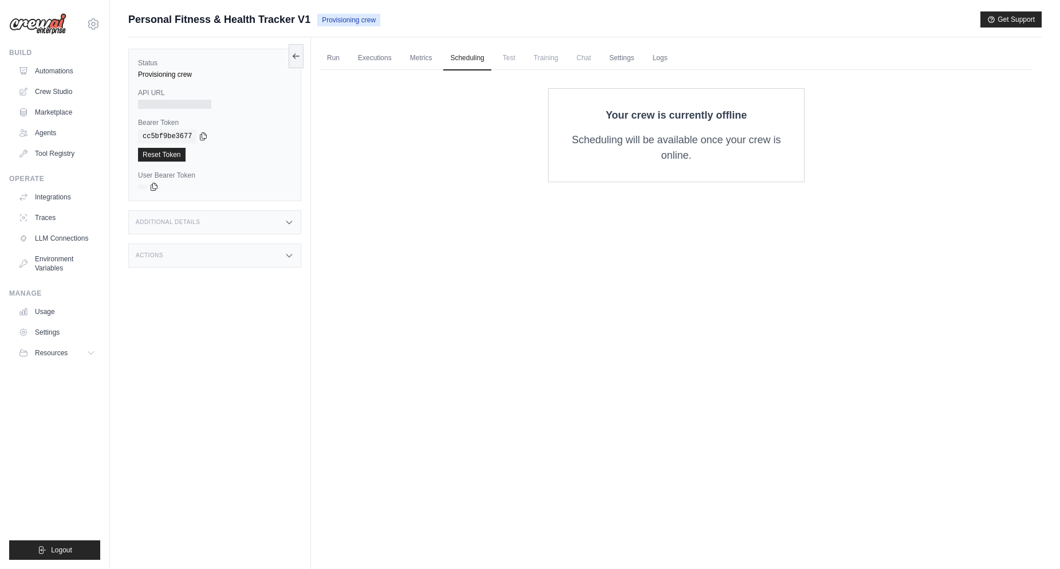
click at [510, 64] on span "Test" at bounding box center [509, 57] width 26 height 23
click at [628, 56] on link "Settings" at bounding box center [622, 58] width 38 height 24
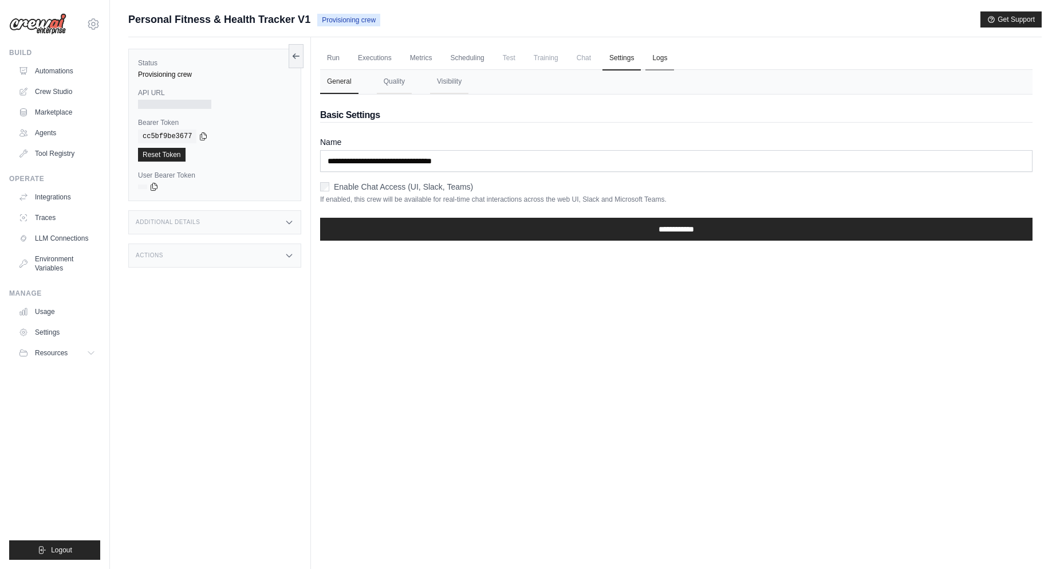
click at [661, 57] on link "Logs" at bounding box center [660, 58] width 29 height 24
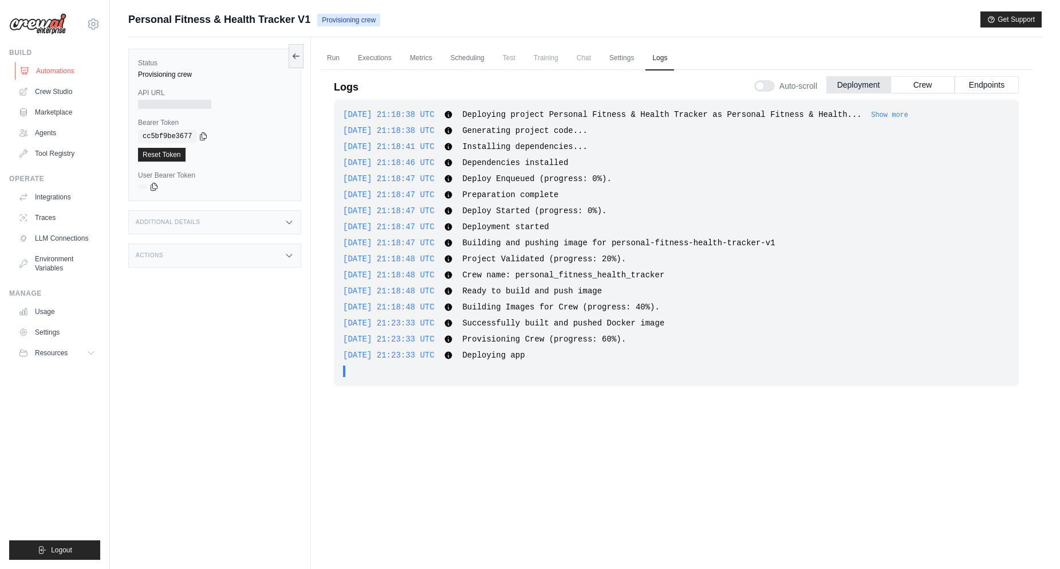
click at [36, 75] on link "Automations" at bounding box center [58, 71] width 87 height 18
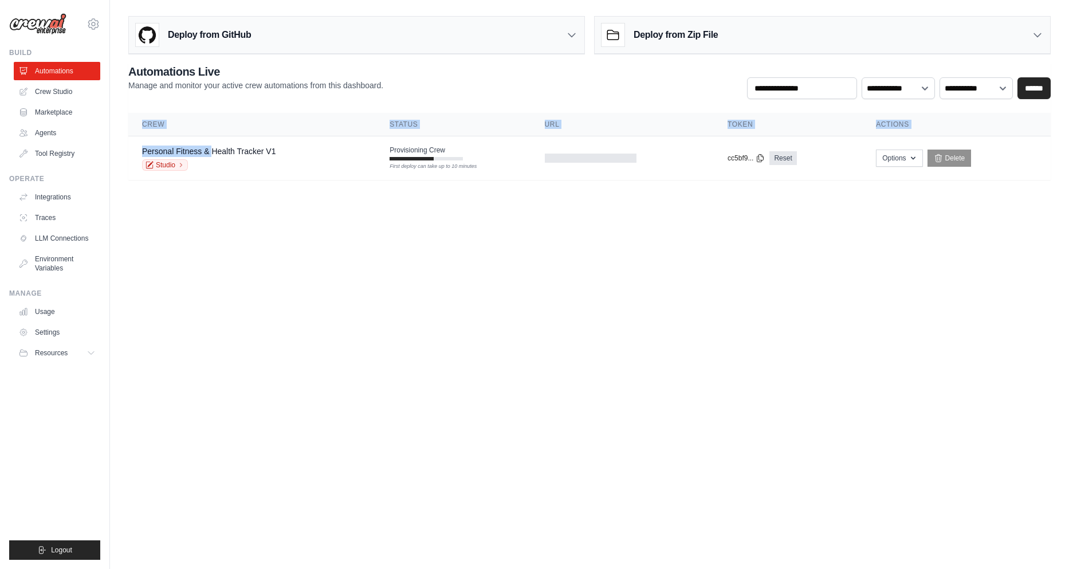
drag, startPoint x: 214, startPoint y: 145, endPoint x: 233, endPoint y: 188, distance: 47.7
click at [233, 187] on main "Deploy from GitHub Deploy your project directly from GitHub. Select a repositor…" at bounding box center [589, 102] width 959 height 205
click at [235, 201] on main "Deploy from GitHub Deploy your project directly from GitHub. Select a repositor…" at bounding box center [589, 102] width 959 height 205
click at [898, 162] on button "Options" at bounding box center [899, 157] width 46 height 17
click at [997, 95] on select "**********" at bounding box center [976, 88] width 73 height 22
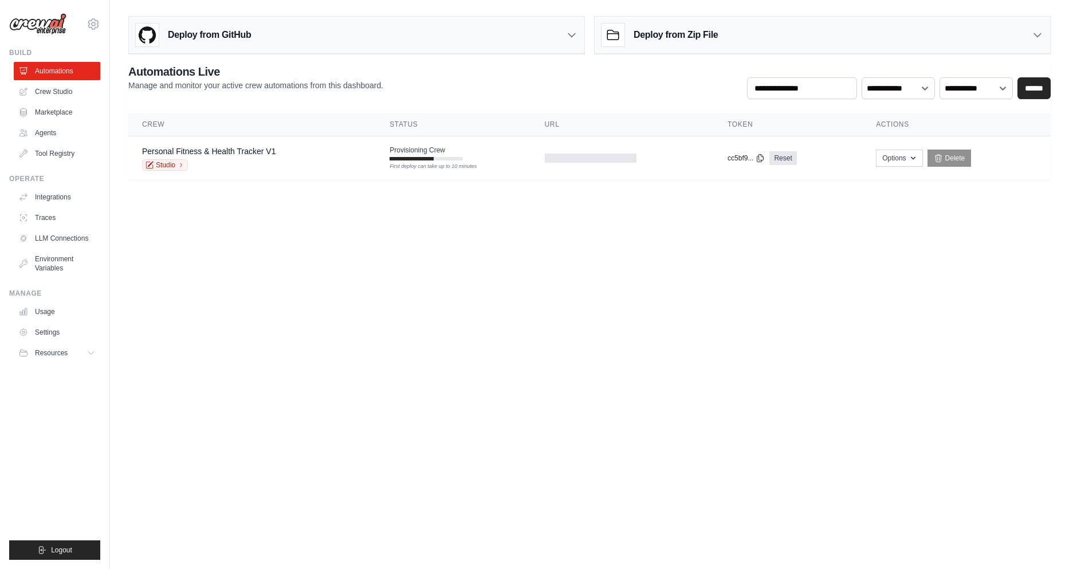
click at [981, 218] on body "gabyroby4@gmail.com Settings Build Automations Crew Studio" at bounding box center [534, 284] width 1069 height 569
click at [44, 150] on link "Tool Registry" at bounding box center [58, 153] width 87 height 18
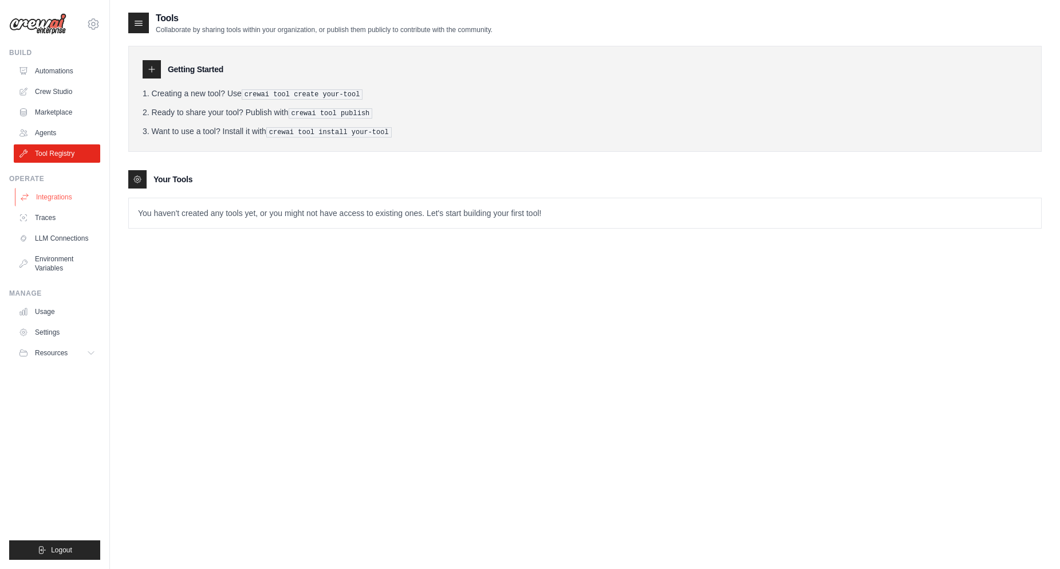
click at [25, 195] on icon at bounding box center [24, 196] width 9 height 9
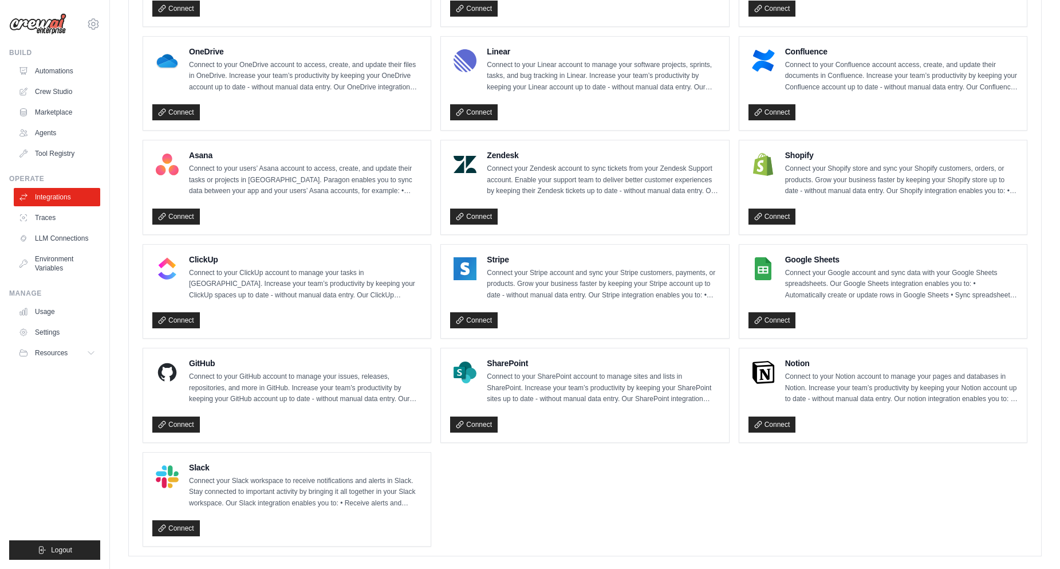
scroll to position [630, 0]
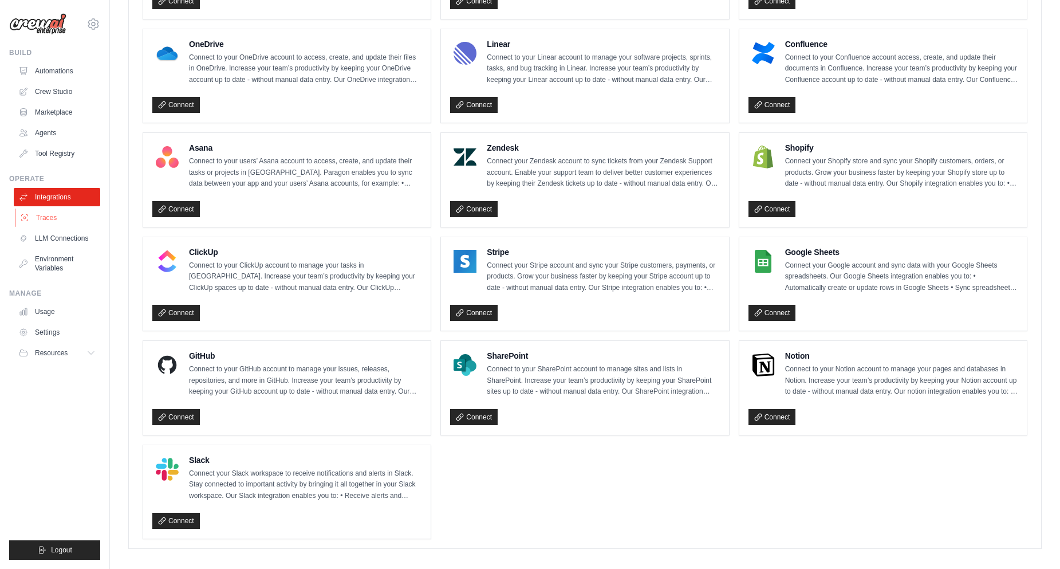
click at [56, 216] on link "Traces" at bounding box center [58, 218] width 87 height 18
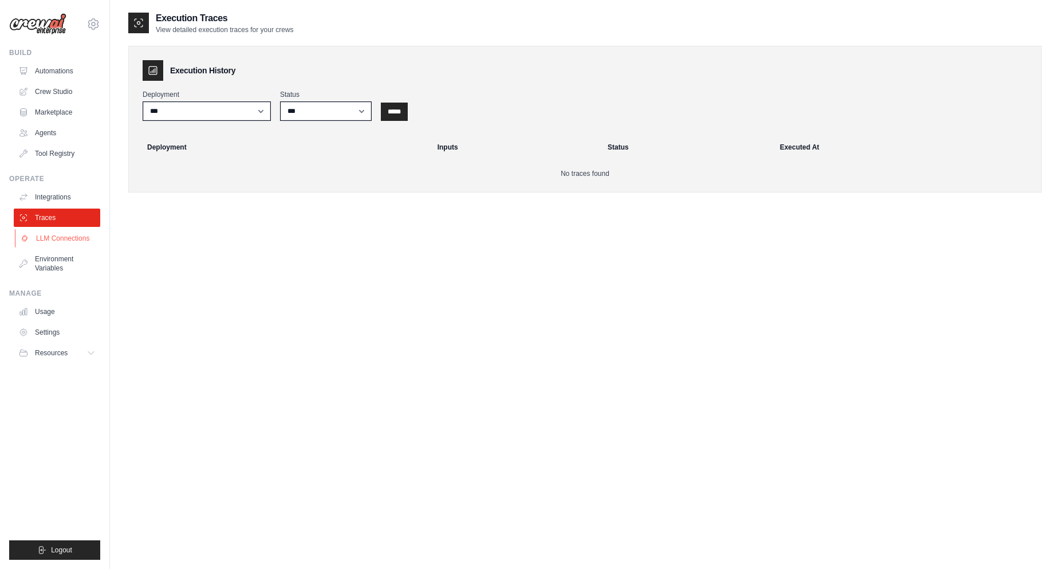
click at [60, 237] on link "LLM Connections" at bounding box center [58, 238] width 87 height 18
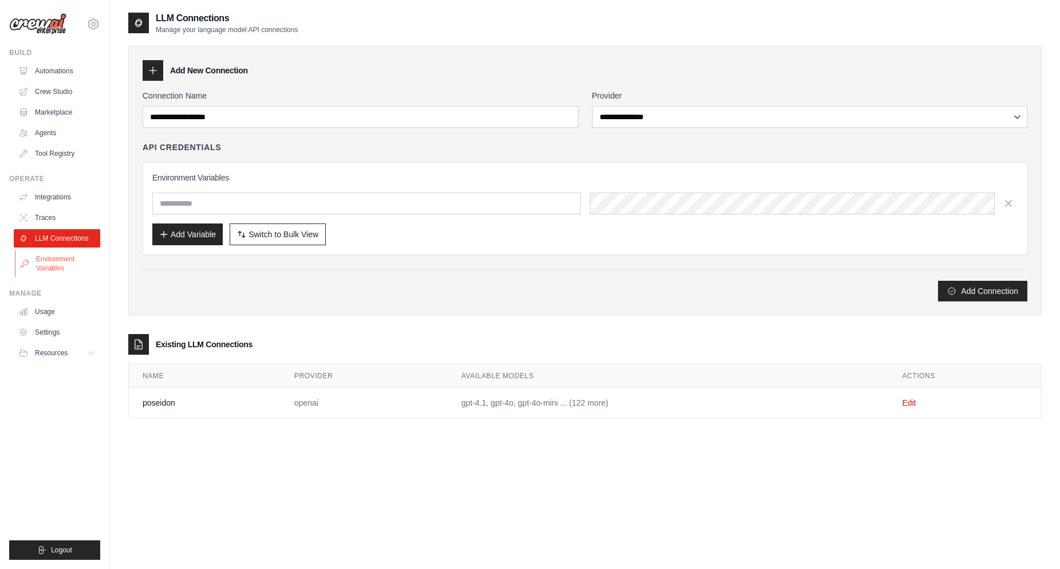
click at [57, 257] on link "Environment Variables" at bounding box center [58, 263] width 87 height 27
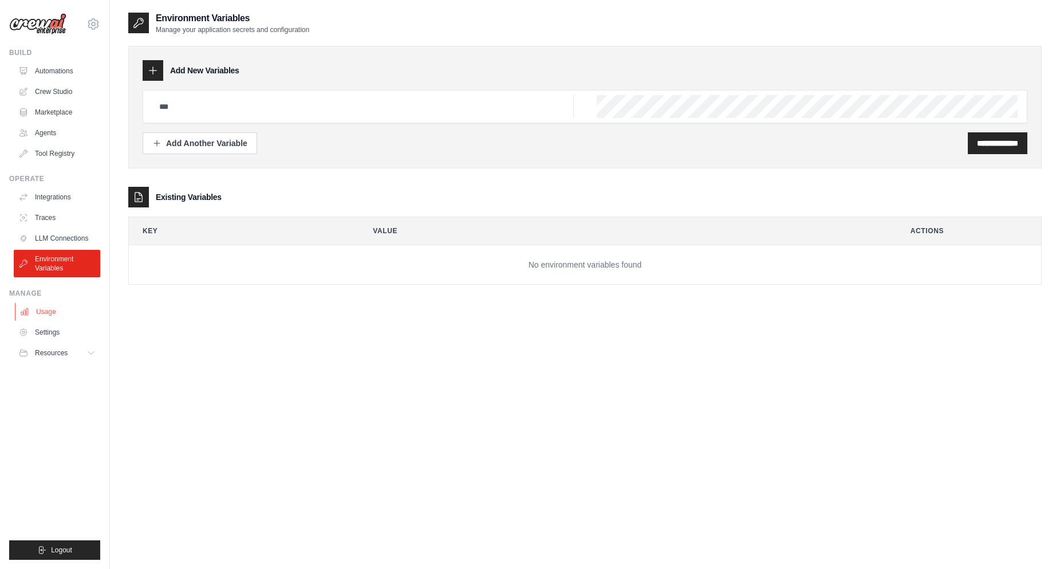
click at [63, 308] on link "Usage" at bounding box center [58, 311] width 87 height 18
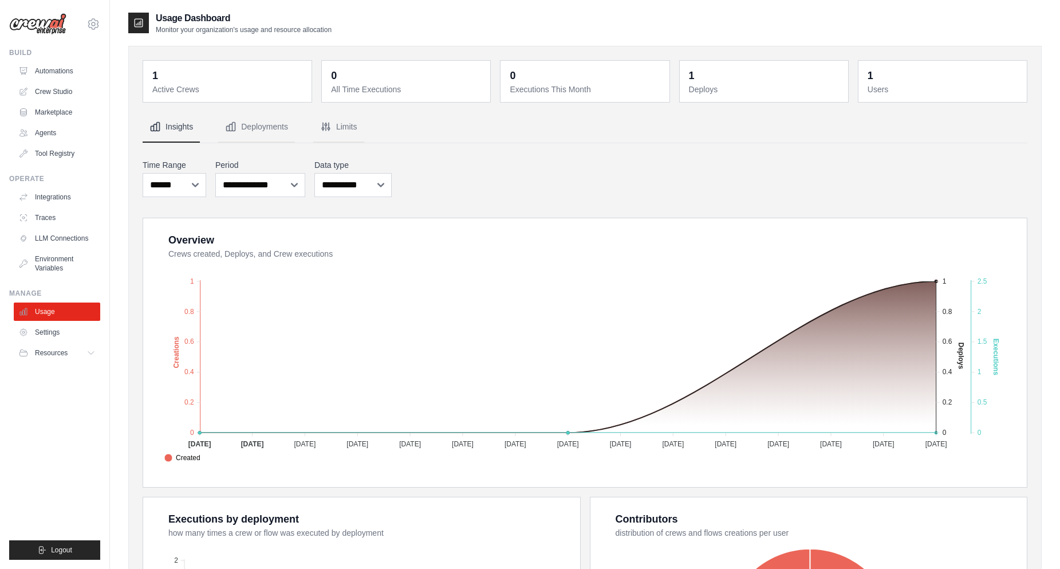
click at [190, 84] on dt "Active Crews" at bounding box center [228, 89] width 152 height 11
click at [78, 352] on button "Resources" at bounding box center [58, 353] width 87 height 18
click at [66, 63] on link "Automations" at bounding box center [58, 71] width 87 height 18
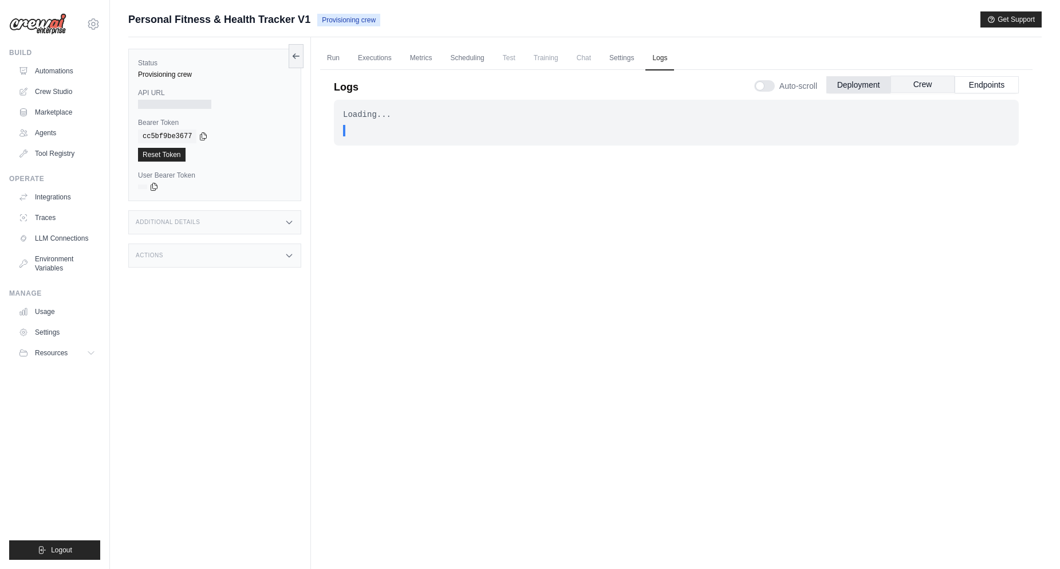
click at [904, 84] on button "Crew" at bounding box center [923, 84] width 64 height 17
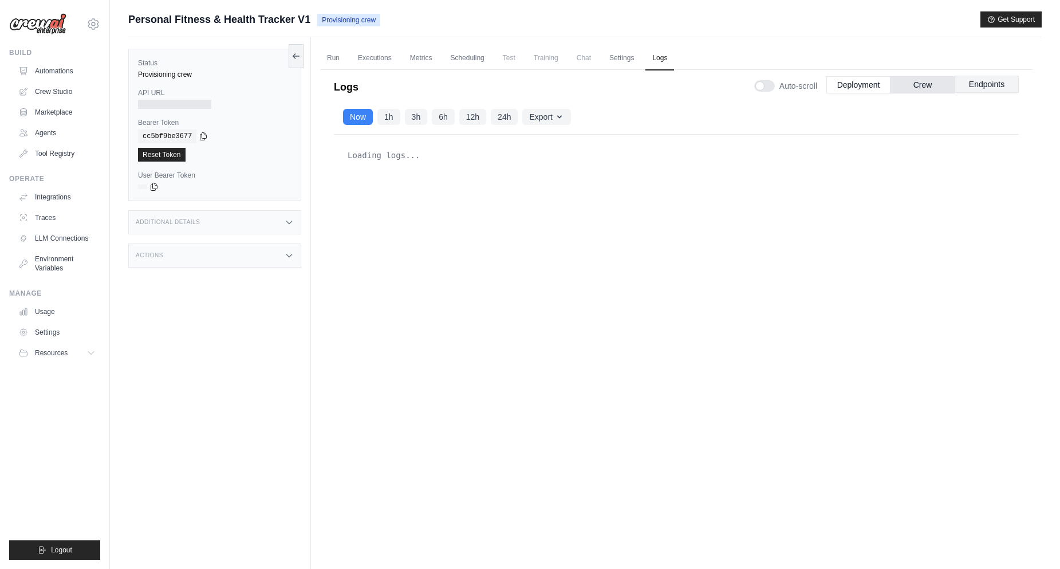
click at [983, 86] on button "Endpoints" at bounding box center [987, 84] width 64 height 17
click at [836, 84] on button "Deployment" at bounding box center [859, 84] width 64 height 17
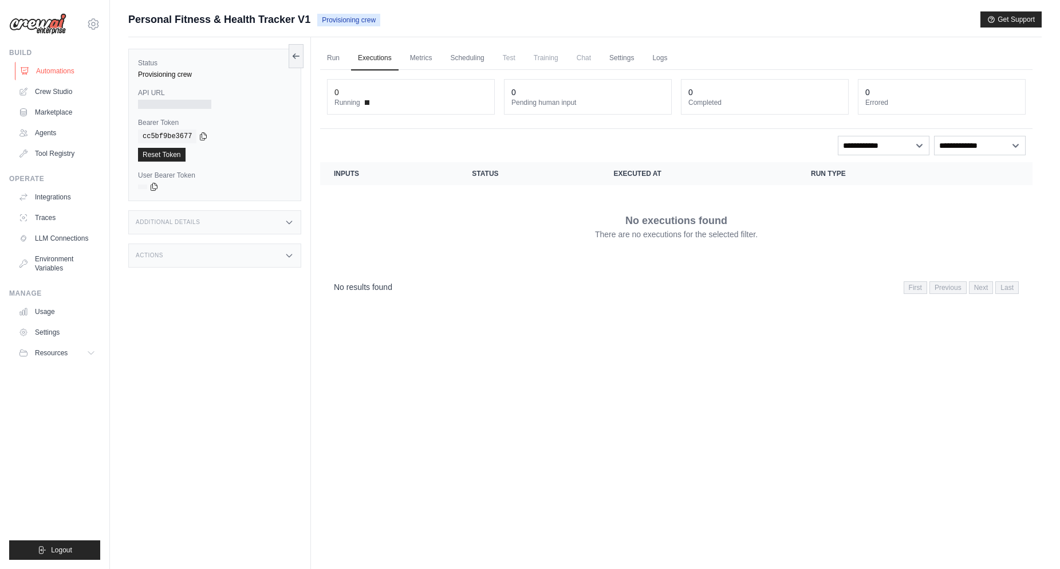
click at [34, 70] on link "Automations" at bounding box center [58, 71] width 87 height 18
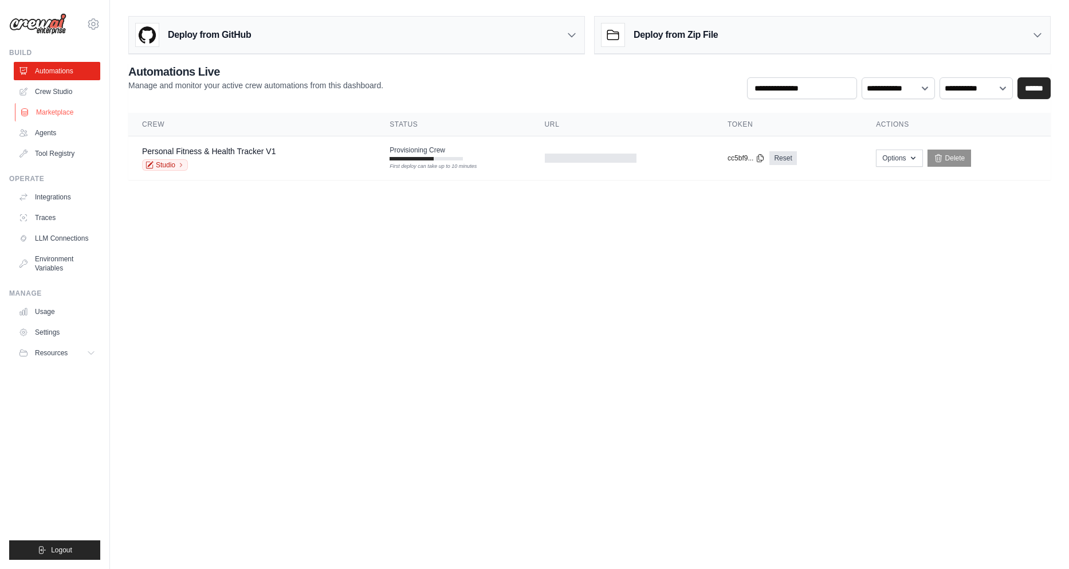
click at [65, 105] on link "Marketplace" at bounding box center [58, 112] width 87 height 18
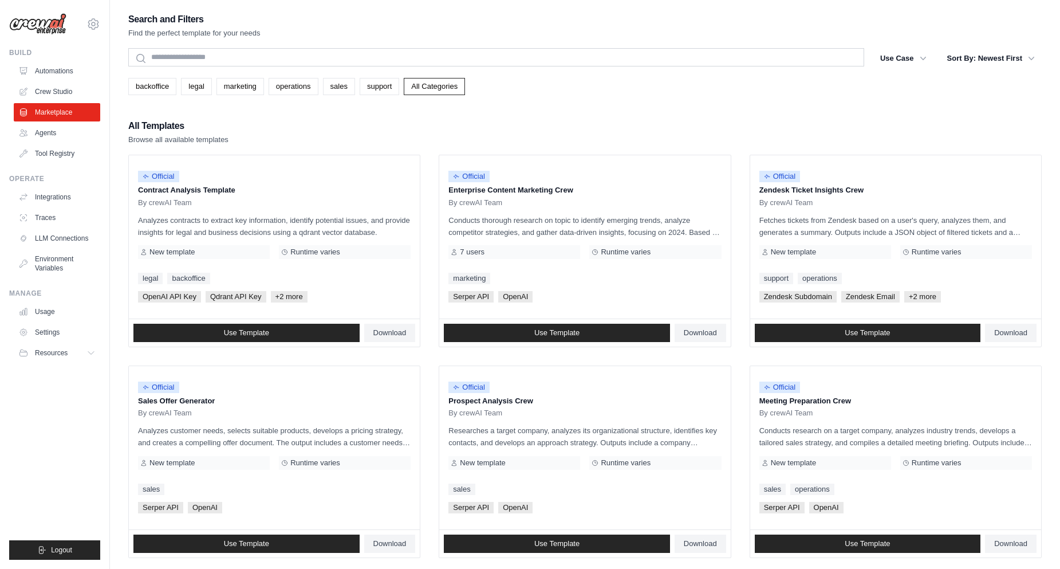
click at [61, 91] on link "Crew Studio" at bounding box center [57, 91] width 87 height 18
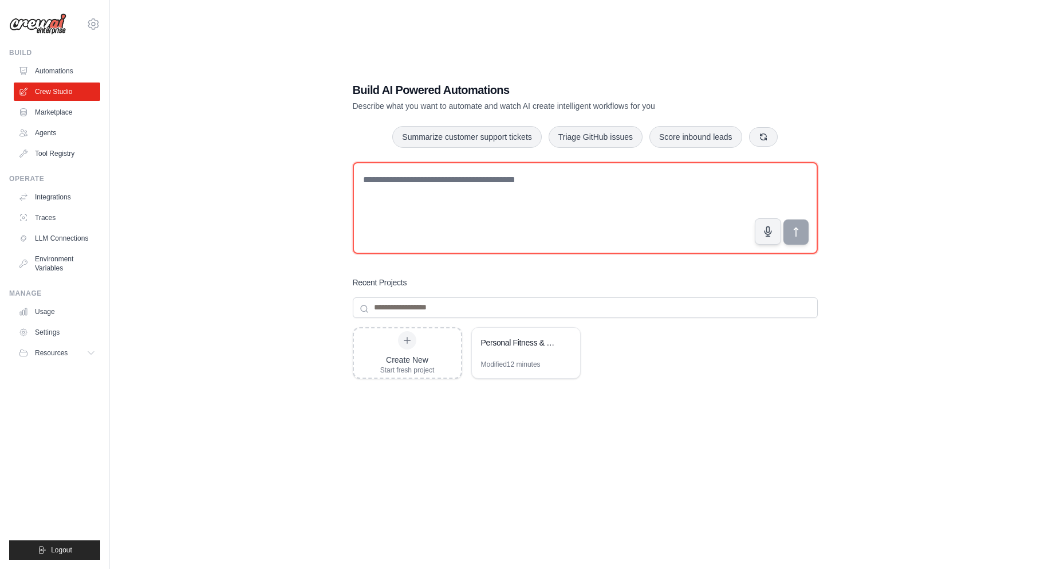
drag, startPoint x: 717, startPoint y: 259, endPoint x: 734, endPoint y: 269, distance: 20.0
click at [725, 265] on div "Build AI Powered Automations Describe what you want to automate and watch AI cr…" at bounding box center [585, 296] width 493 height 465
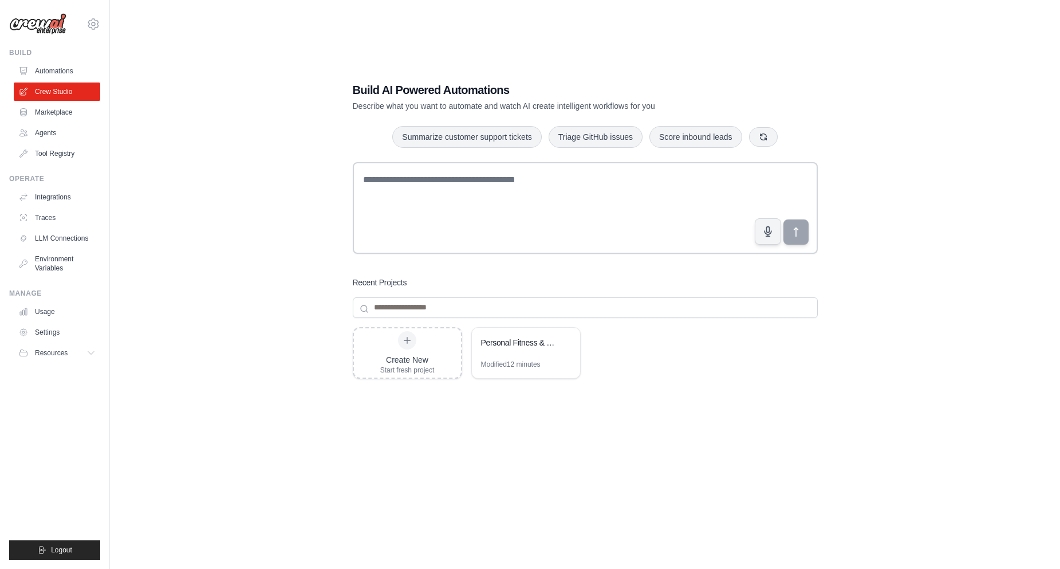
drag, startPoint x: 891, startPoint y: 223, endPoint x: 886, endPoint y: 217, distance: 8.5
click at [890, 221] on div "Build AI Powered Automations Describe what you want to automate and watch AI cr…" at bounding box center [585, 295] width 914 height 569
click at [759, 139] on icon "button" at bounding box center [763, 136] width 9 height 9
click at [756, 138] on button "button" at bounding box center [763, 136] width 29 height 19
click at [753, 137] on button "Analyze customer feedback" at bounding box center [696, 136] width 118 height 22
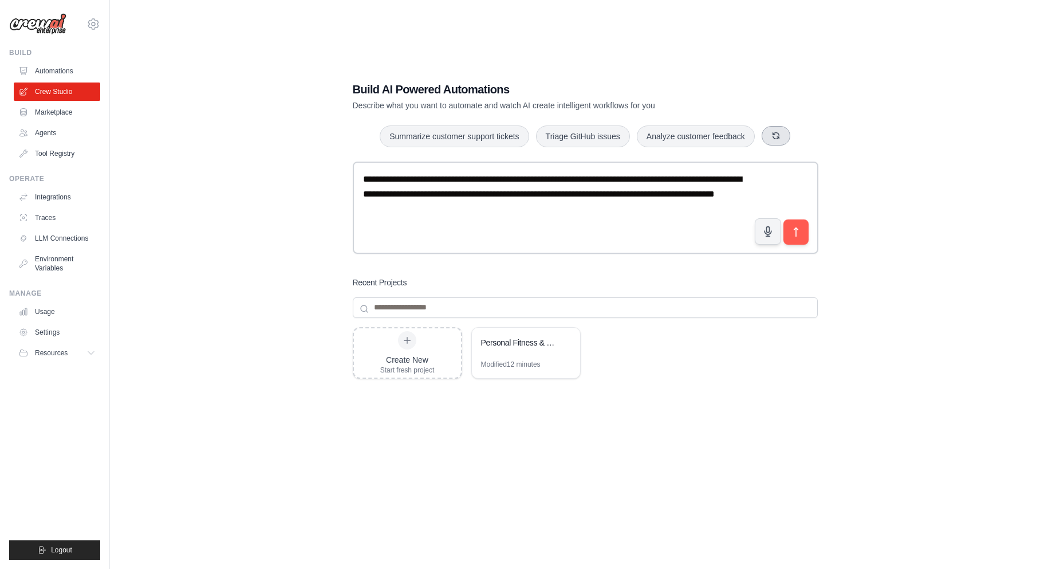
click at [773, 135] on icon "button" at bounding box center [776, 136] width 6 height 6
click at [700, 141] on button "Generate weekly reports" at bounding box center [713, 136] width 107 height 22
click at [535, 133] on button "Summarize customer support tickets" at bounding box center [578, 136] width 149 height 22
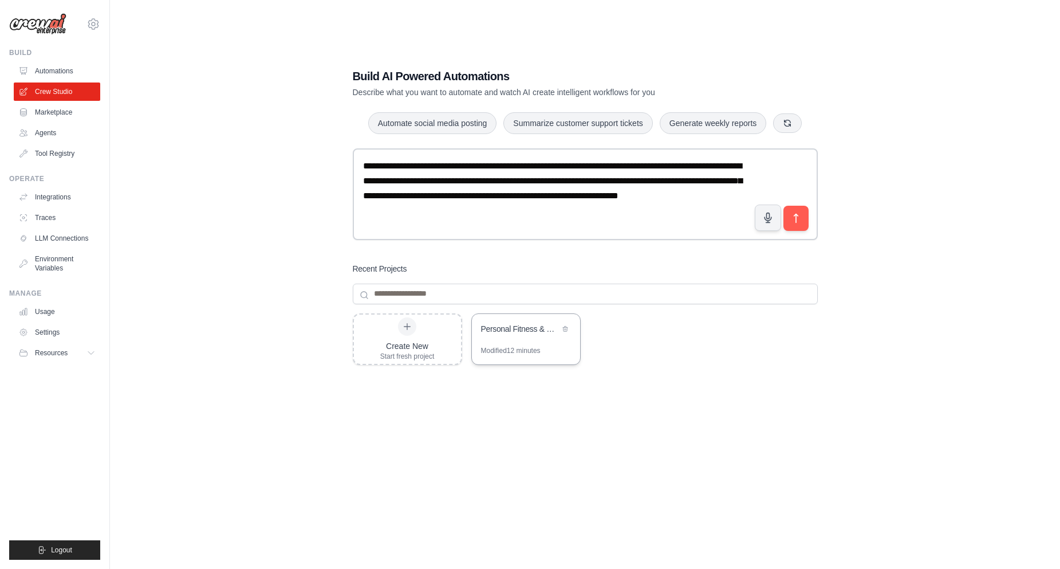
scroll to position [23, 0]
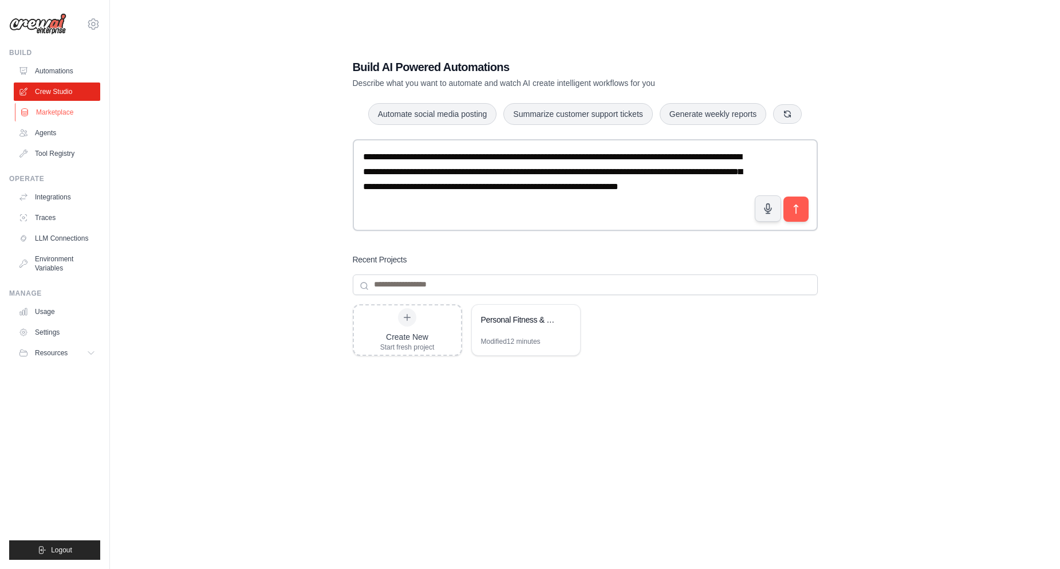
click at [32, 112] on link "Marketplace" at bounding box center [58, 112] width 87 height 18
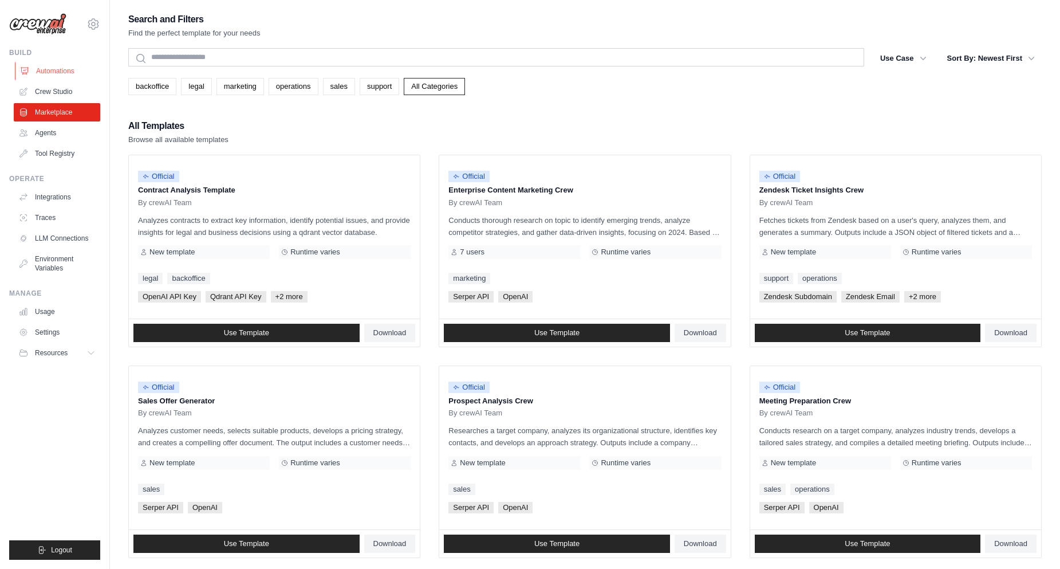
click at [50, 70] on link "Automations" at bounding box center [58, 71] width 87 height 18
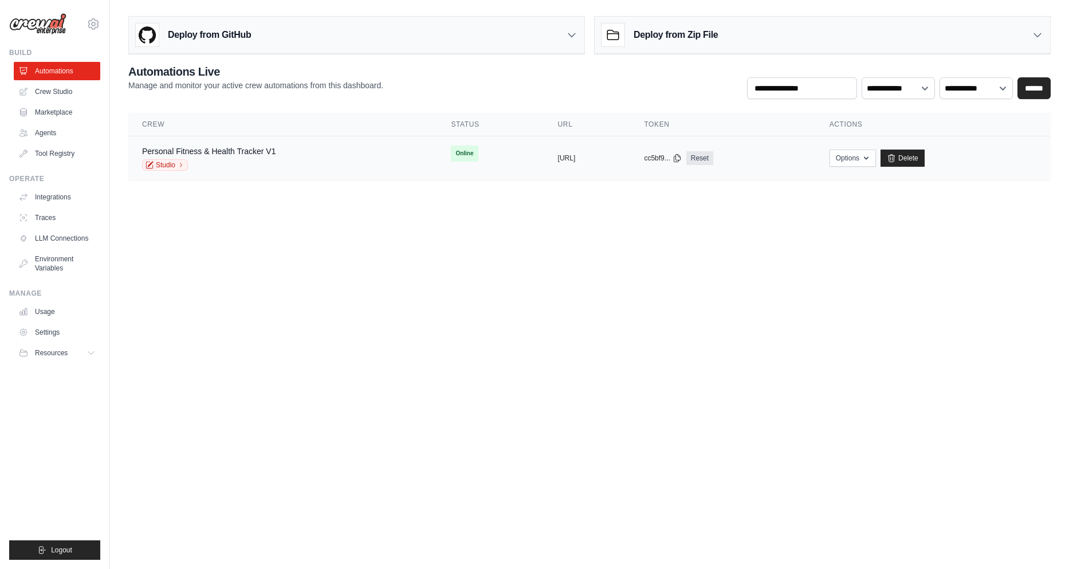
click at [445, 153] on td "Online" at bounding box center [490, 153] width 107 height 34
click at [682, 158] on icon at bounding box center [677, 157] width 9 height 9
click at [871, 161] on icon "button" at bounding box center [866, 157] width 9 height 9
click at [869, 184] on link "Chat with this Crew" at bounding box center [812, 184] width 128 height 21
click at [698, 226] on body "[EMAIL_ADDRESS][DOMAIN_NAME] Settings Build Automations Crew Studio" at bounding box center [534, 284] width 1069 height 569
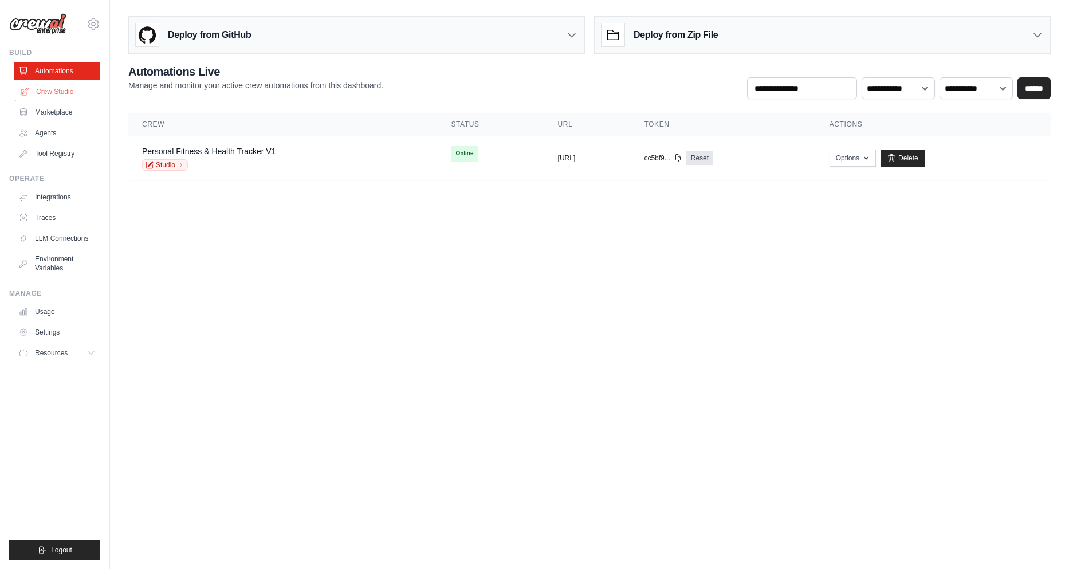
click at [66, 88] on link "Crew Studio" at bounding box center [58, 91] width 87 height 18
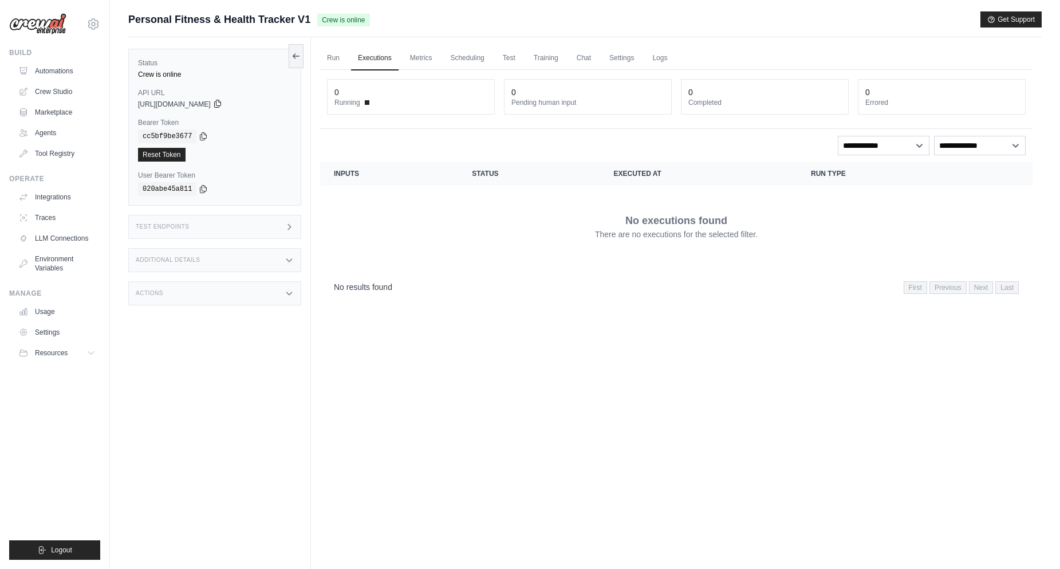
click at [221, 103] on icon at bounding box center [217, 103] width 6 height 7
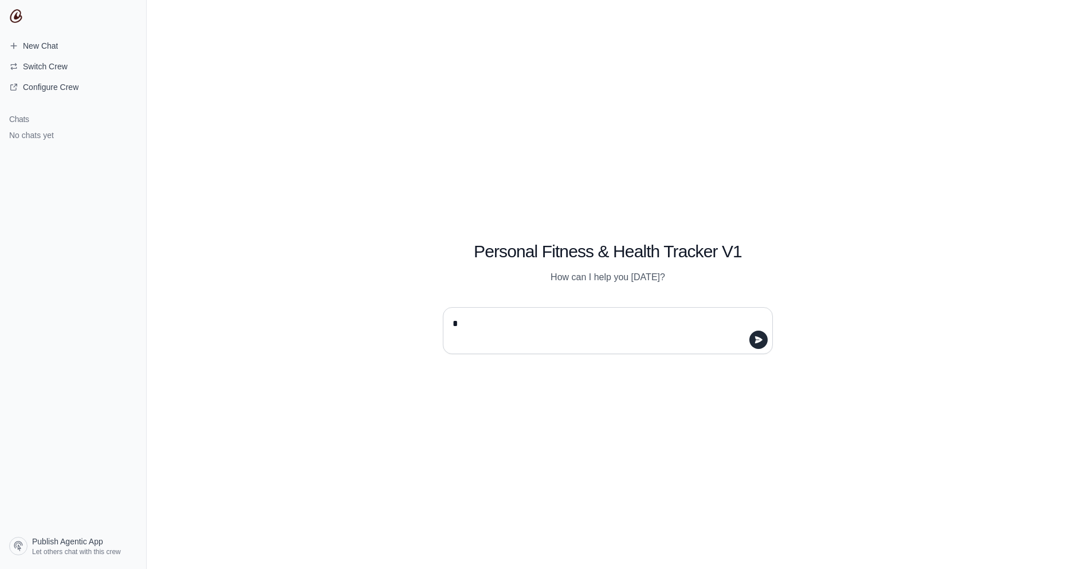
type textarea "**"
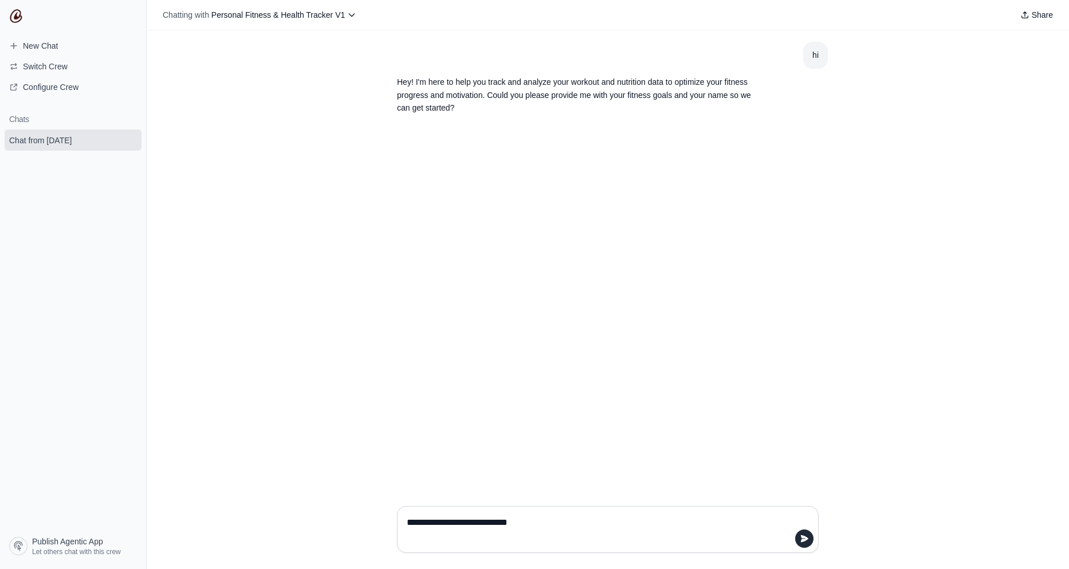
type textarea "**********"
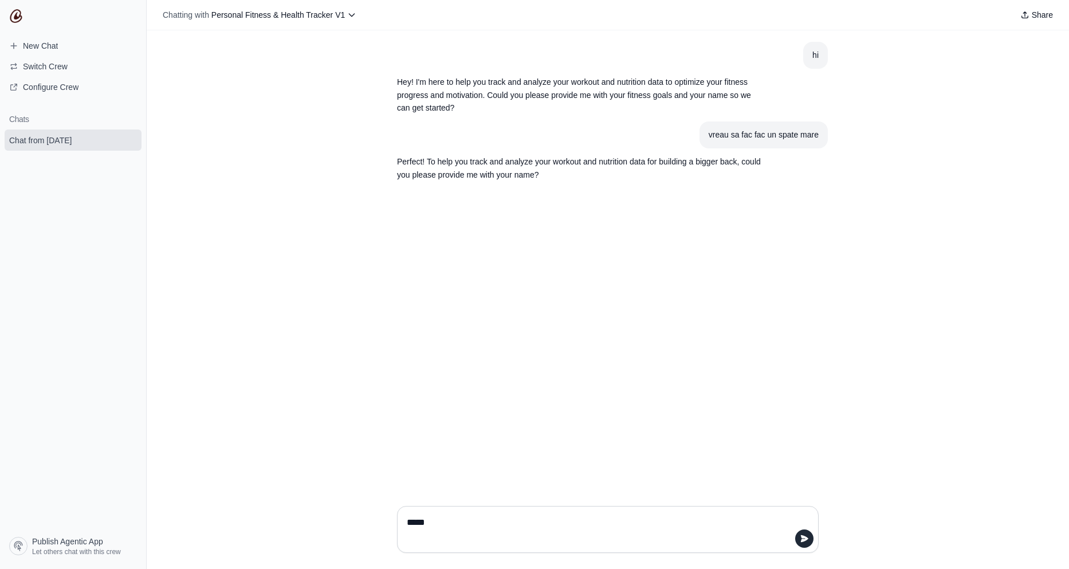
type textarea "******"
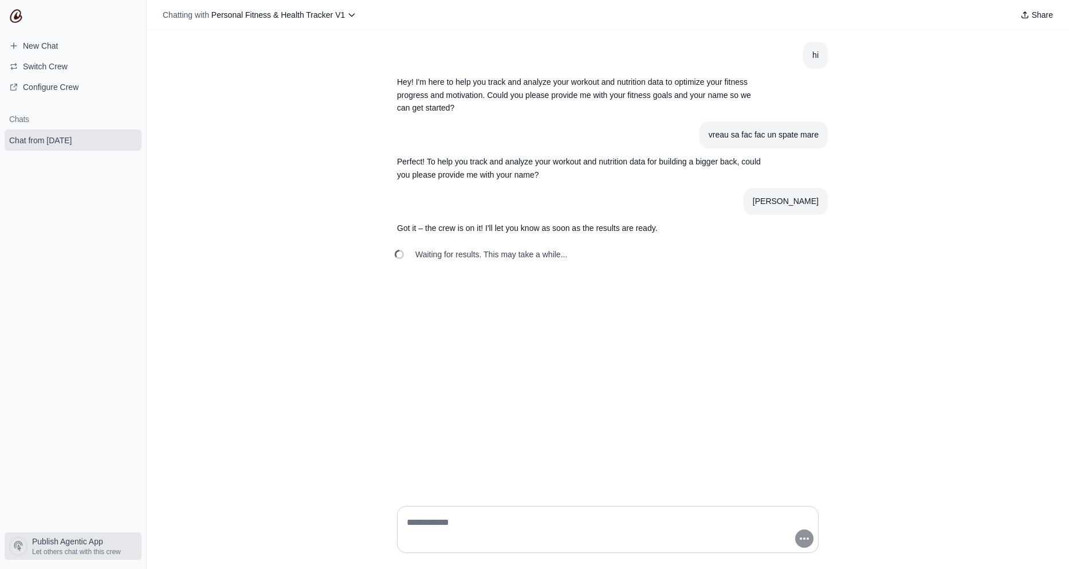
click at [94, 544] on span "Publish Agentic App" at bounding box center [67, 541] width 71 height 11
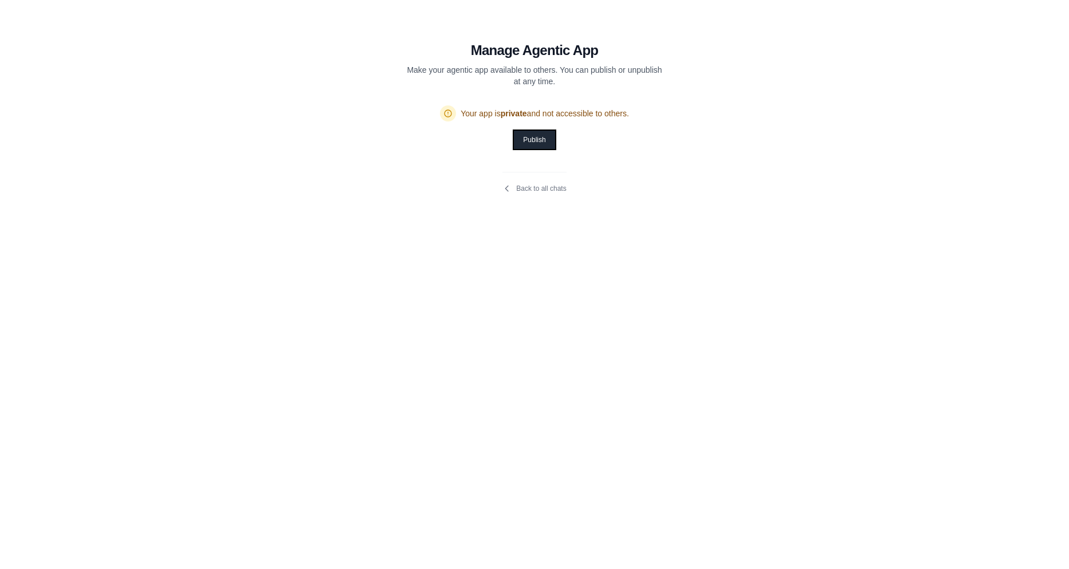
click at [542, 143] on button "Publish" at bounding box center [534, 140] width 41 height 18
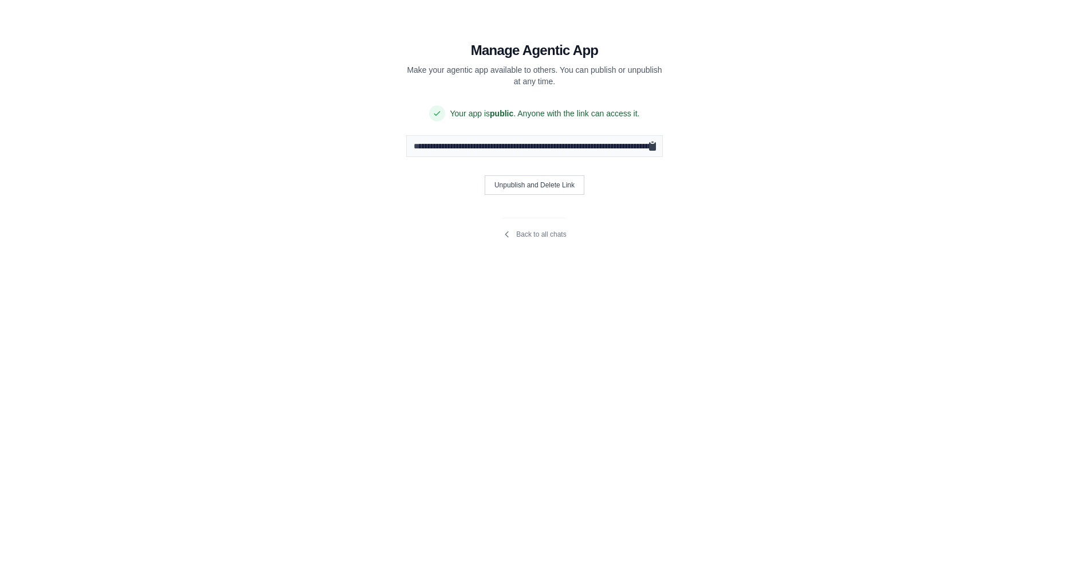
click at [653, 147] on icon "Copy public URL" at bounding box center [652, 146] width 7 height 9
click at [508, 239] on section "**********" at bounding box center [534, 133] width 385 height 266
click at [508, 230] on icon at bounding box center [506, 234] width 9 height 9
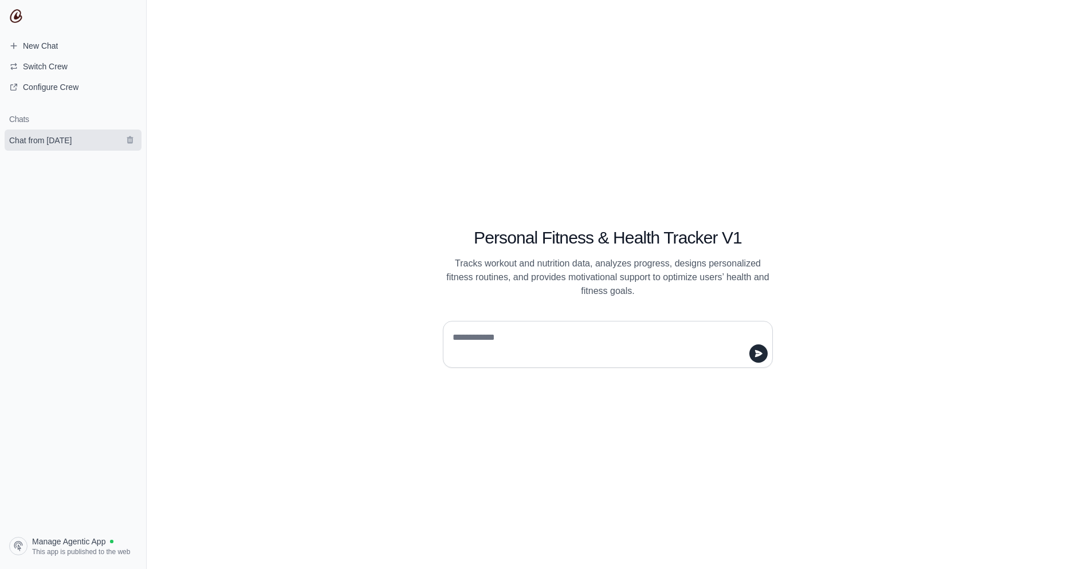
click at [72, 138] on span "Chat from [DATE]" at bounding box center [40, 140] width 62 height 11
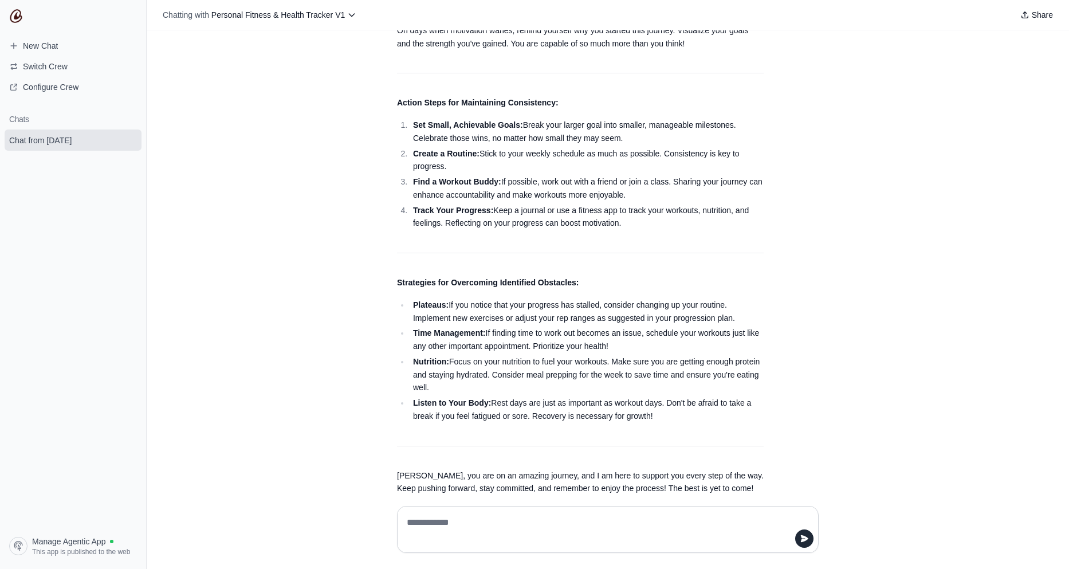
scroll to position [486, 0]
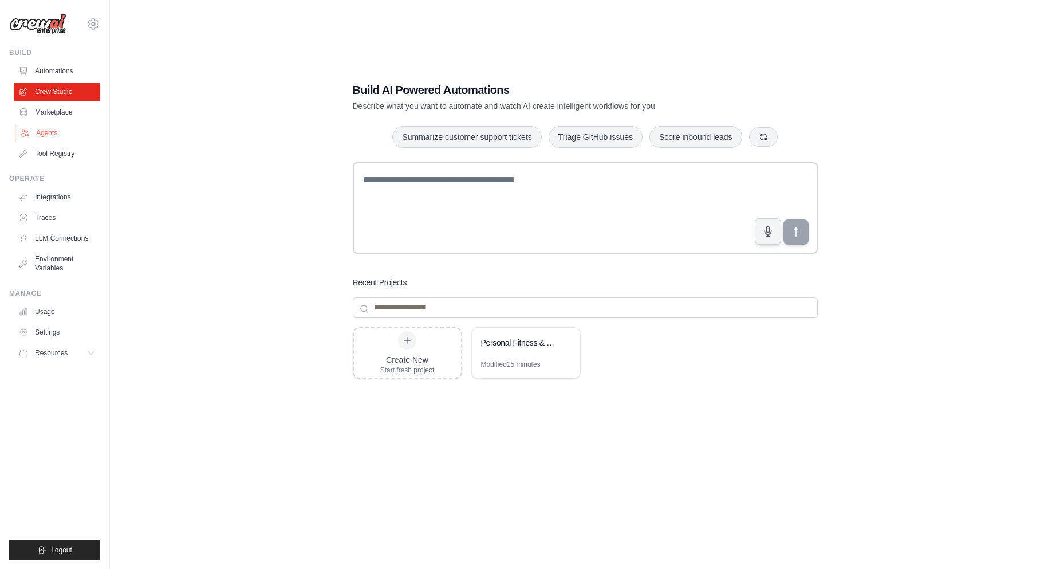
click at [54, 136] on link "Agents" at bounding box center [58, 133] width 87 height 18
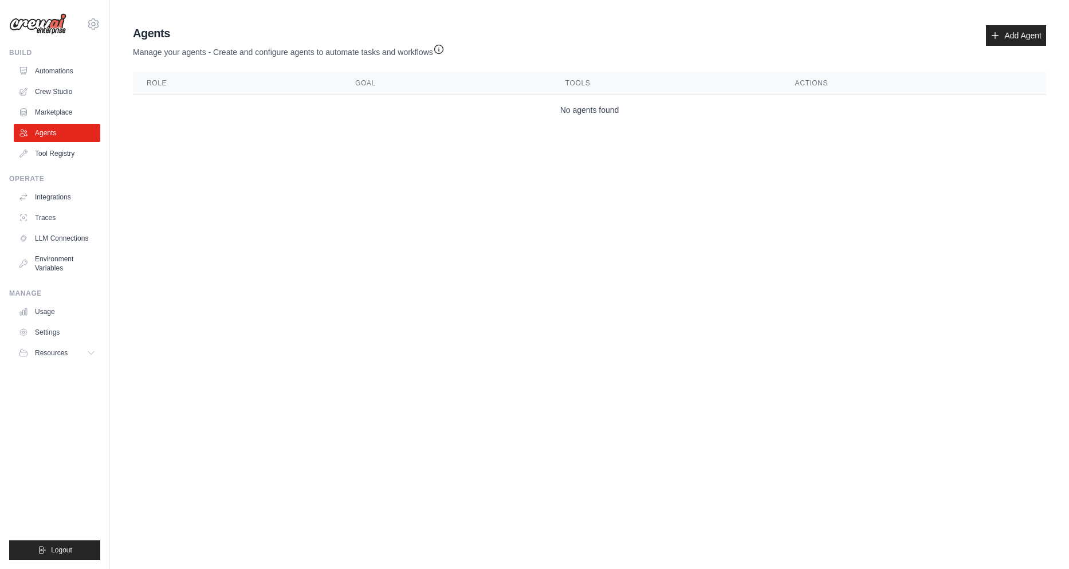
click at [596, 115] on td "No agents found" at bounding box center [589, 110] width 913 height 30
click at [1036, 34] on link "Add Agent" at bounding box center [1016, 35] width 60 height 21
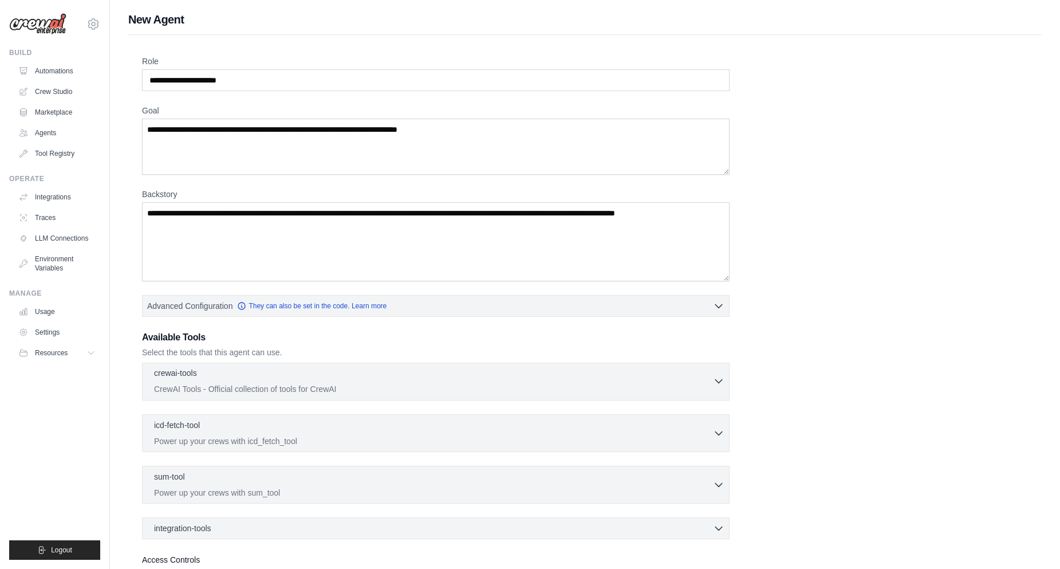
click at [627, 383] on div "crewai-tools 0 selected CrewAI Tools - Official collection of tools for CrewAI" at bounding box center [433, 380] width 559 height 27
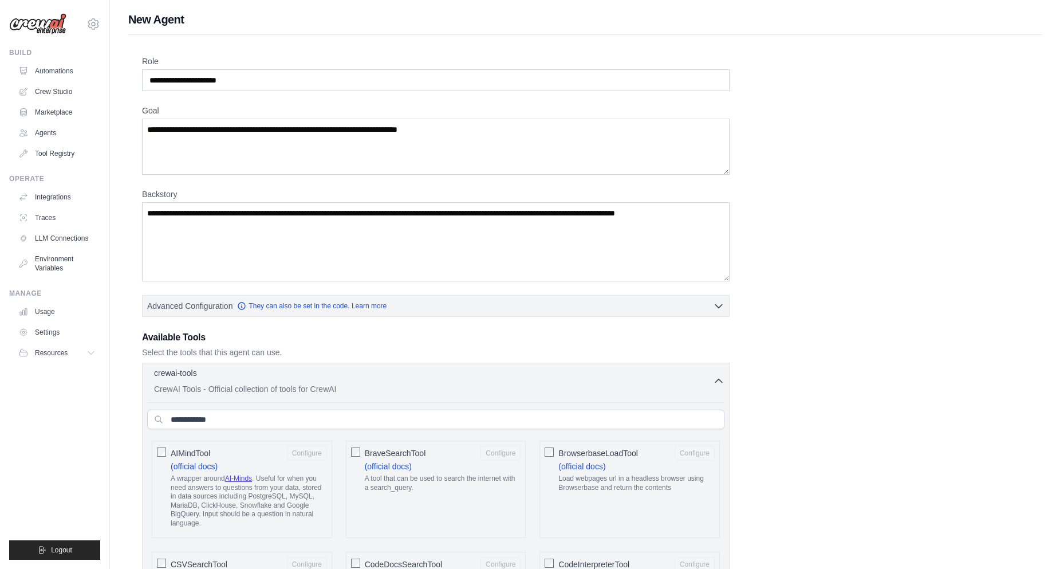
click at [627, 383] on div "crewai-tools 0 selected CrewAI Tools - Official collection of tools for CrewAI" at bounding box center [433, 380] width 559 height 27
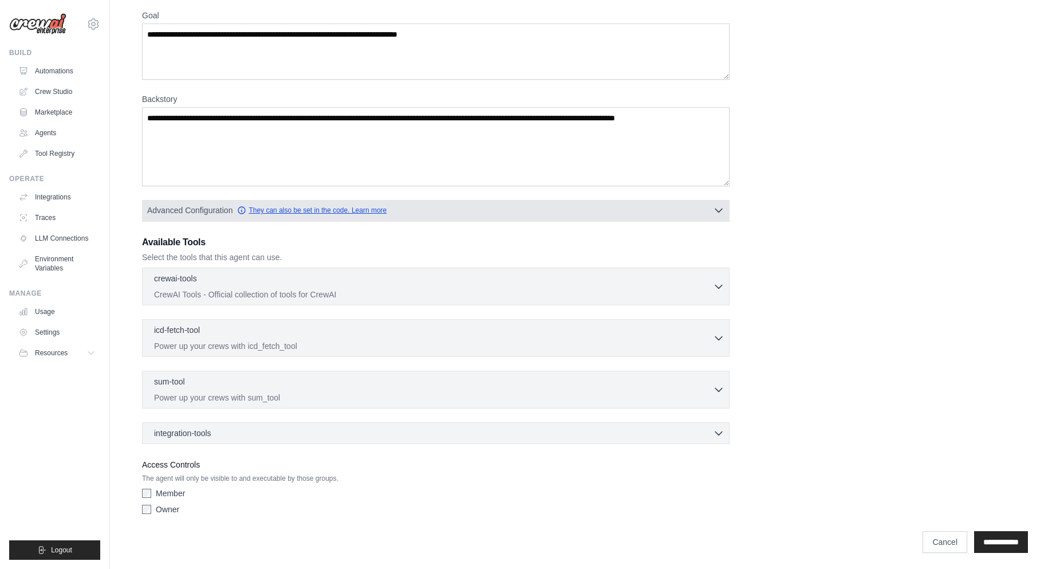
scroll to position [97, 0]
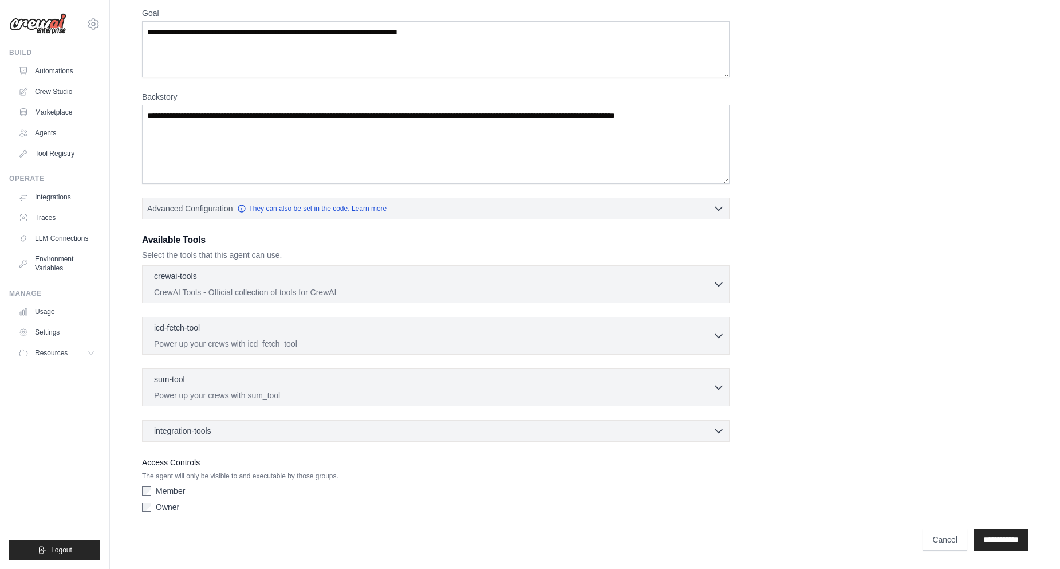
click at [173, 493] on label "Member" at bounding box center [170, 490] width 29 height 11
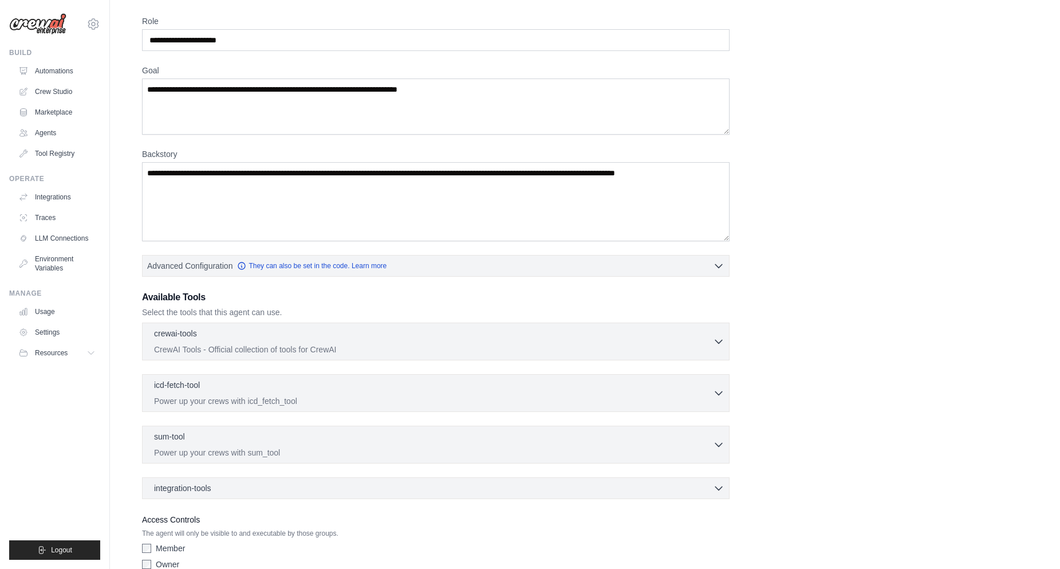
click at [247, 287] on div "Role Goal Backstory Advanced Configuration They can also be set in the code. Le…" at bounding box center [585, 294] width 886 height 559
click at [261, 328] on div "crewai-tools 0 selected" at bounding box center [433, 334] width 559 height 14
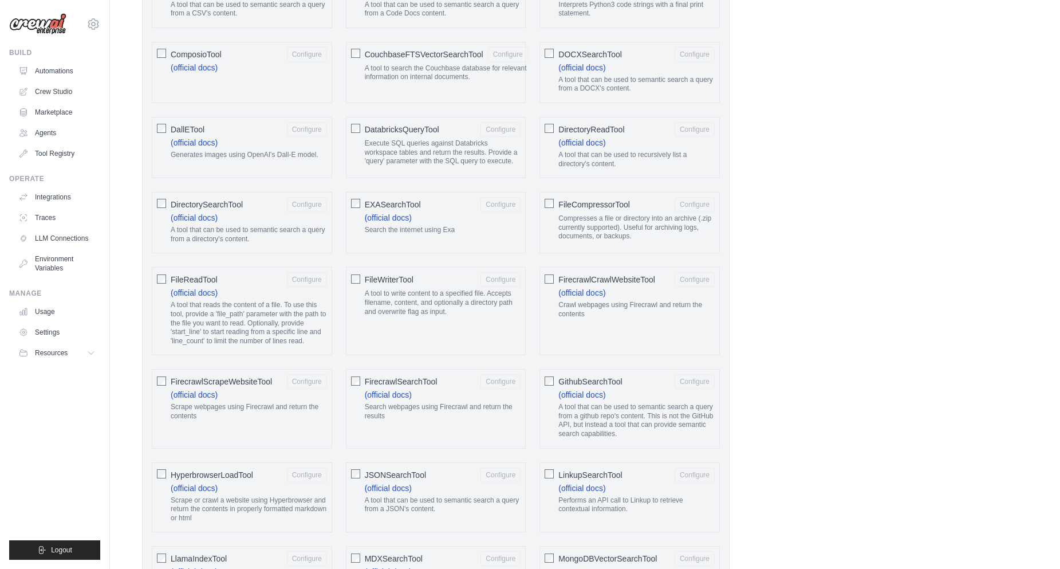
scroll to position [613, 0]
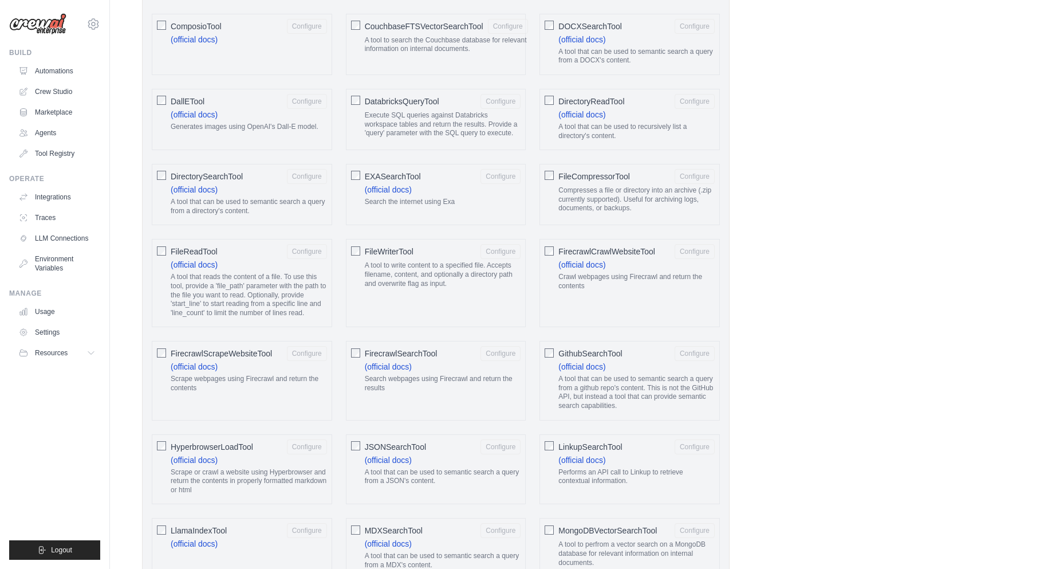
click at [235, 452] on span "HyperbrowserLoadTool" at bounding box center [212, 446] width 82 height 11
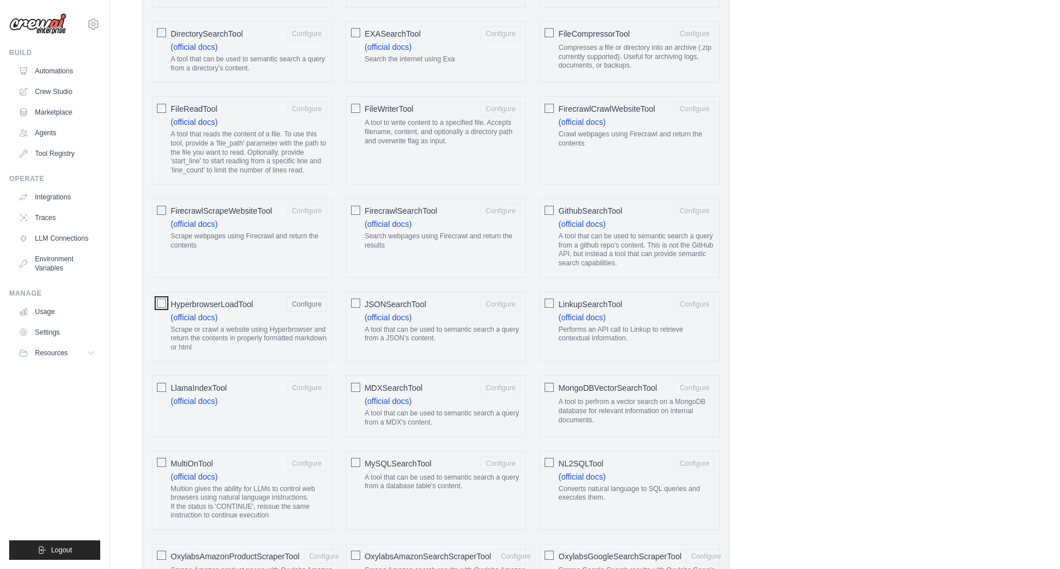
scroll to position [785, 0]
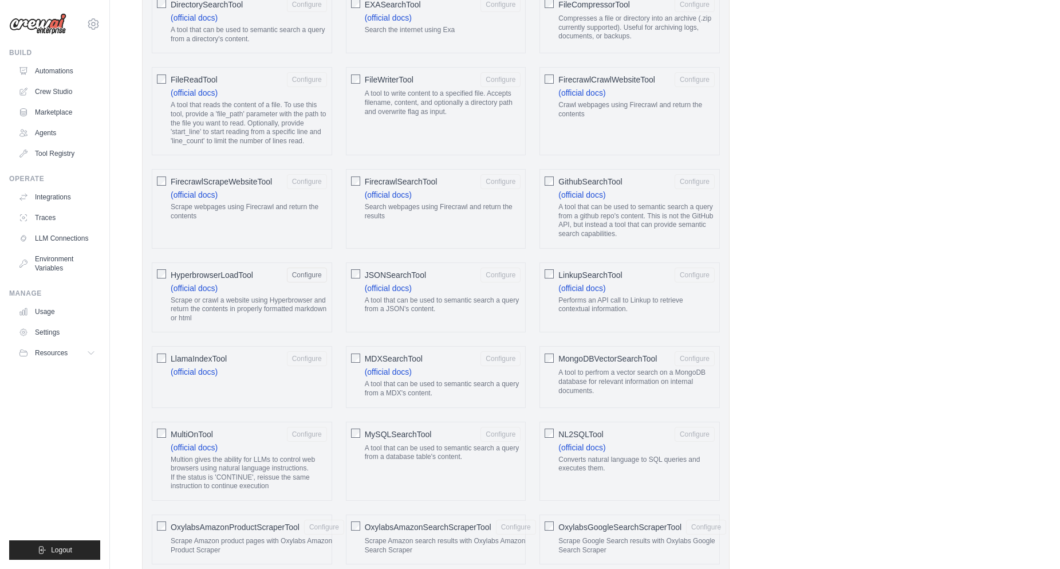
click at [461, 457] on p "A tool that can be used to semantic search a query from a database table's cont…" at bounding box center [443, 453] width 156 height 18
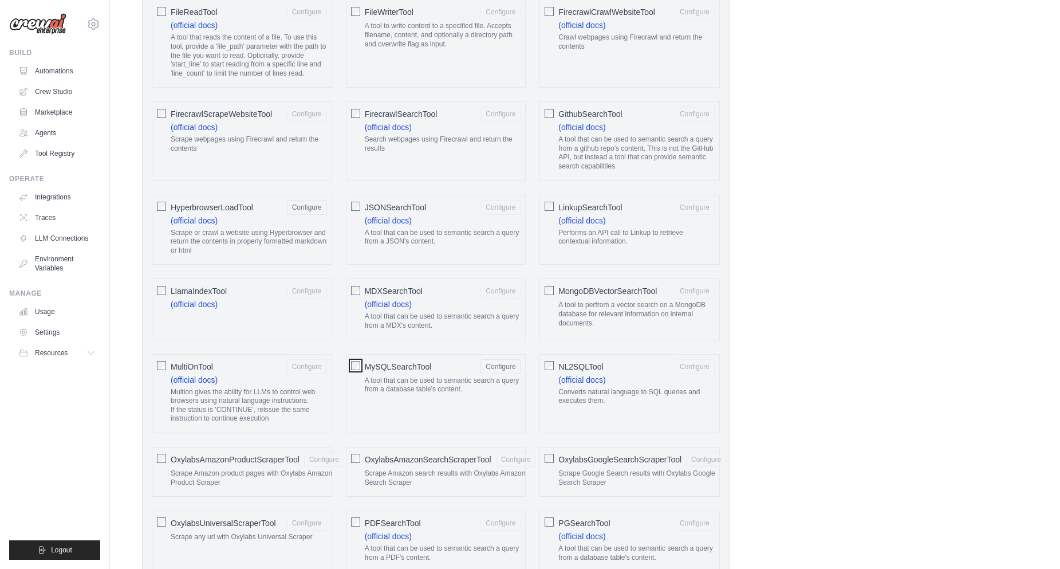
scroll to position [1129, 0]
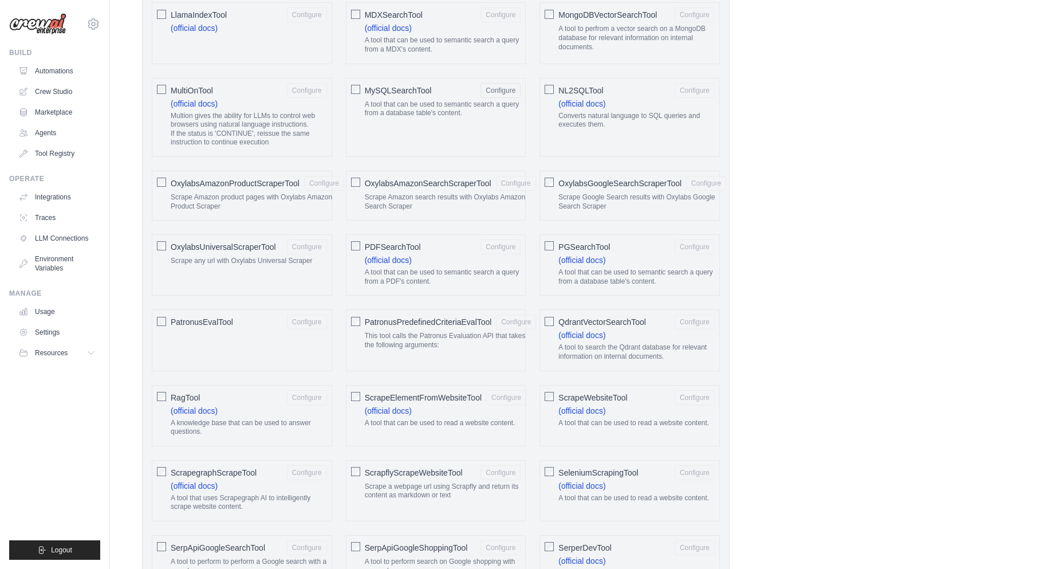
click at [463, 487] on p "Scrape a webpage url using Scrapfly and return its content as markdown or text" at bounding box center [443, 491] width 156 height 18
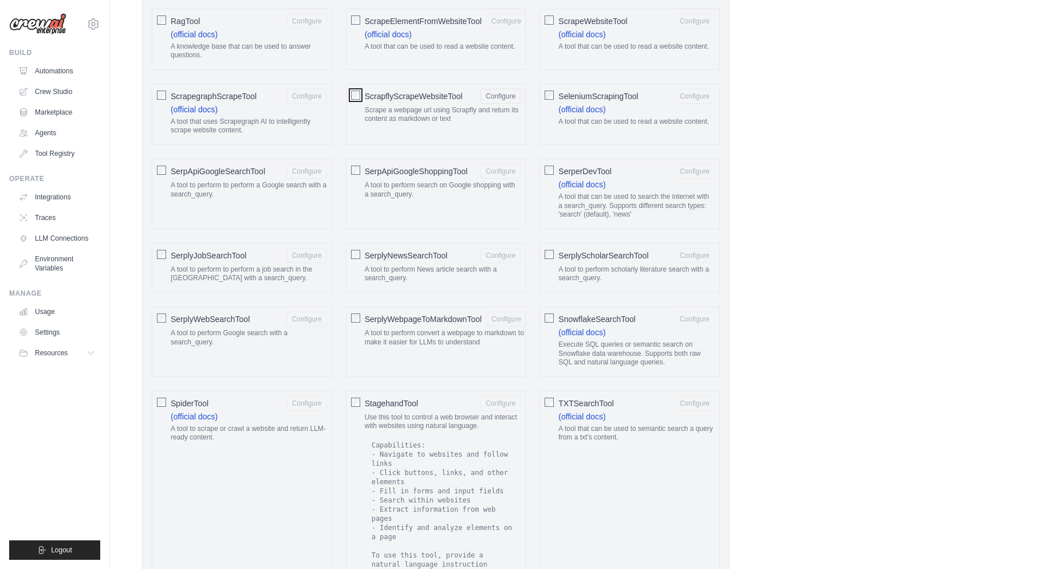
scroll to position [1759, 0]
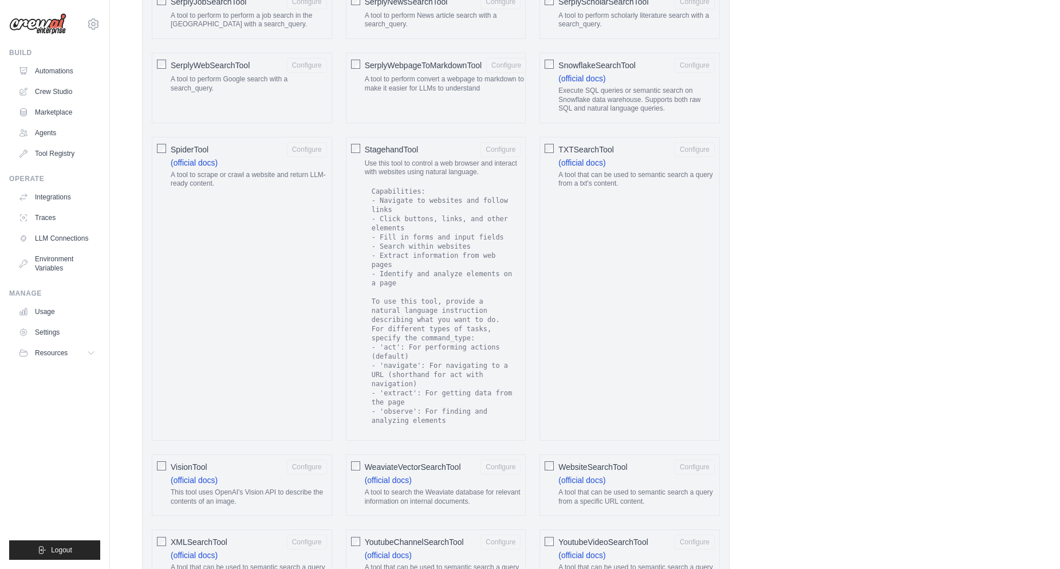
click at [441, 469] on label "WeaviateVectorSearchTool Configure (official docs) A tool to search the Weaviat…" at bounding box center [443, 484] width 156 height 51
click at [220, 459] on div "VisionTool Configure" at bounding box center [249, 466] width 156 height 15
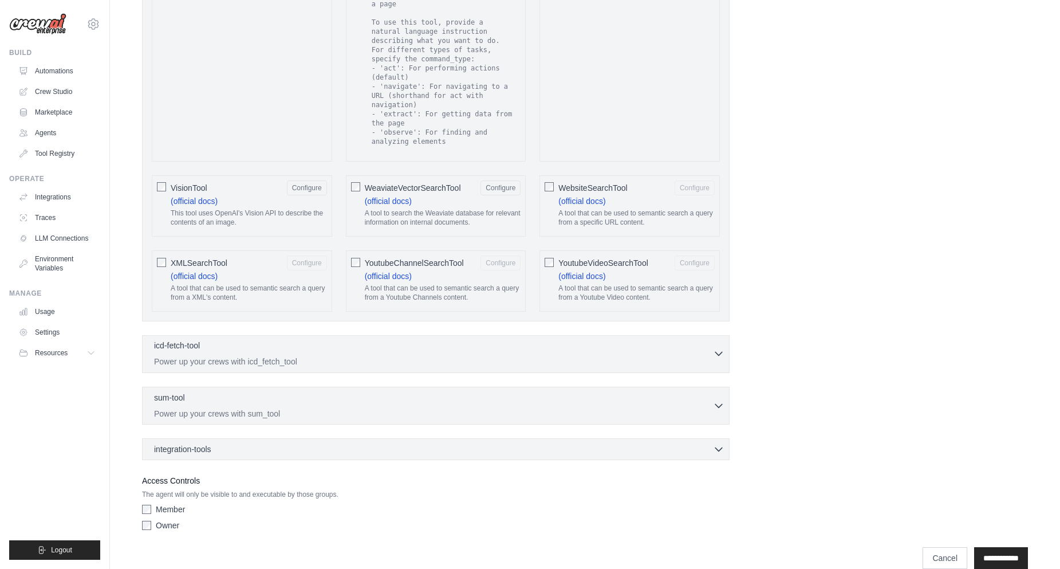
click at [276, 356] on p "Power up your crews with icd_fetch_tool" at bounding box center [433, 361] width 559 height 11
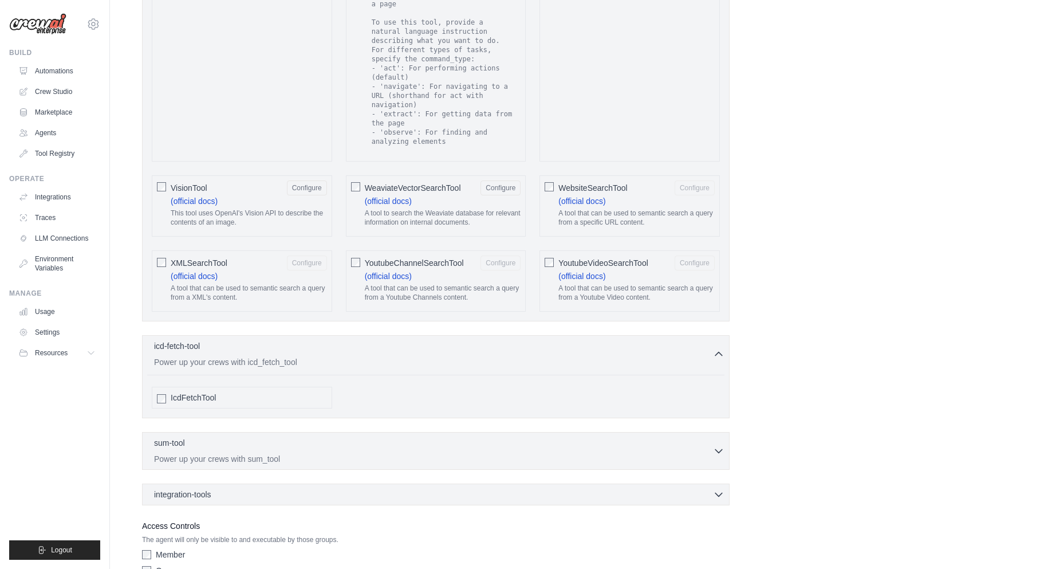
click at [214, 392] on span "IcdFetchTool" at bounding box center [193, 397] width 45 height 11
click at [198, 453] on p "Power up your crews with sum_tool" at bounding box center [433, 458] width 559 height 11
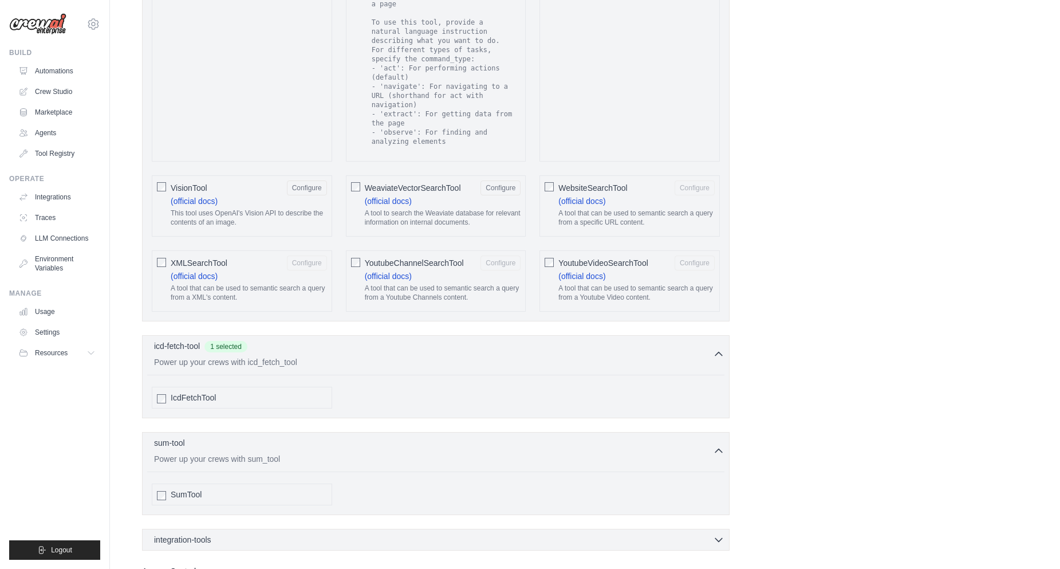
click at [205, 489] on div "SumTool" at bounding box center [249, 494] width 156 height 11
click at [205, 533] on span "integration-tools" at bounding box center [182, 538] width 57 height 11
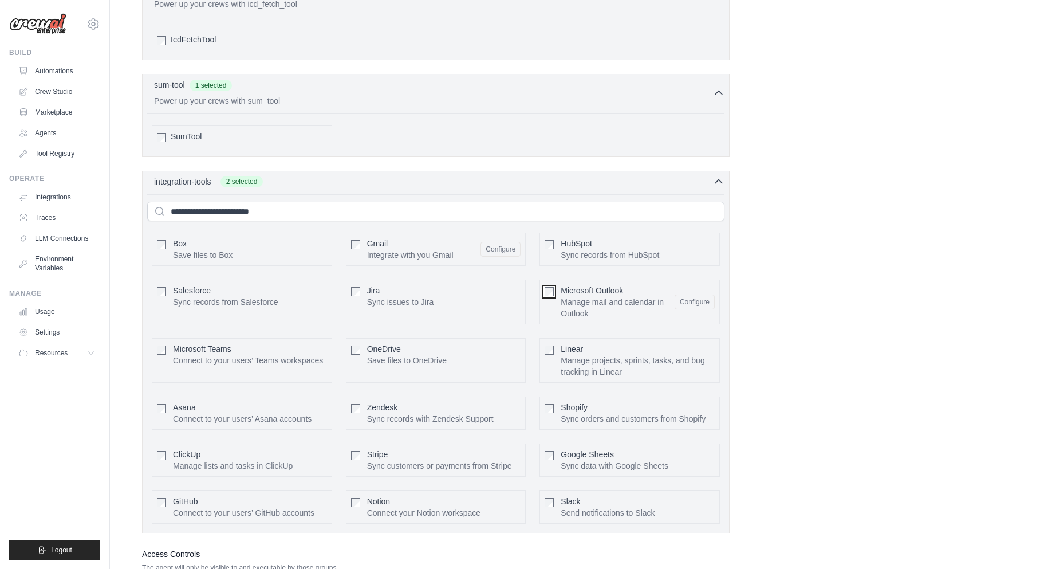
scroll to position [2439, 0]
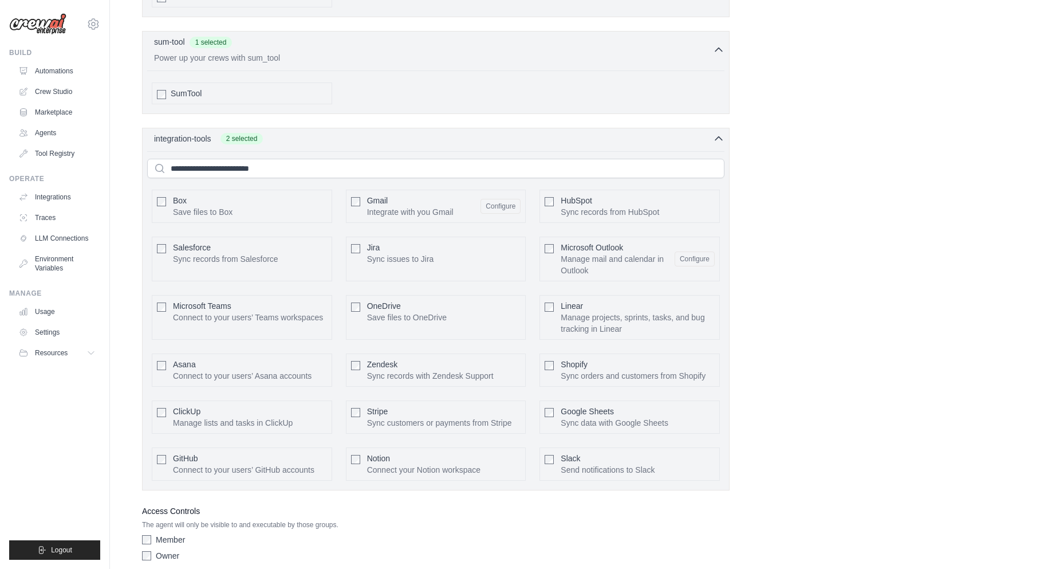
click at [361, 353] on div "Zendesk Sync records with Zendesk Support Configure" at bounding box center [436, 369] width 180 height 33
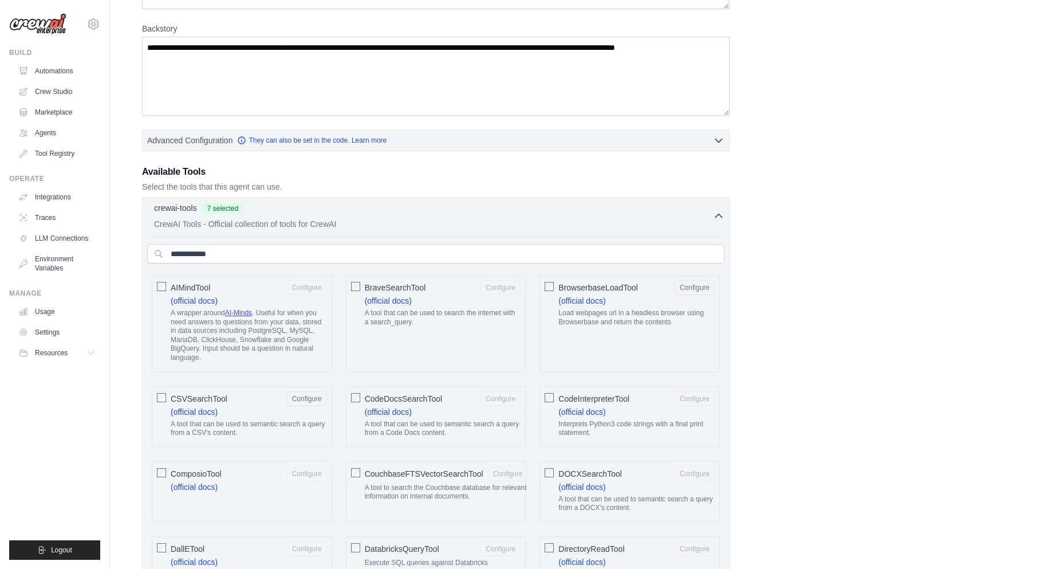
scroll to position [0, 0]
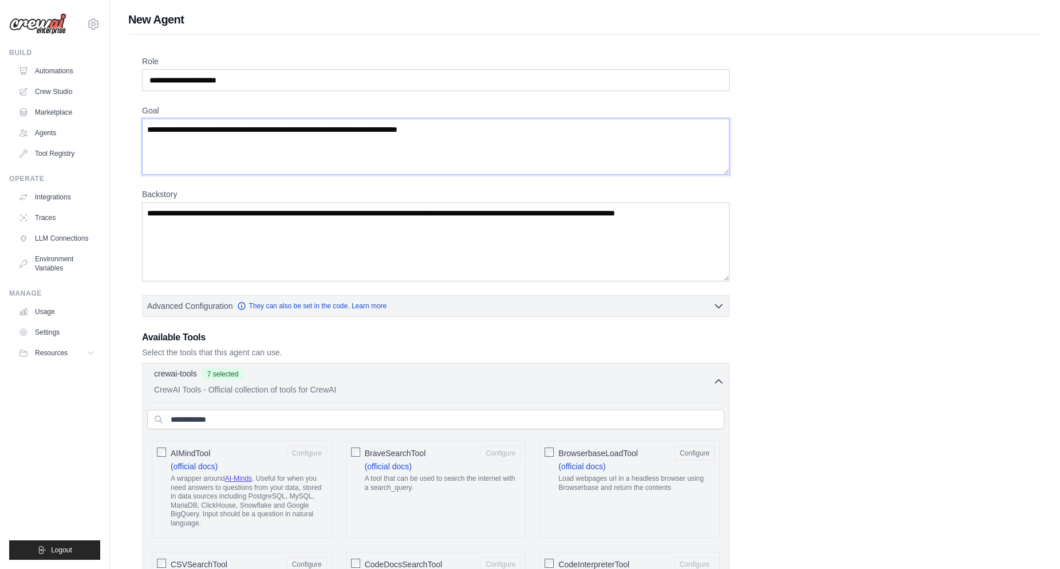
click at [253, 135] on textarea "Goal" at bounding box center [436, 147] width 588 height 56
click at [253, 82] on input "Role" at bounding box center [436, 80] width 588 height 22
drag, startPoint x: 213, startPoint y: 76, endPoint x: 151, endPoint y: 76, distance: 62.4
click at [151, 76] on input "Role" at bounding box center [436, 80] width 588 height 22
type input "*"
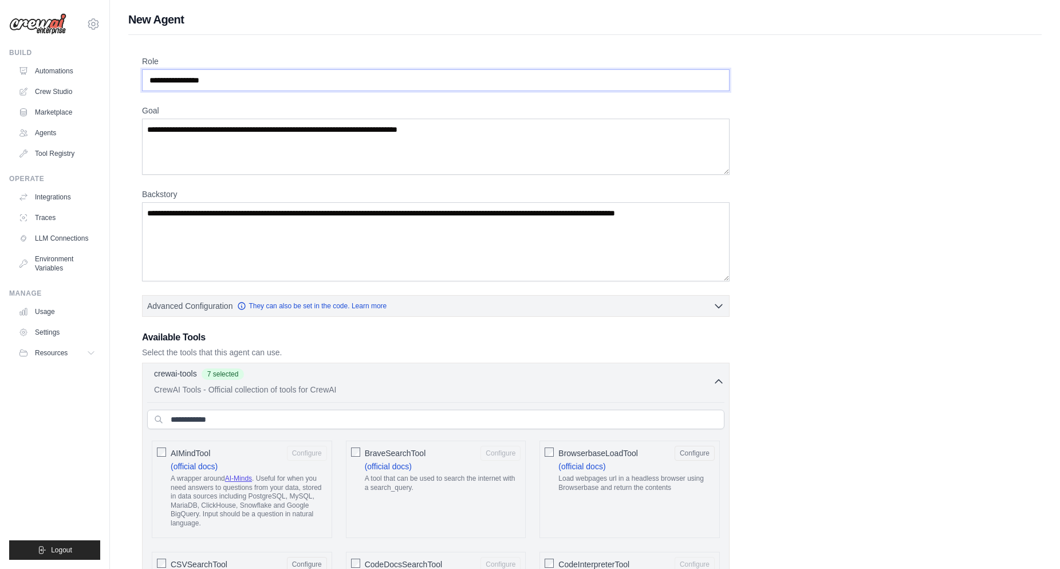
type input "**********"
click at [238, 130] on textarea "Goal" at bounding box center [436, 147] width 588 height 56
click at [206, 212] on textarea "Backstory" at bounding box center [436, 241] width 588 height 79
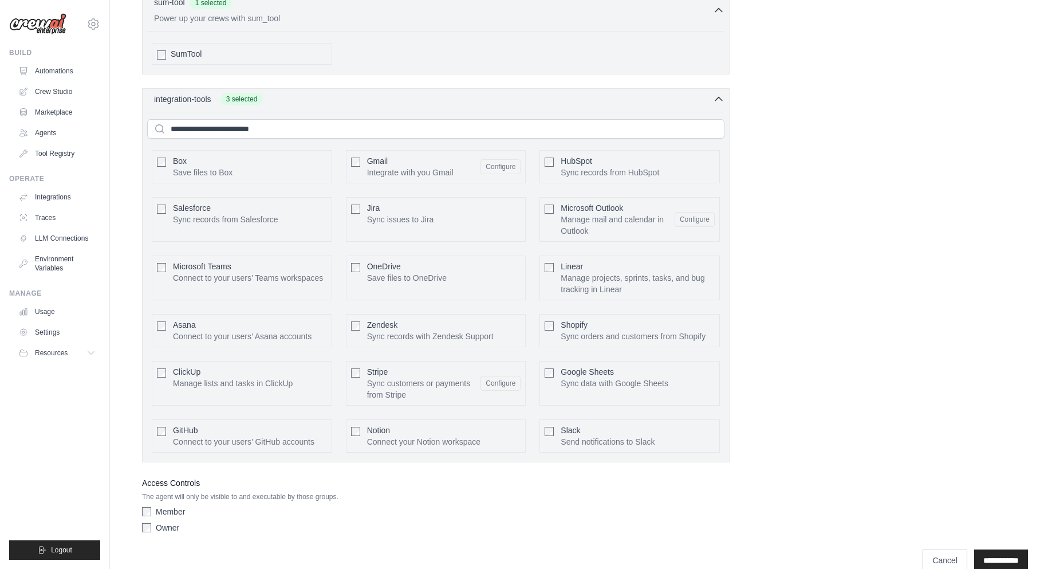
scroll to position [2481, 0]
click at [1013, 547] on input "**********" at bounding box center [1002, 558] width 54 height 22
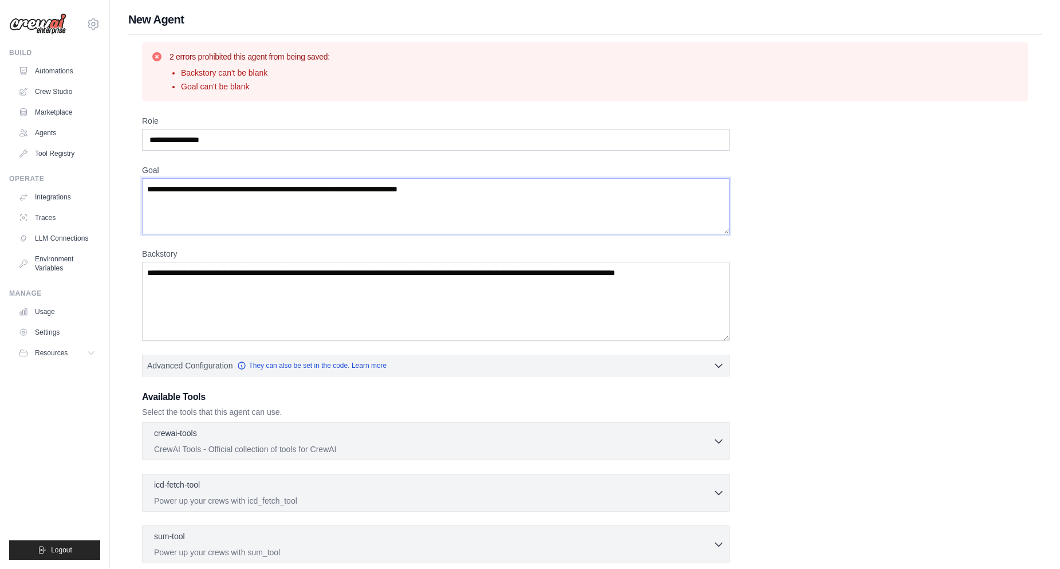
click at [223, 191] on textarea "Goal" at bounding box center [436, 206] width 588 height 56
type textarea "*"
type textarea "*****"
click at [244, 282] on textarea "Backstory" at bounding box center [436, 301] width 588 height 79
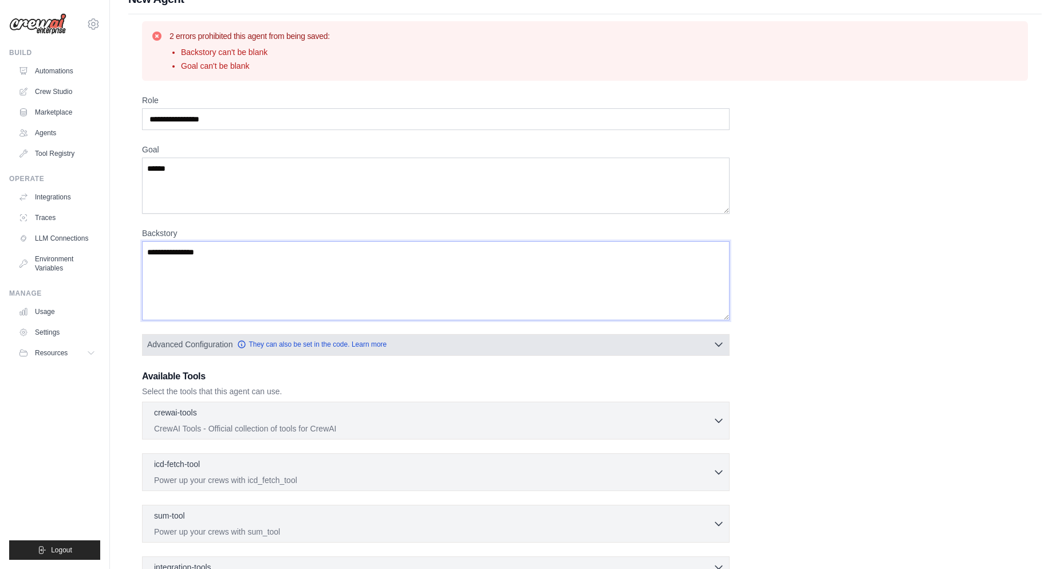
scroll to position [157, 0]
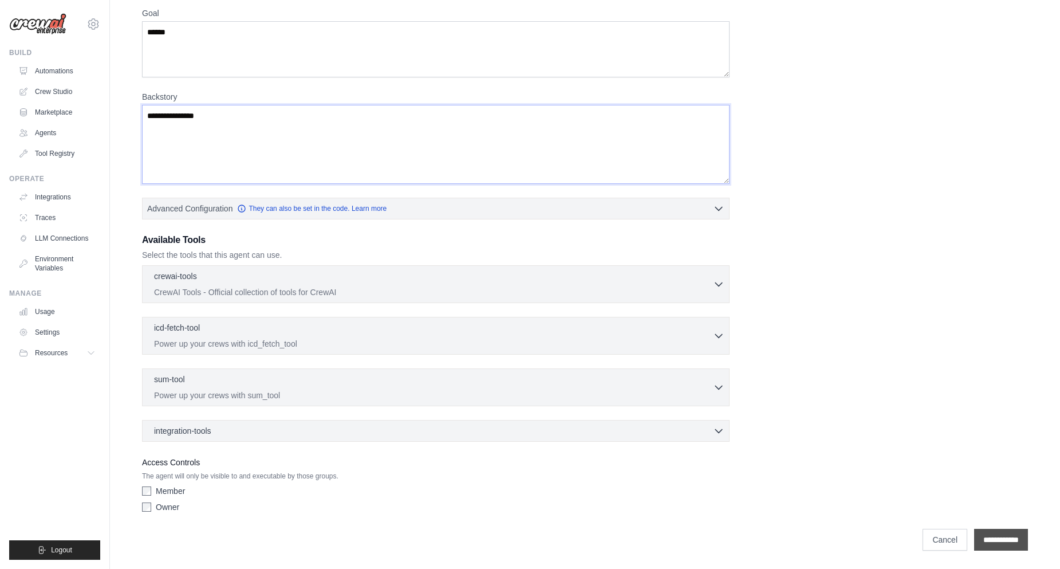
type textarea "**********"
click at [1019, 545] on input "**********" at bounding box center [1002, 540] width 54 height 22
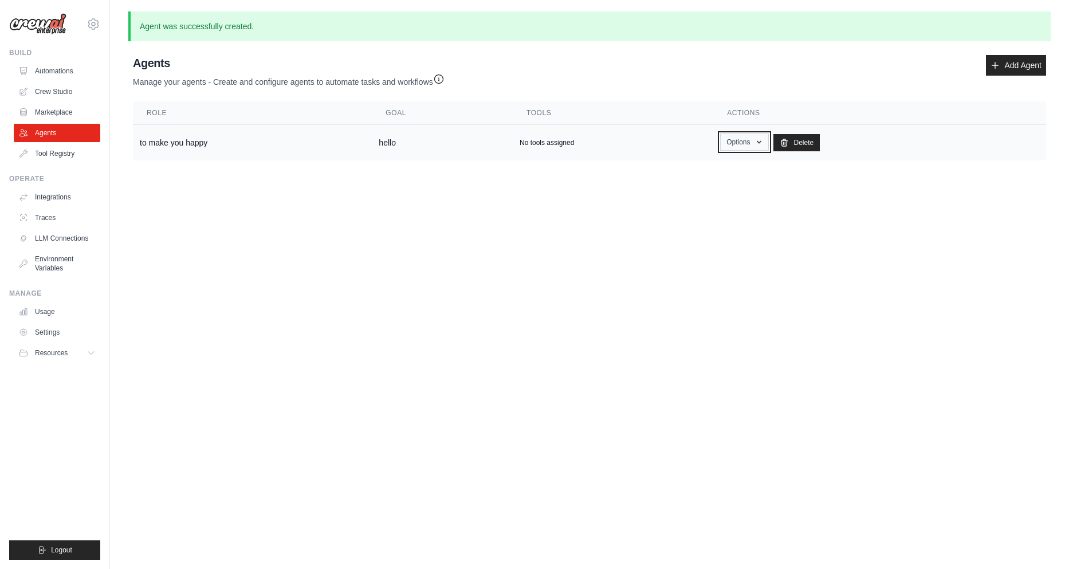
click at [742, 143] on button "Options" at bounding box center [744, 141] width 49 height 17
click at [728, 172] on link "Show" at bounding box center [727, 168] width 82 height 21
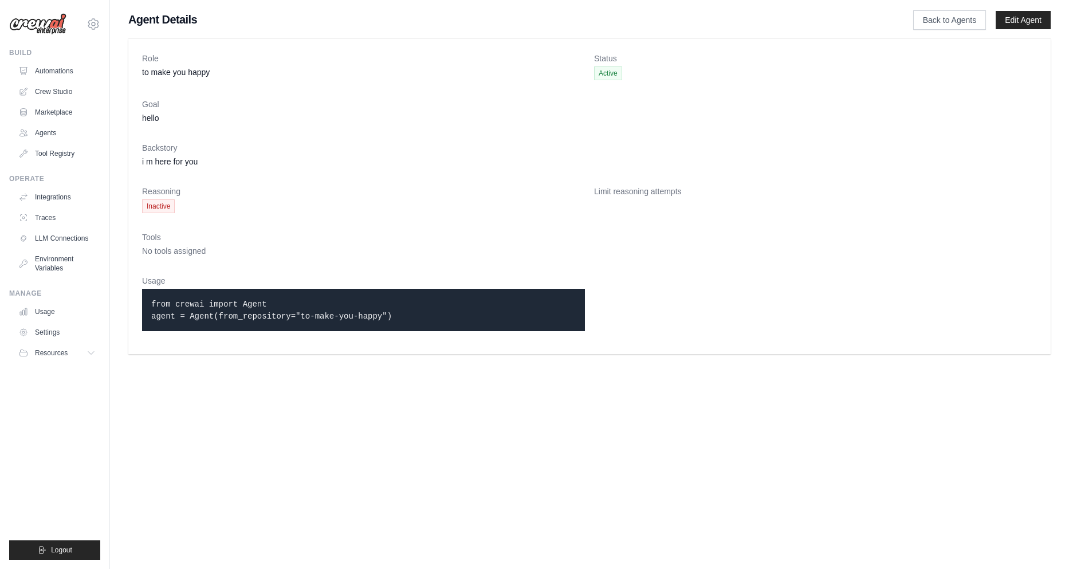
click at [210, 309] on p "from crewai import Agent agent = Agent(from_repository="to-make-you-happy")" at bounding box center [363, 310] width 425 height 24
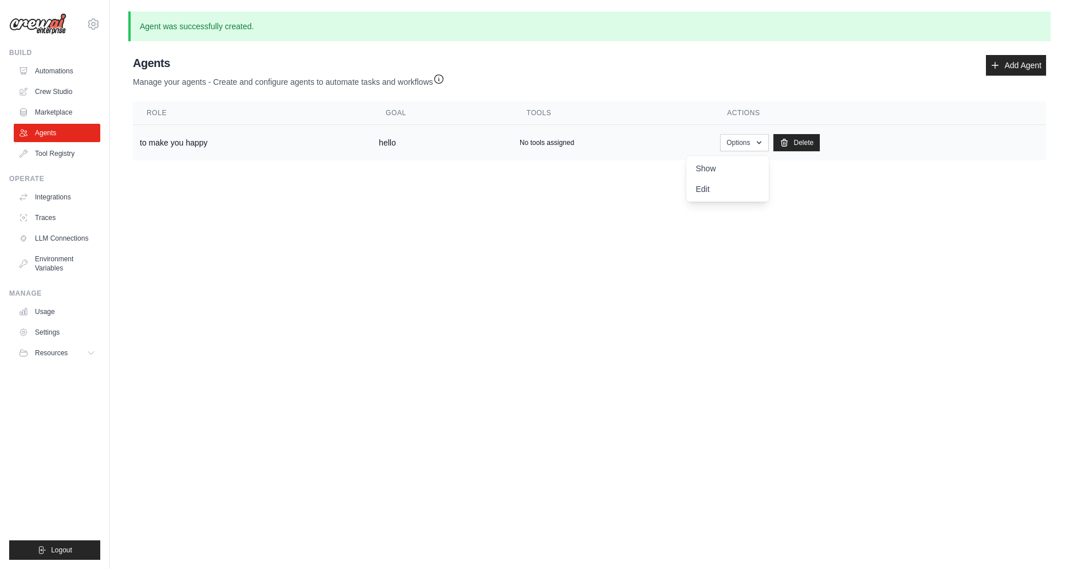
click at [219, 152] on td "to make you happy" at bounding box center [252, 143] width 239 height 36
click at [62, 73] on link "Automations" at bounding box center [58, 71] width 87 height 18
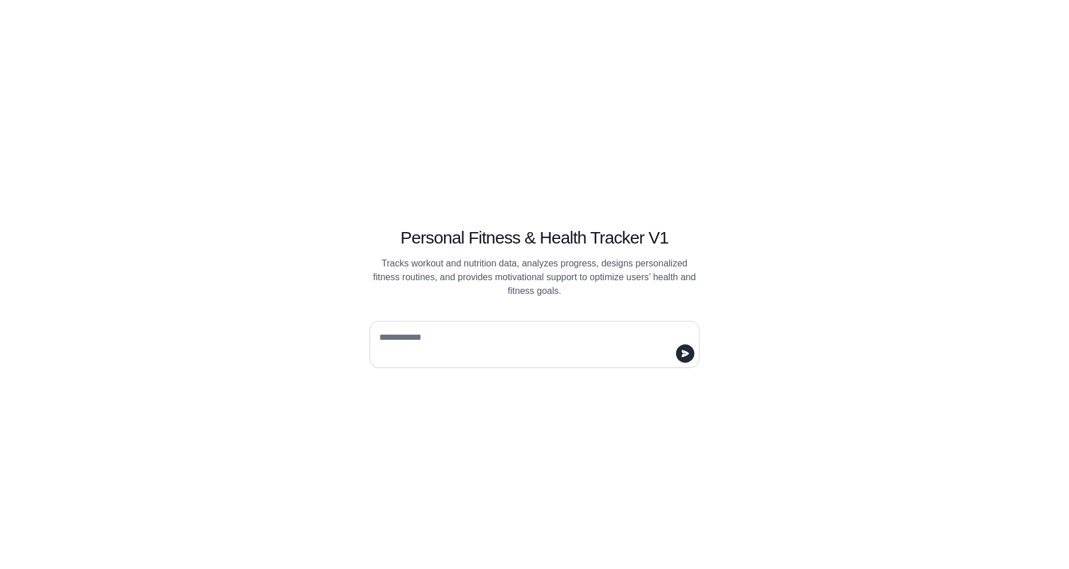
click at [798, 92] on div "Personal Fitness & Health Tracker V1 Tracks workout and nutrition data, analyze…" at bounding box center [534, 284] width 1069 height 569
click at [636, 319] on div at bounding box center [534, 340] width 385 height 56
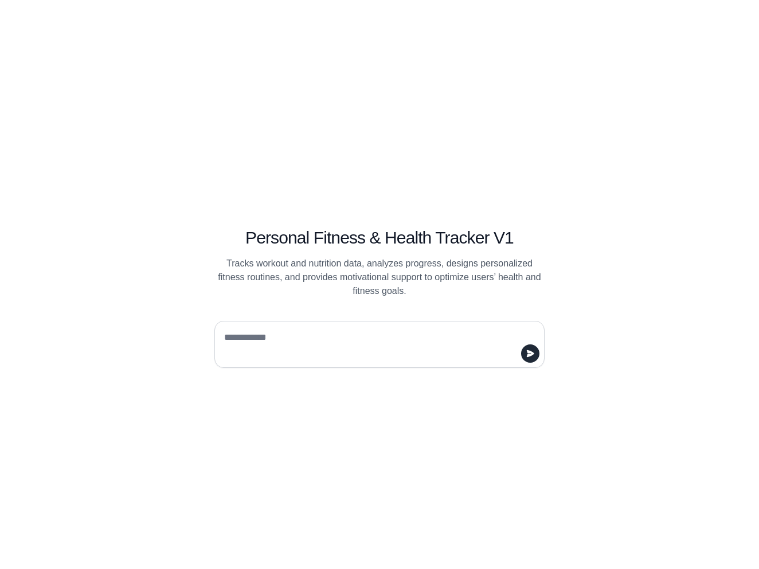
click at [148, 23] on div "Personal Fitness & Health Tracker V1 Tracks workout and nutrition data, analyze…" at bounding box center [379, 284] width 759 height 569
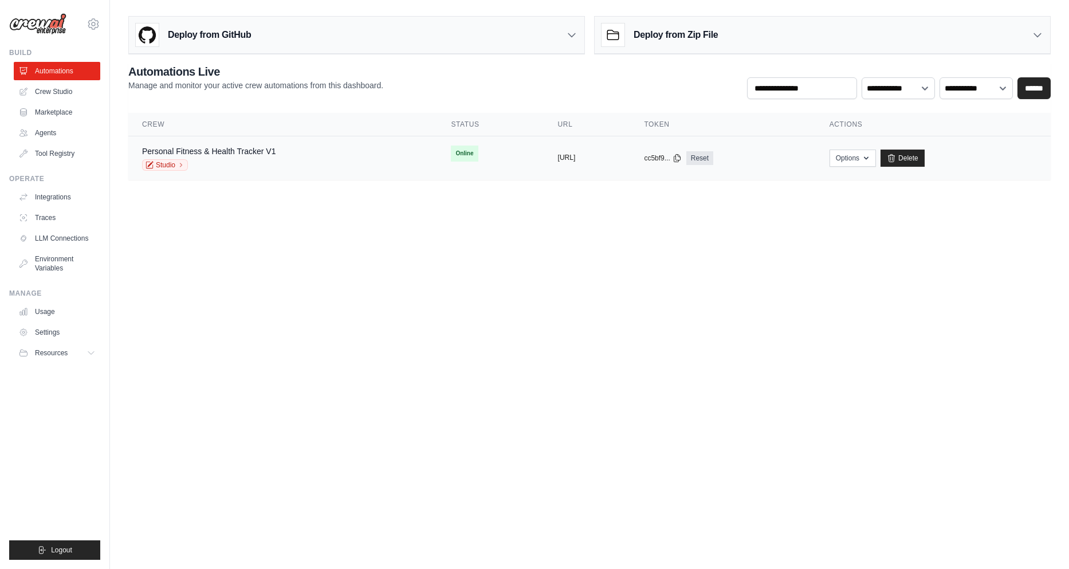
click at [558, 156] on button "https://personal-fitness-health-tra" at bounding box center [567, 157] width 18 height 9
click at [871, 153] on icon "button" at bounding box center [866, 157] width 9 height 9
click at [689, 240] on body "gabyroby4@gmail.com Settings Build Automations Crew Studio" at bounding box center [534, 284] width 1069 height 569
click at [576, 162] on button "https://personal-fitness-health-tra" at bounding box center [567, 157] width 18 height 9
click at [874, 156] on button "Options" at bounding box center [853, 157] width 46 height 17
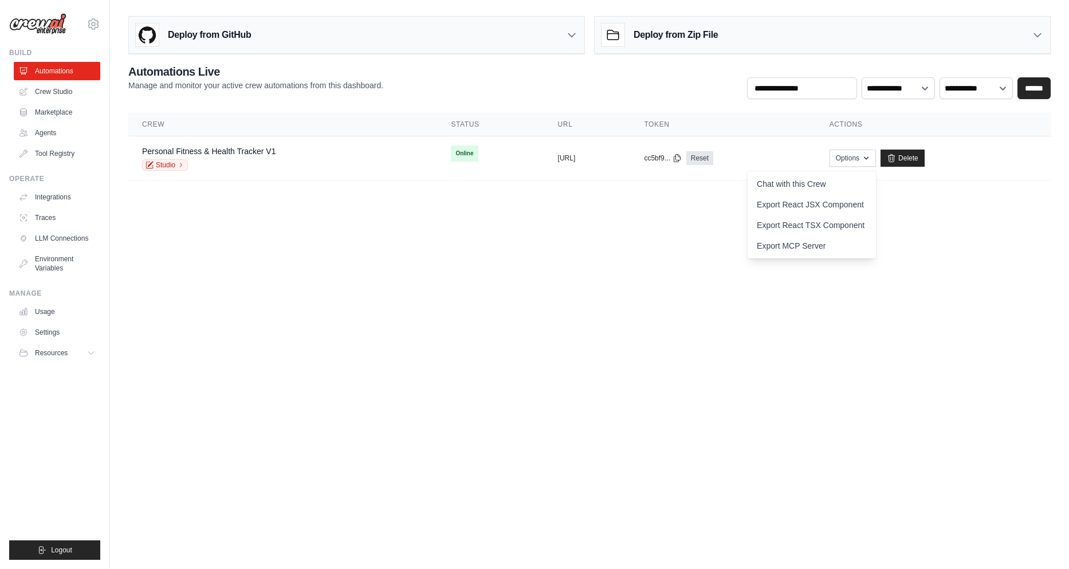
click at [694, 197] on main "Deploy from GitHub Deploy your project directly from GitHub. Select a repositor…" at bounding box center [589, 102] width 959 height 205
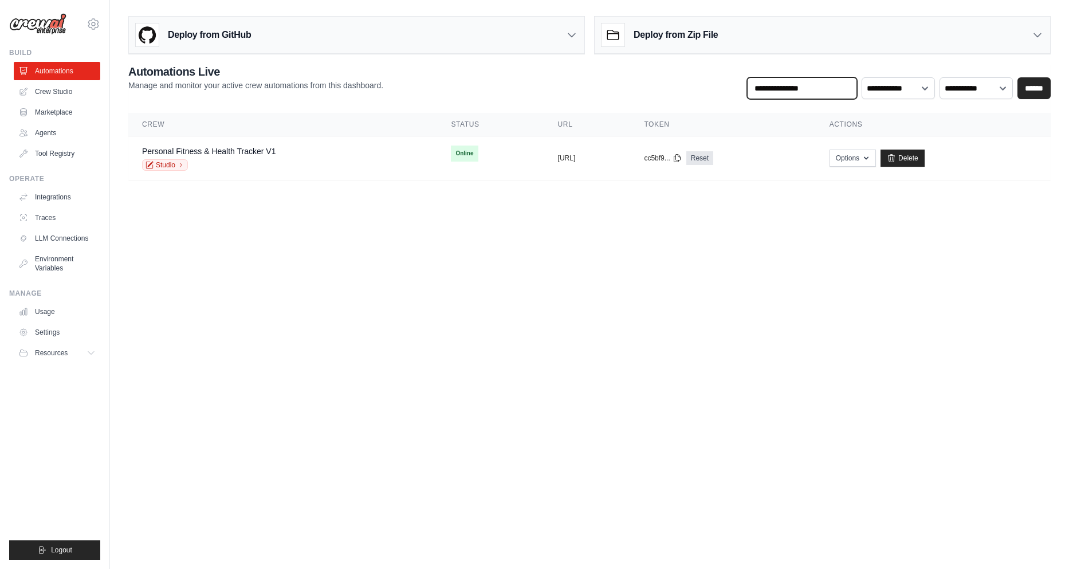
click at [792, 94] on input "text" at bounding box center [802, 88] width 110 height 22
click at [787, 246] on body "gabyroby4@gmail.com Settings Build Automations Crew Studio" at bounding box center [534, 284] width 1069 height 569
click at [451, 152] on td "Online" at bounding box center [490, 153] width 107 height 34
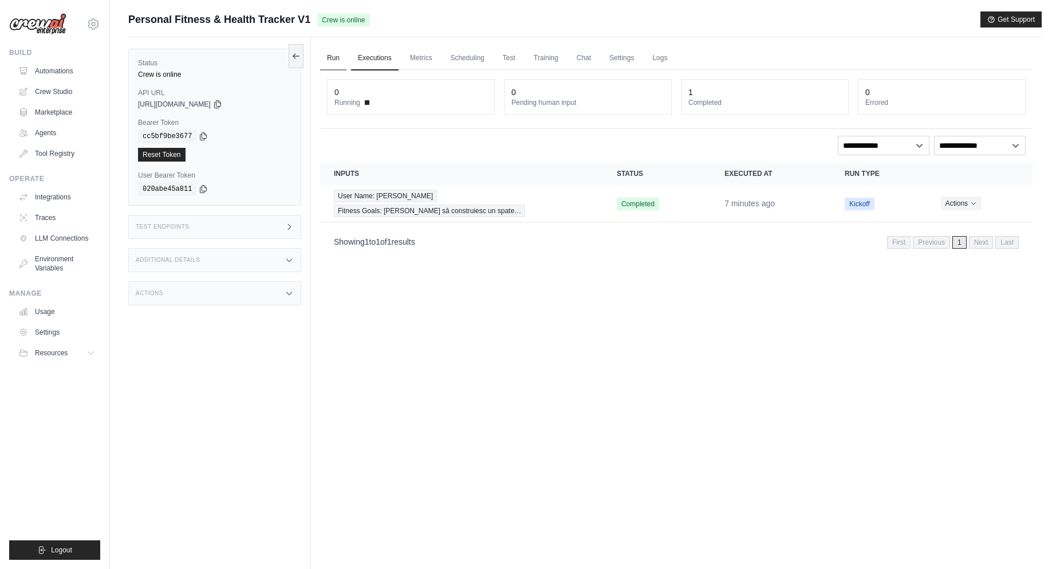
click at [337, 60] on link "Run" at bounding box center [333, 58] width 26 height 24
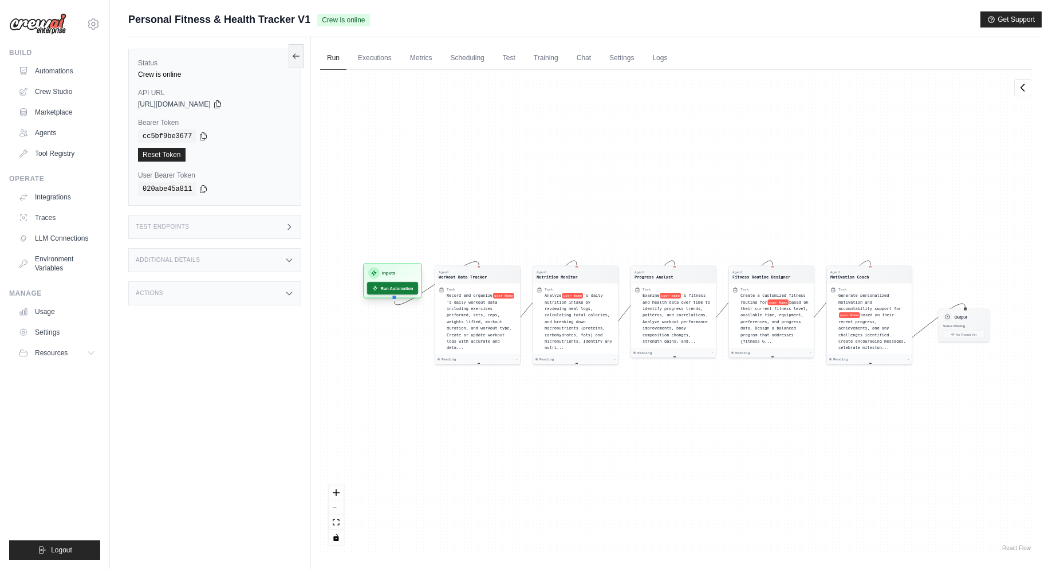
click at [404, 287] on button "Run Automation" at bounding box center [392, 288] width 51 height 13
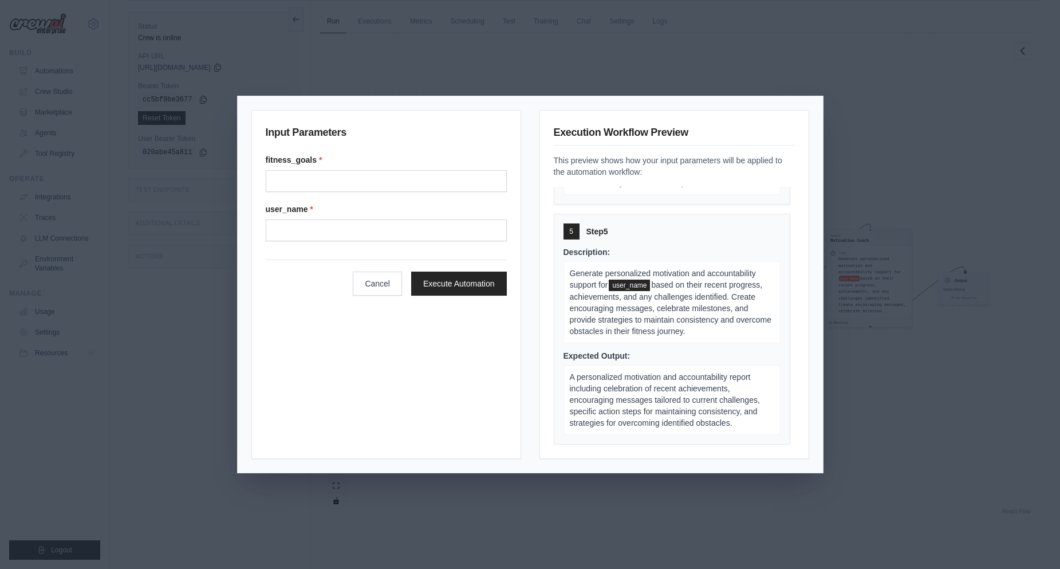
scroll to position [49, 0]
click at [771, 62] on div "Input Parameters fitness_goals * user_name * Cancel Execute Automation Executio…" at bounding box center [530, 284] width 1060 height 569
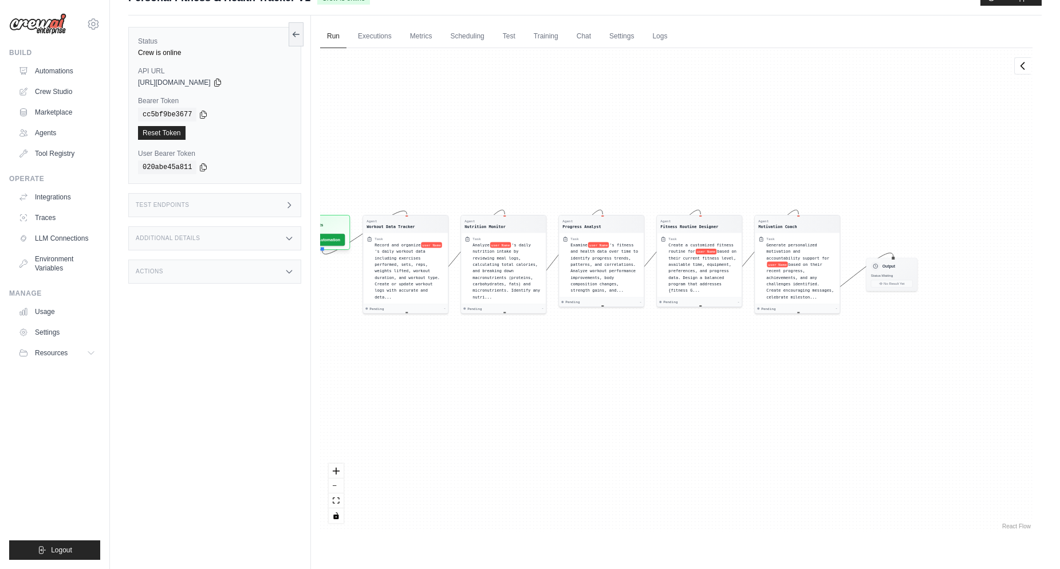
scroll to position [0, 0]
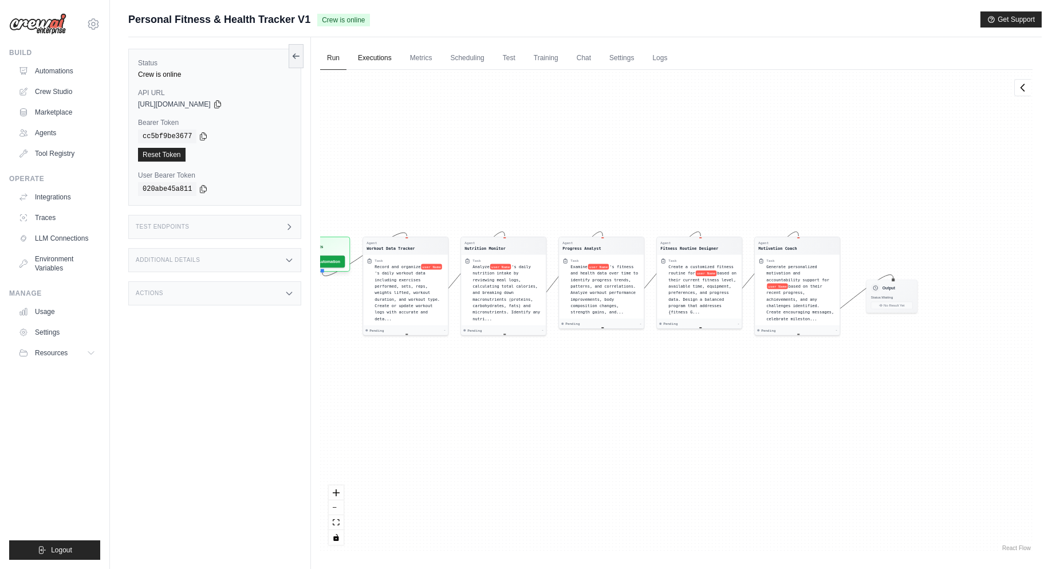
click at [357, 61] on link "Executions" at bounding box center [375, 58] width 48 height 24
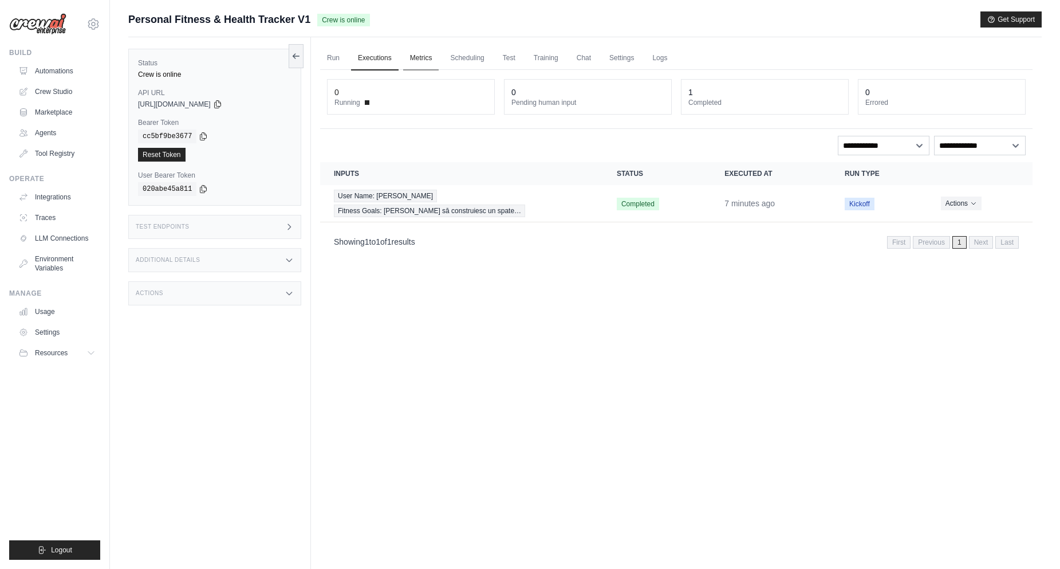
click at [427, 62] on link "Metrics" at bounding box center [421, 58] width 36 height 24
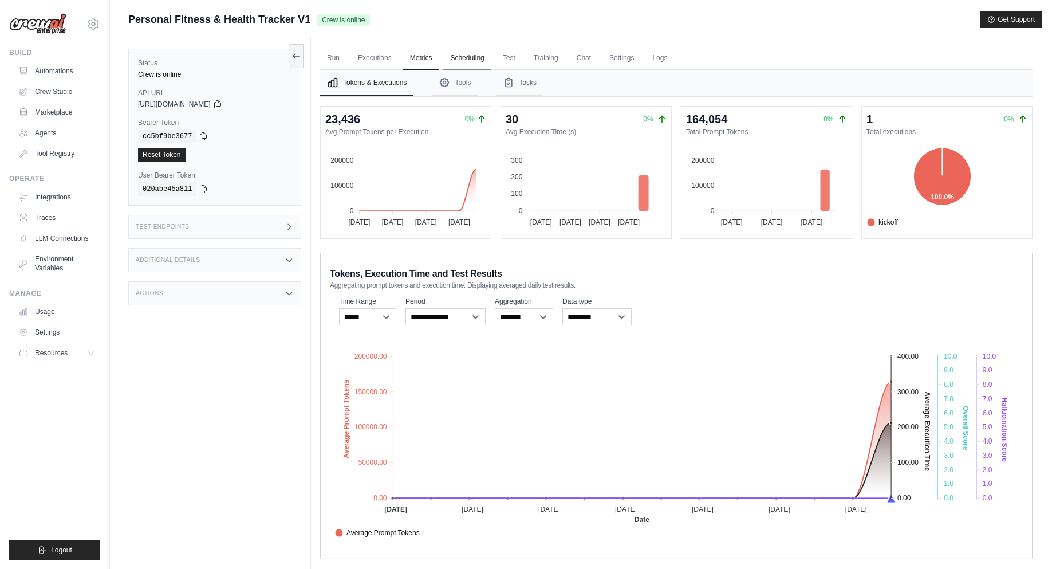
click at [473, 65] on link "Scheduling" at bounding box center [467, 58] width 48 height 24
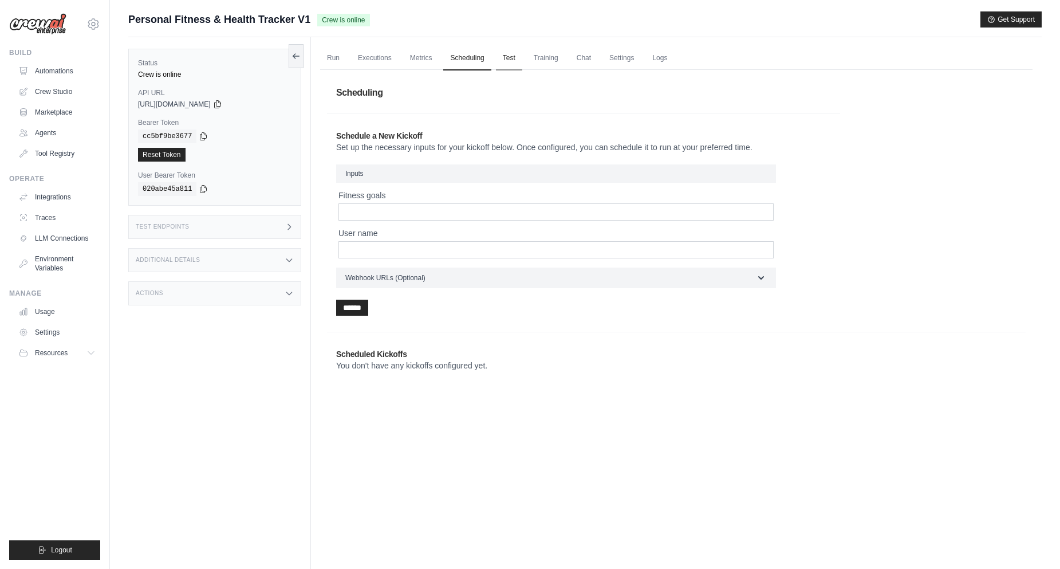
click at [509, 53] on link "Test" at bounding box center [509, 58] width 26 height 24
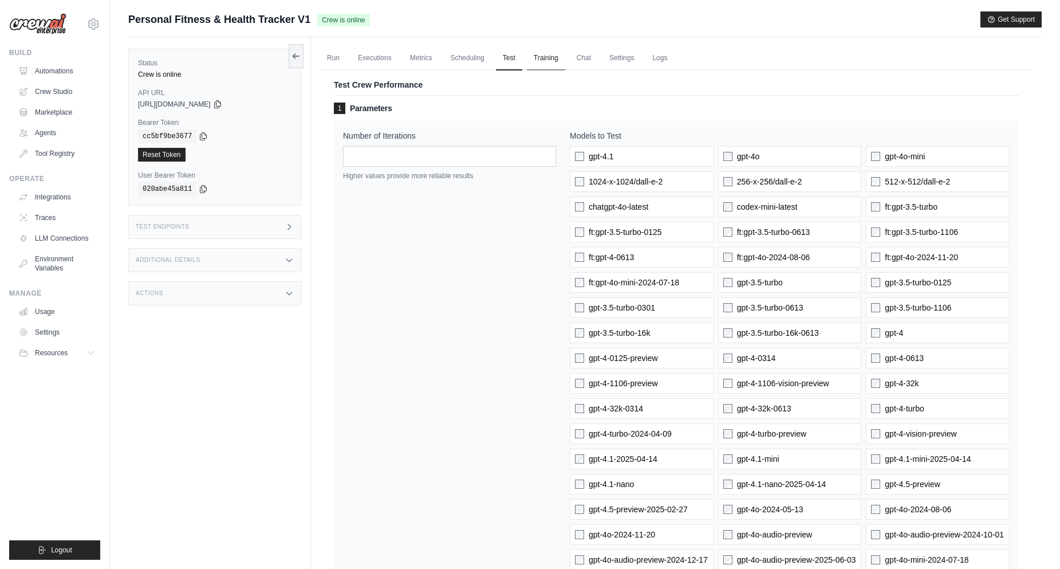
click at [551, 55] on link "Training" at bounding box center [546, 58] width 38 height 24
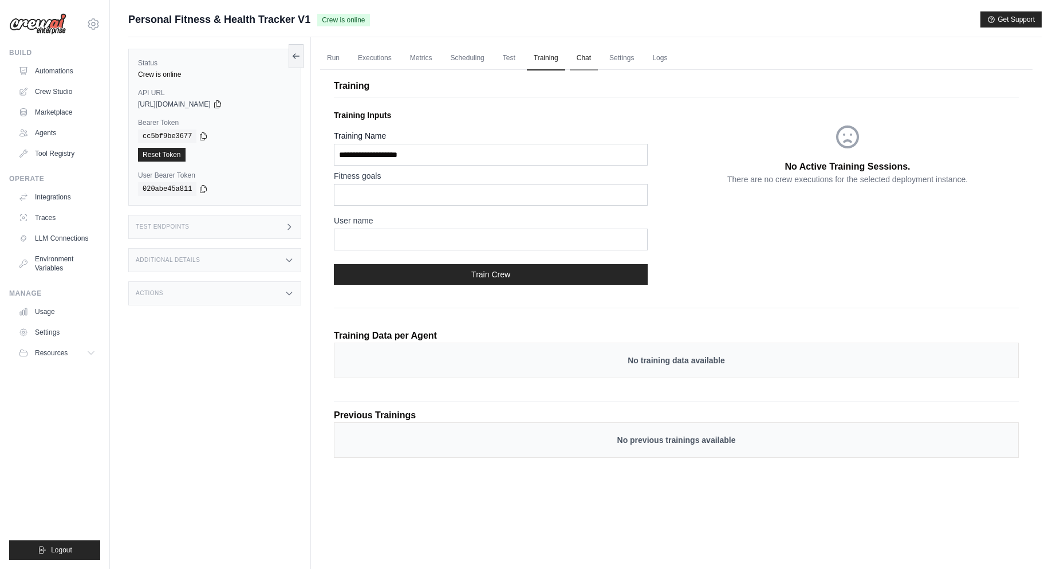
click at [575, 57] on link "Chat" at bounding box center [584, 58] width 28 height 24
click at [579, 54] on link "Chat" at bounding box center [584, 58] width 28 height 24
click at [625, 63] on link "Settings" at bounding box center [622, 58] width 38 height 24
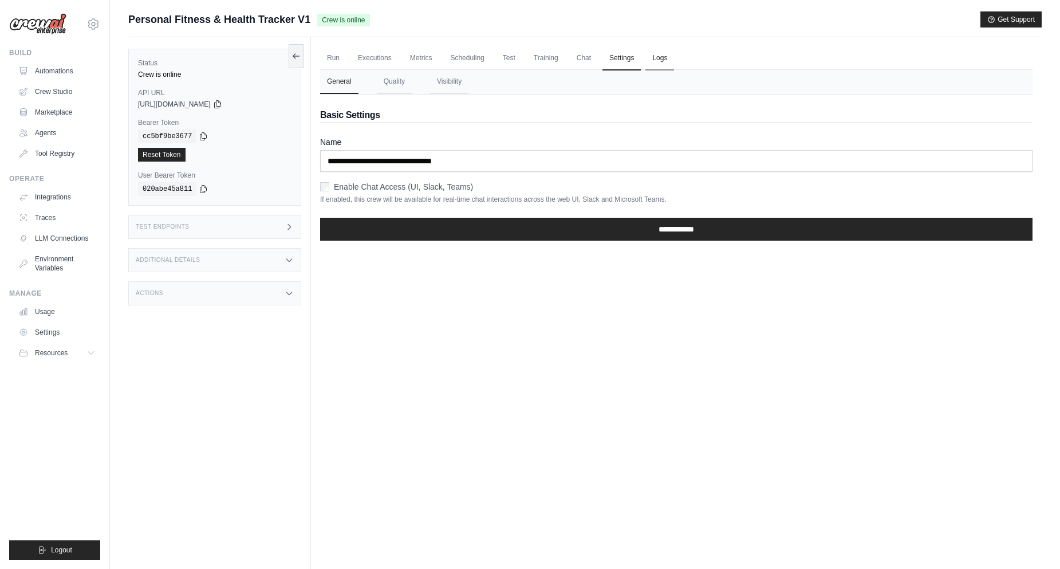
click at [657, 57] on link "Logs" at bounding box center [660, 58] width 29 height 24
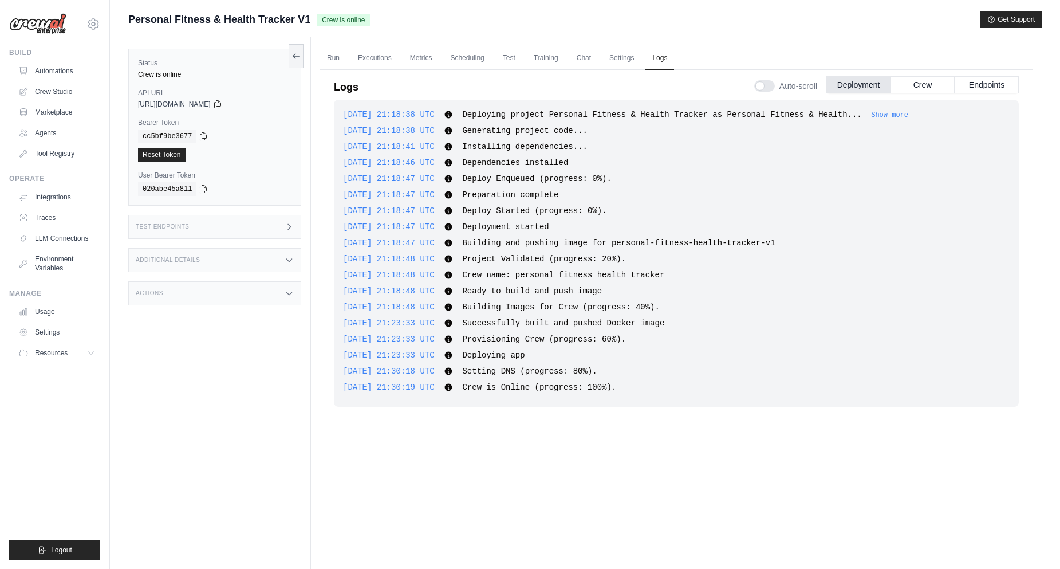
click at [210, 223] on div "Test Endpoints" at bounding box center [214, 227] width 173 height 24
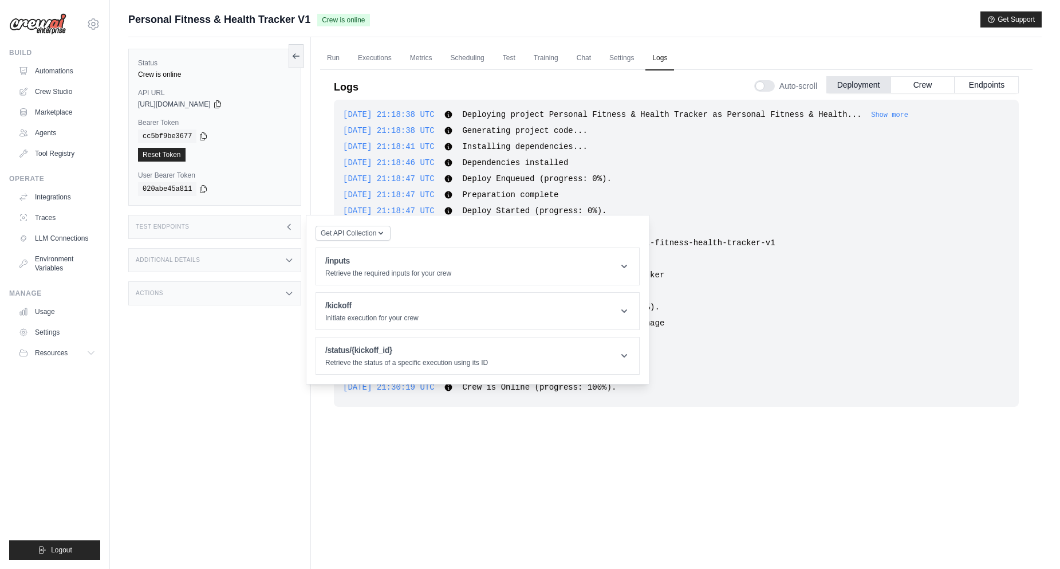
click at [222, 255] on div "Additional Details" at bounding box center [214, 260] width 173 height 24
click at [221, 256] on div "Additional Details" at bounding box center [214, 260] width 173 height 24
click at [205, 282] on div "Actions" at bounding box center [214, 293] width 173 height 24
click at [207, 290] on div "Actions" at bounding box center [214, 293] width 173 height 24
click at [42, 333] on link "Settings" at bounding box center [58, 332] width 87 height 18
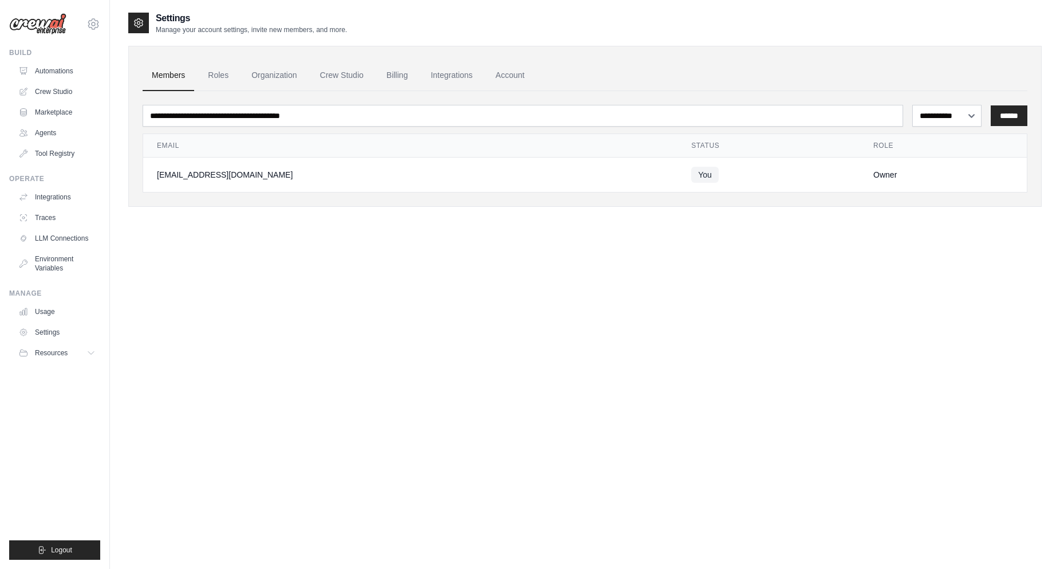
click at [376, 70] on ul "Members Roles Organization Crew Studio Billing Integrations Account" at bounding box center [585, 75] width 885 height 31
click at [351, 80] on link "Crew Studio" at bounding box center [342, 75] width 62 height 31
